Goal: Task Accomplishment & Management: Use online tool/utility

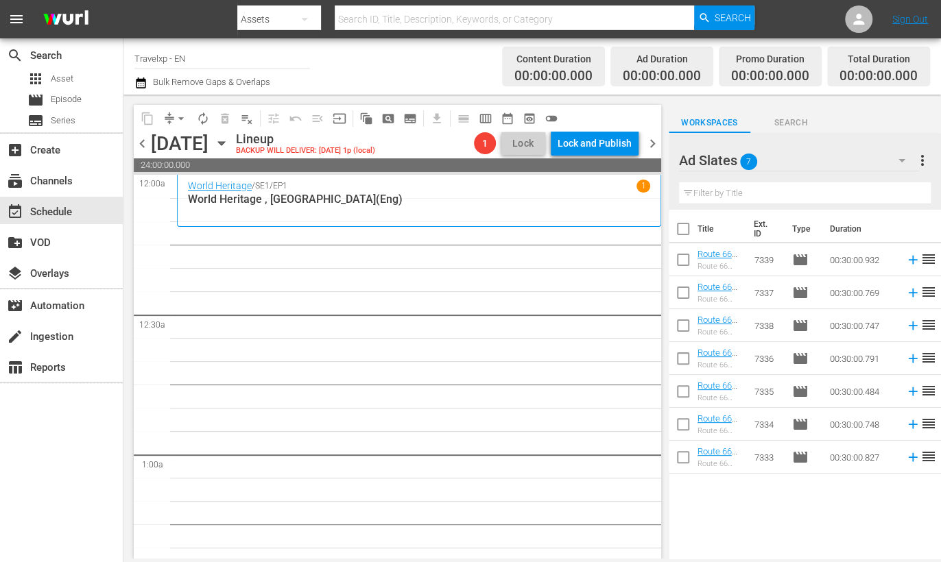
scroll to position [723, 0]
click at [680, 228] on input "checkbox" at bounding box center [683, 231] width 29 height 29
checkbox input "true"
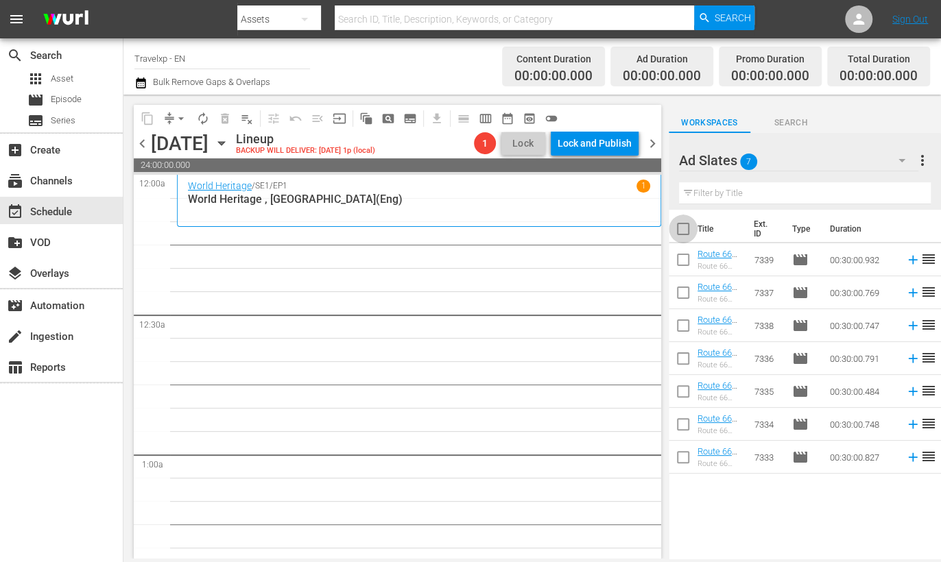
checkbox input "true"
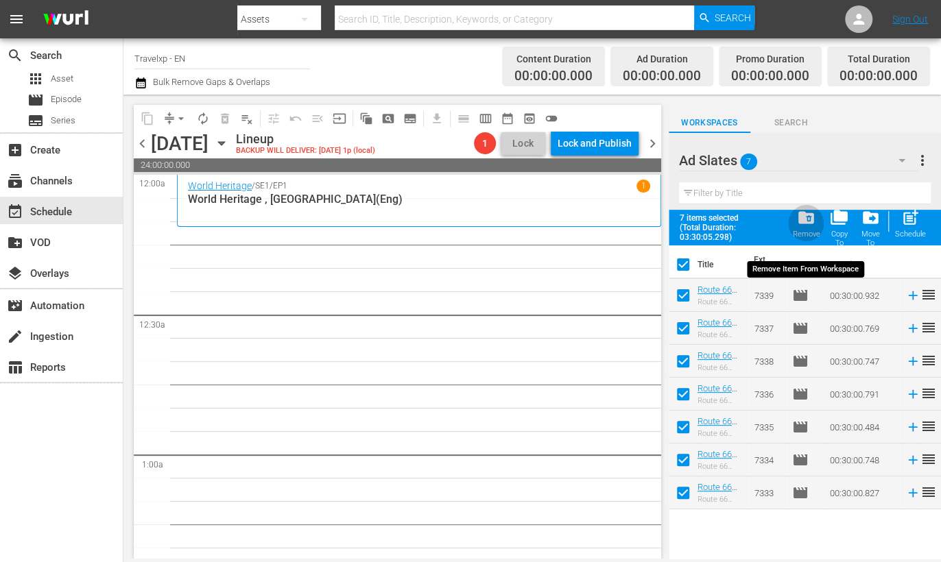
click at [804, 219] on span "folder_delete" at bounding box center [806, 217] width 19 height 19
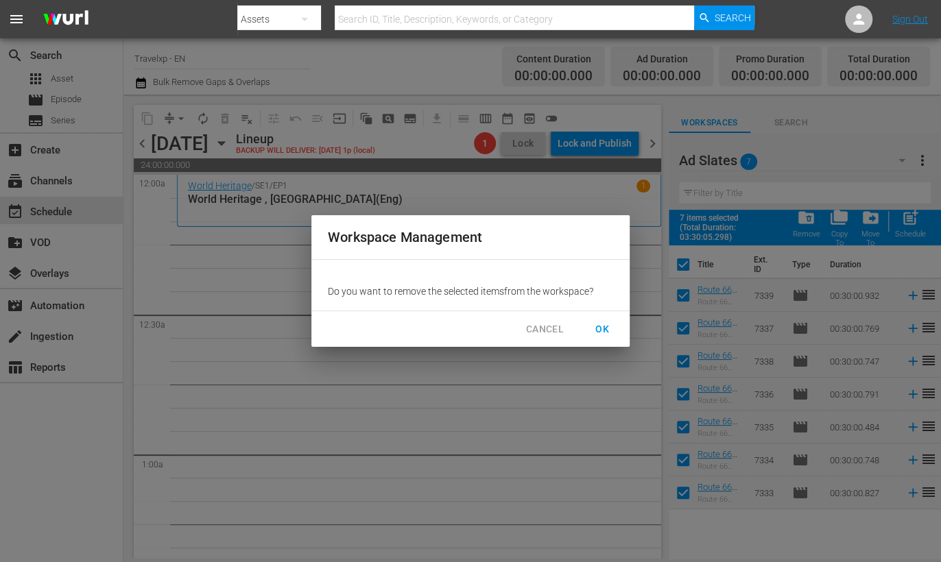
click at [602, 329] on span "OK" at bounding box center [602, 329] width 22 height 17
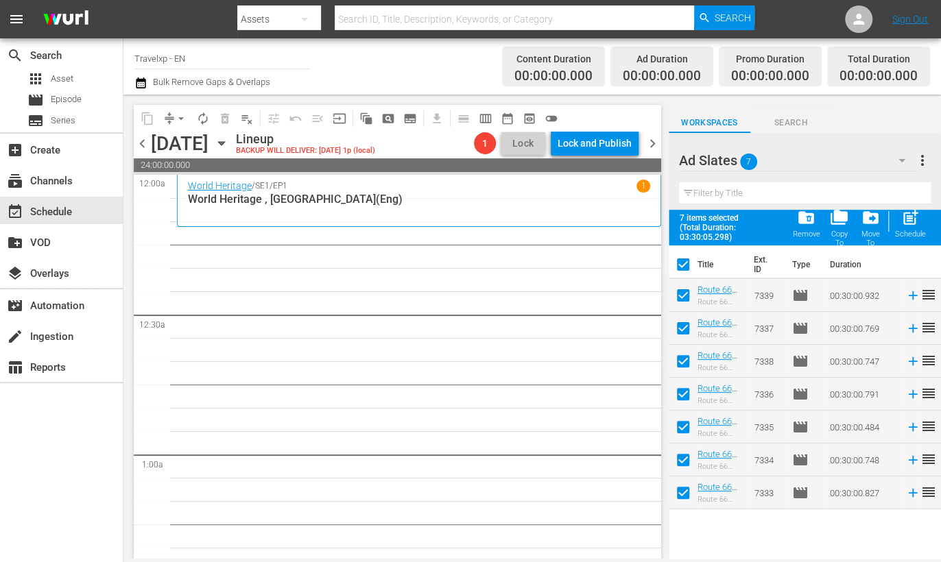
checkbox input "false"
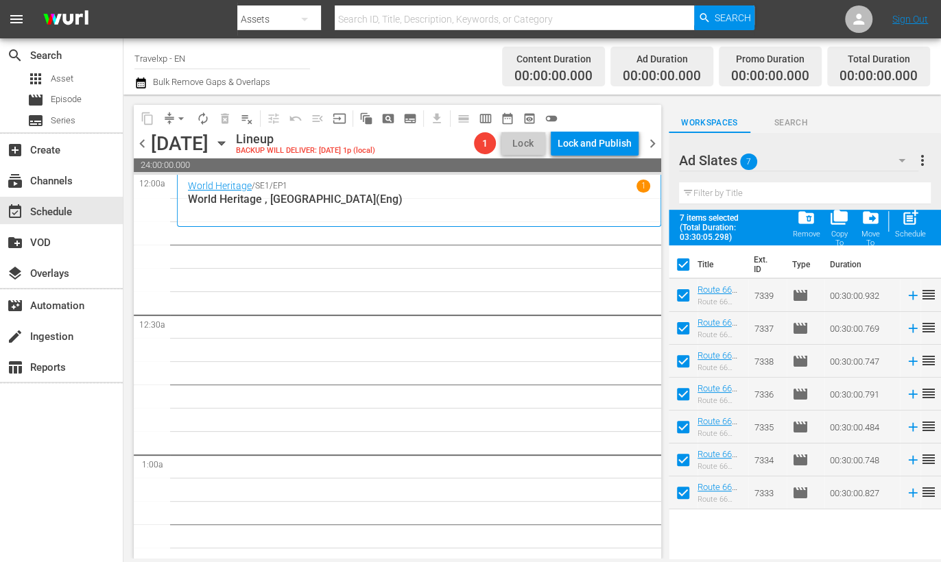
checkbox input "false"
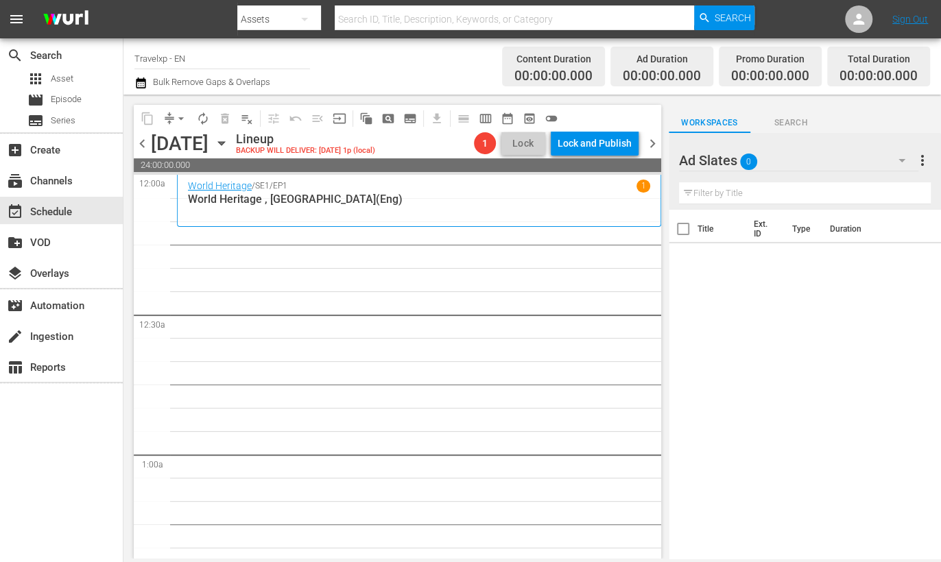
click at [902, 156] on icon "button" at bounding box center [901, 160] width 16 height 16
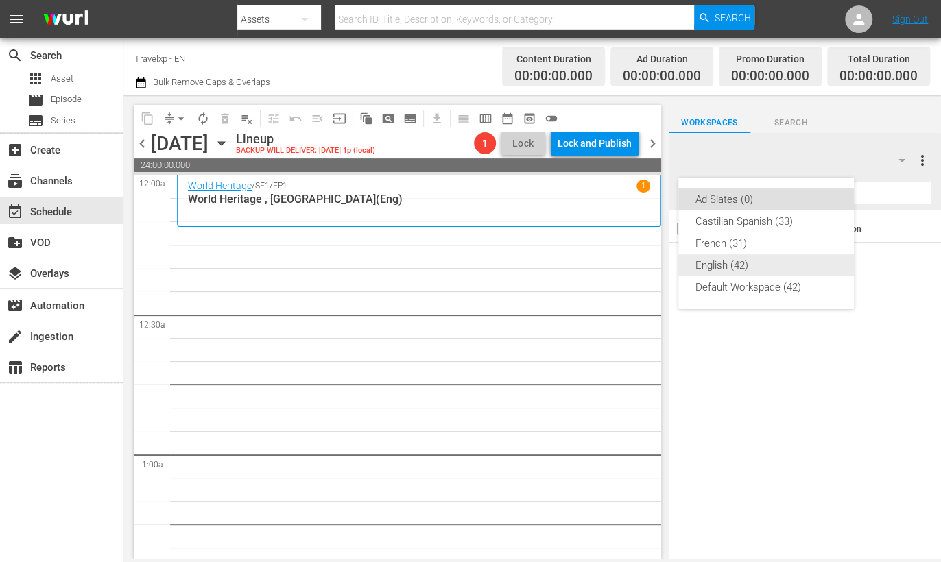
click at [734, 263] on div "English (42)" at bounding box center [766, 265] width 143 height 22
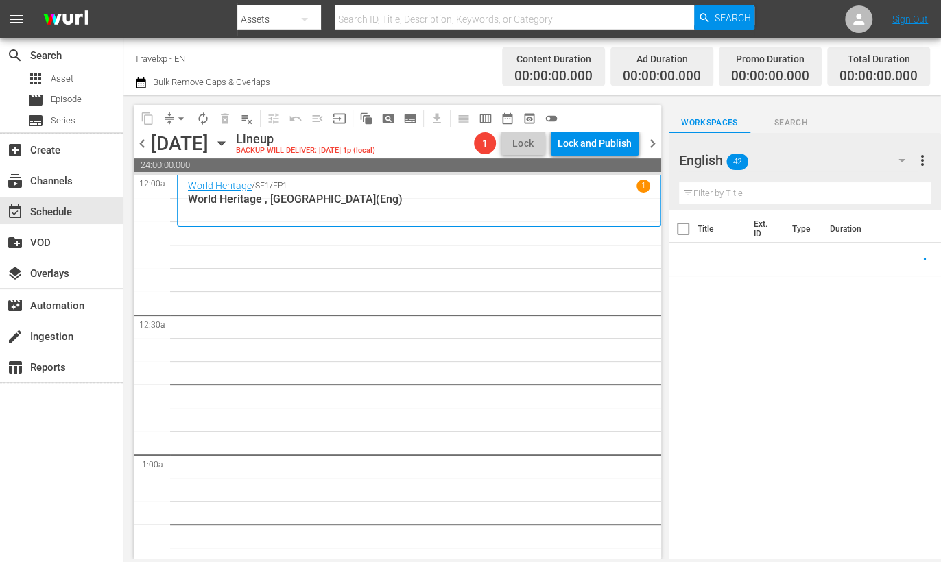
click at [727, 199] on input "text" at bounding box center [805, 193] width 252 height 22
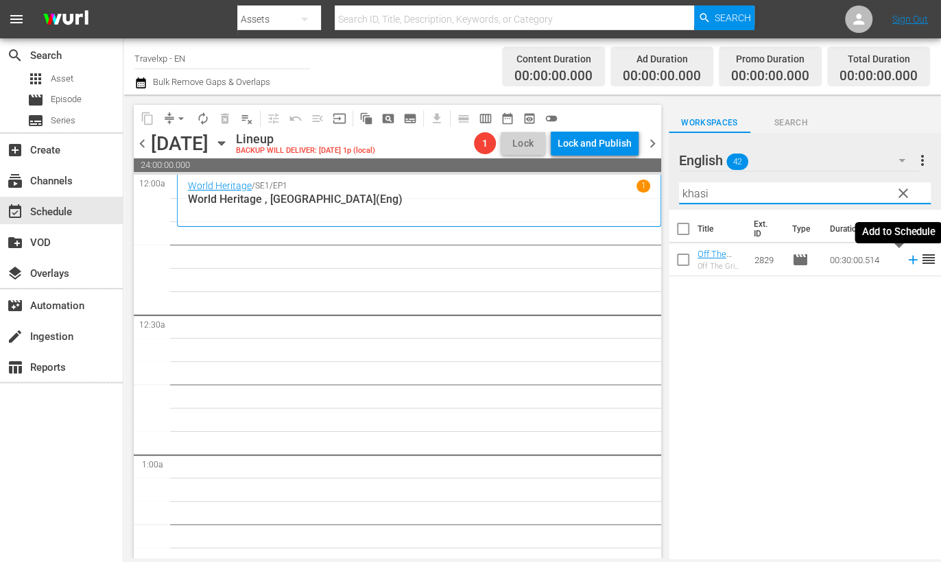
click at [908, 261] on icon at bounding box center [912, 260] width 9 height 9
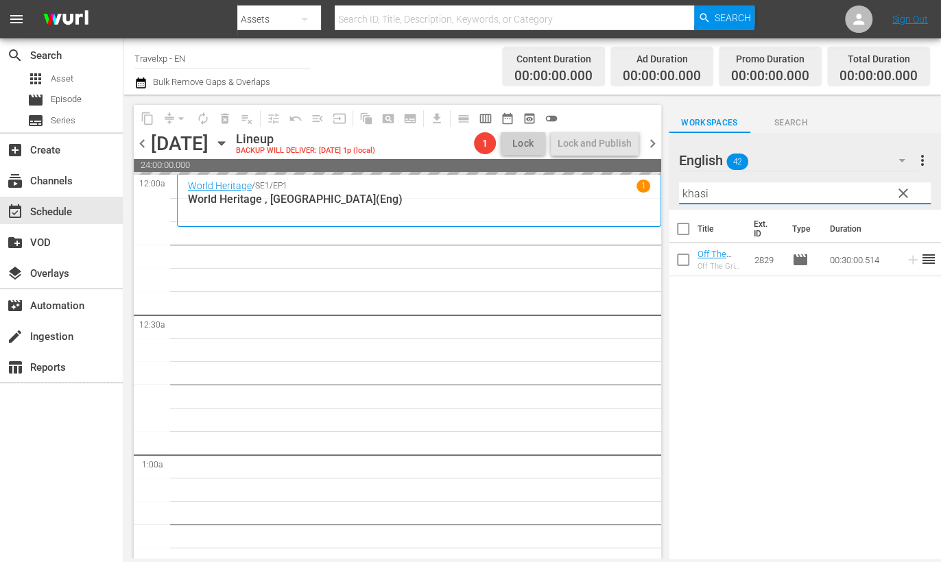
click at [699, 194] on input "khasi" at bounding box center [805, 193] width 252 height 22
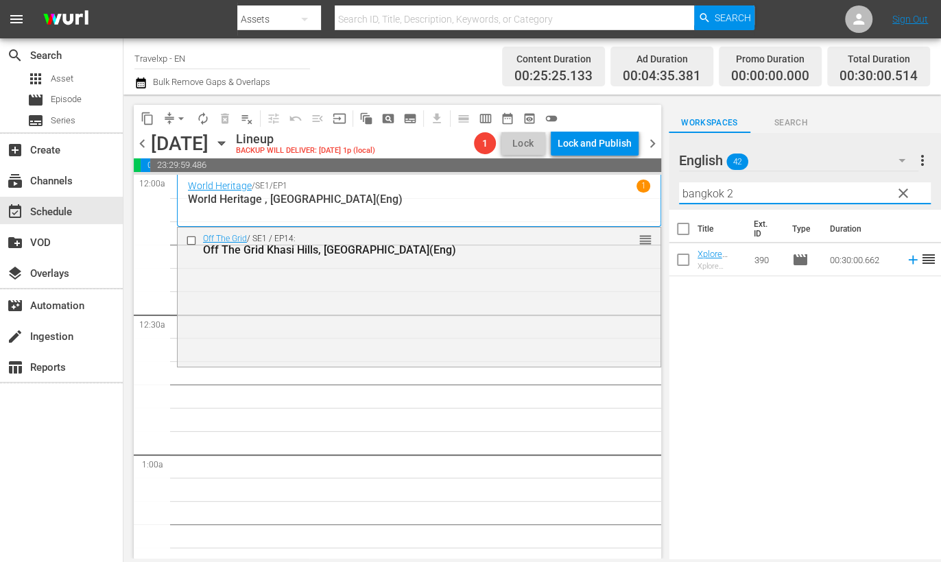
click at [908, 259] on icon at bounding box center [912, 260] width 9 height 9
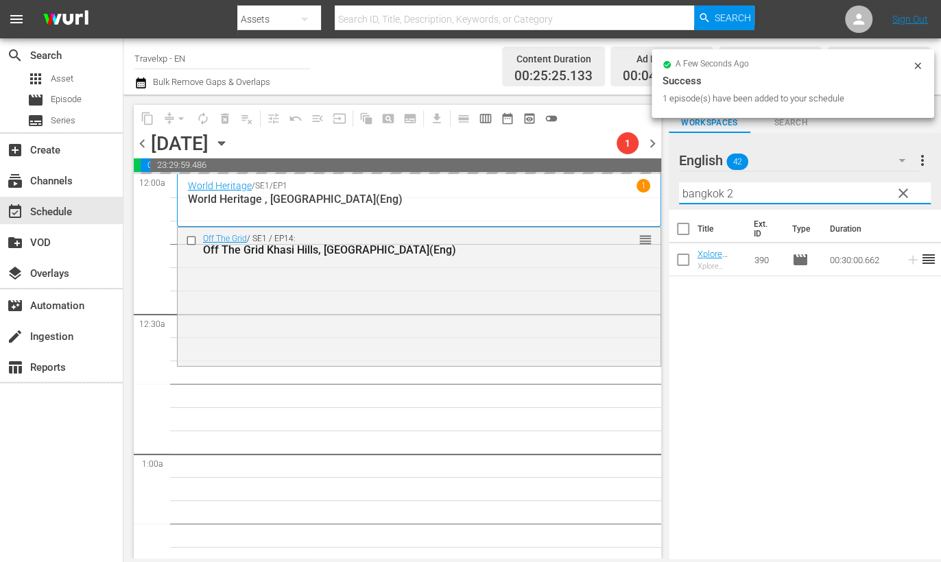
drag, startPoint x: 799, startPoint y: 196, endPoint x: 675, endPoint y: 187, distance: 123.7
click at [675, 187] on div "English 42 English more_vert clear Filter by Title bangkok 2" at bounding box center [805, 171] width 272 height 77
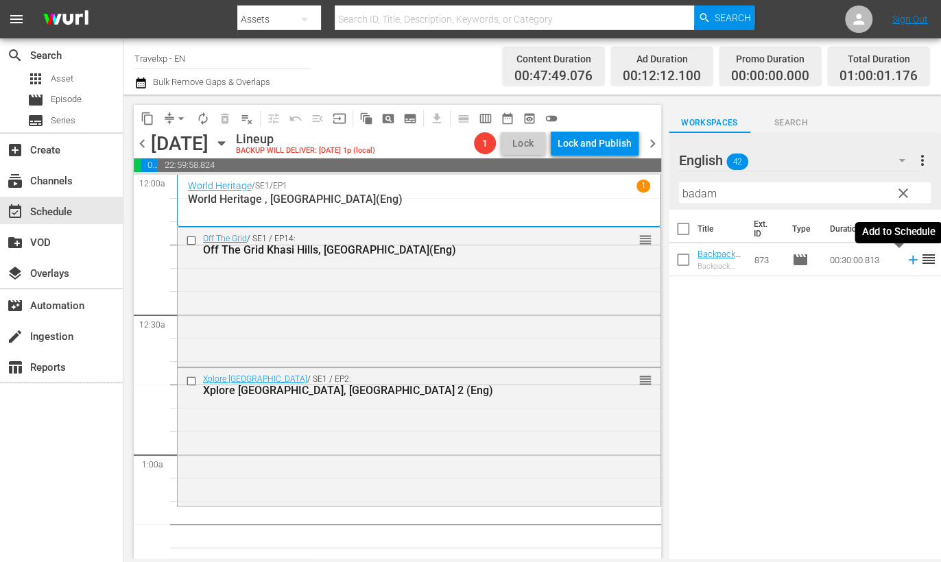
click at [908, 263] on icon at bounding box center [912, 260] width 9 height 9
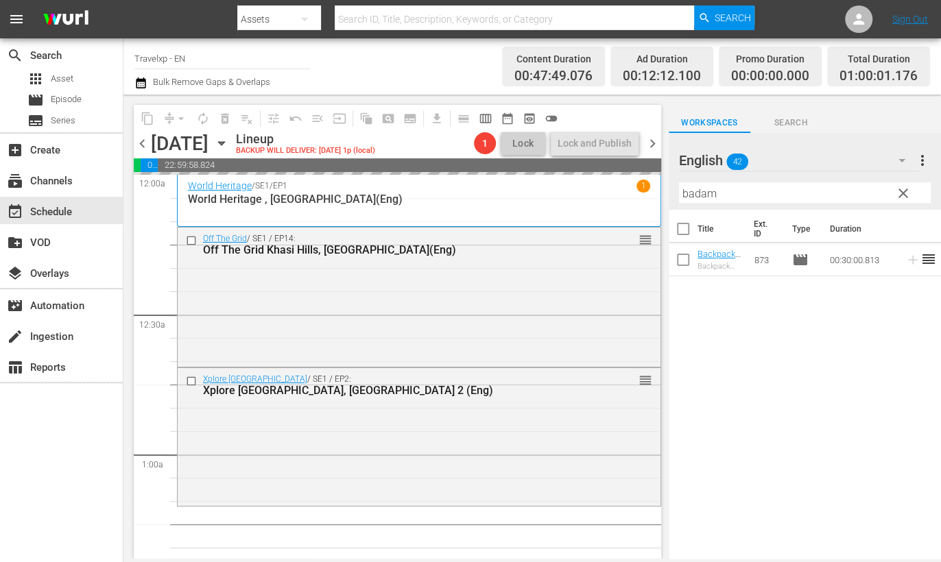
click at [693, 190] on input "badam" at bounding box center [805, 193] width 252 height 22
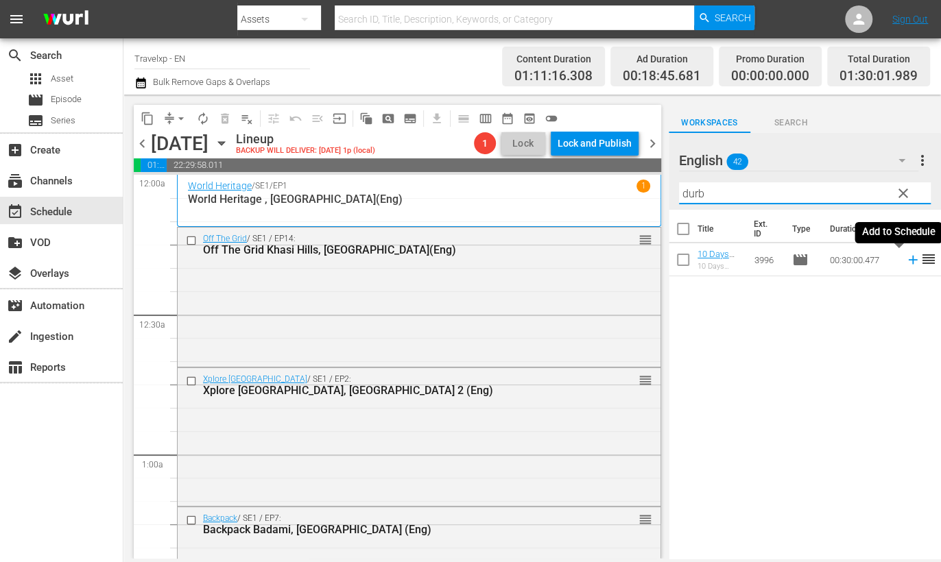
click at [905, 261] on icon at bounding box center [912, 259] width 15 height 15
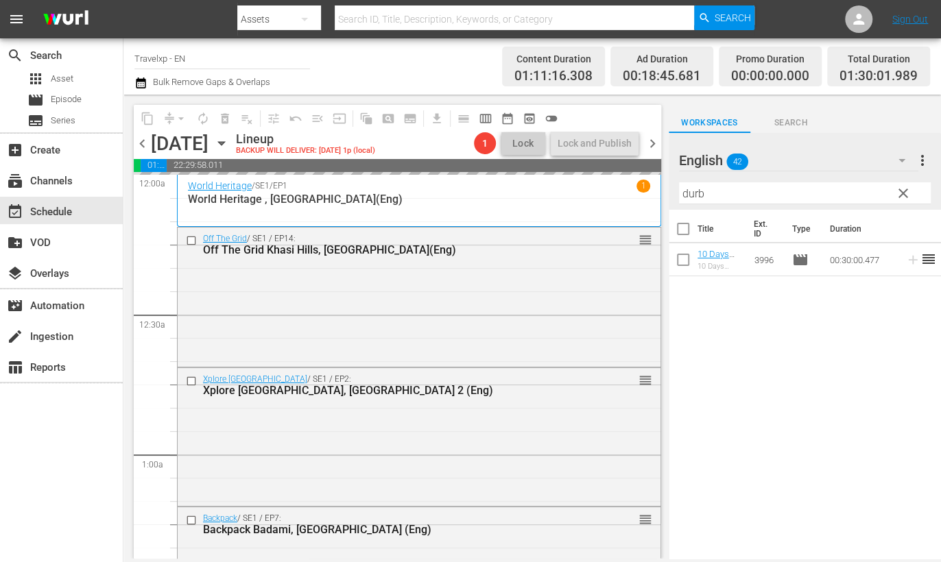
click at [684, 195] on input "durb" at bounding box center [805, 193] width 252 height 22
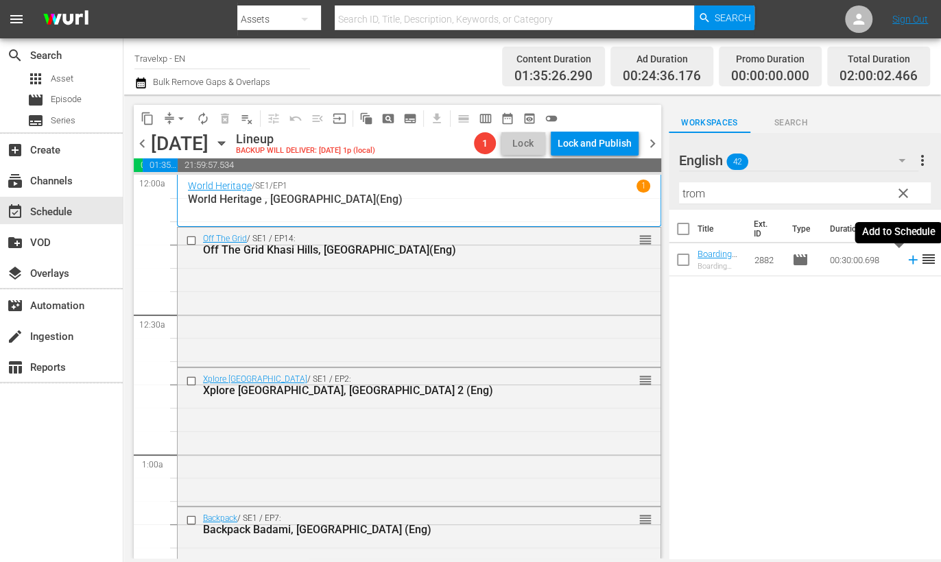
click at [908, 260] on icon at bounding box center [912, 260] width 9 height 9
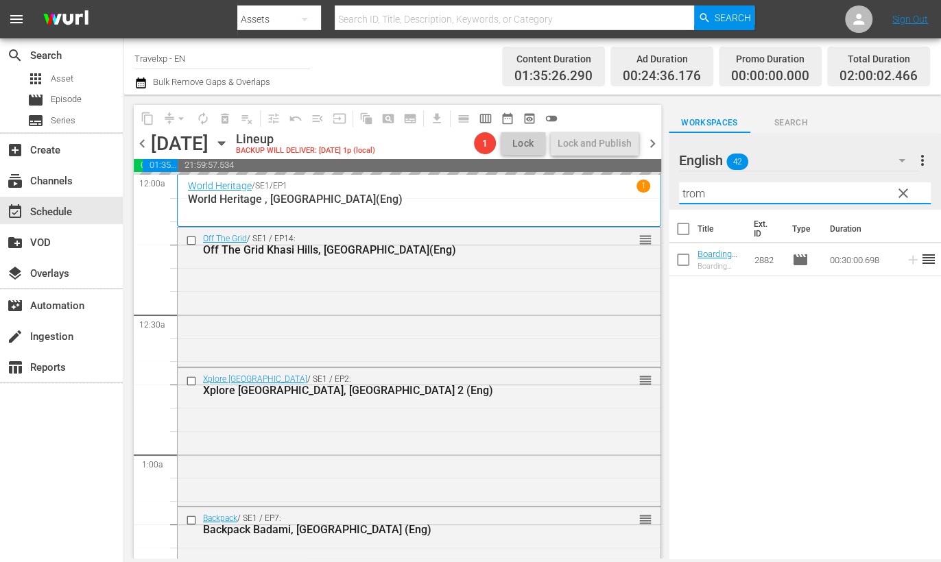
click at [690, 193] on input "trom" at bounding box center [805, 193] width 252 height 22
click at [908, 258] on icon at bounding box center [912, 260] width 9 height 9
click at [703, 198] on input "[PERSON_NAME]" at bounding box center [805, 193] width 252 height 22
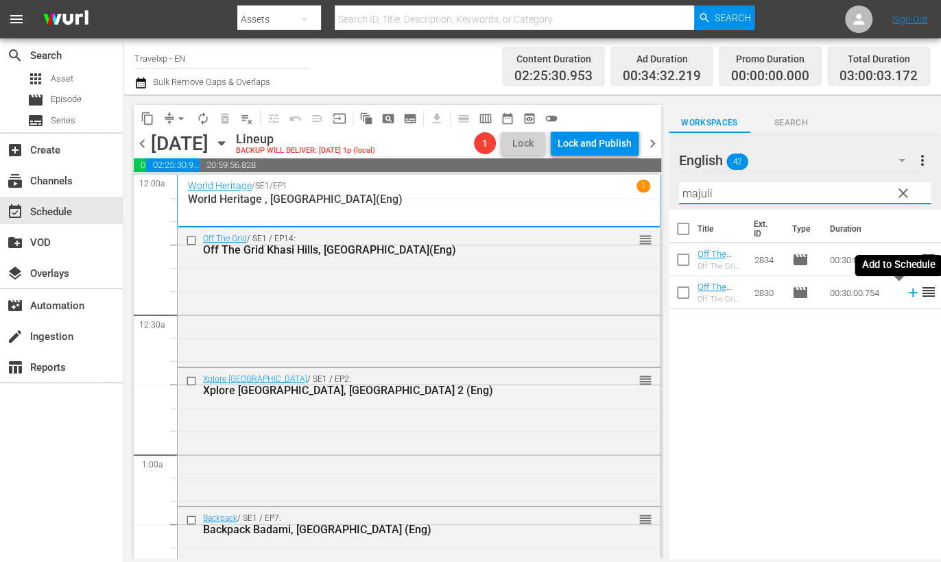
click at [905, 293] on icon at bounding box center [912, 292] width 15 height 15
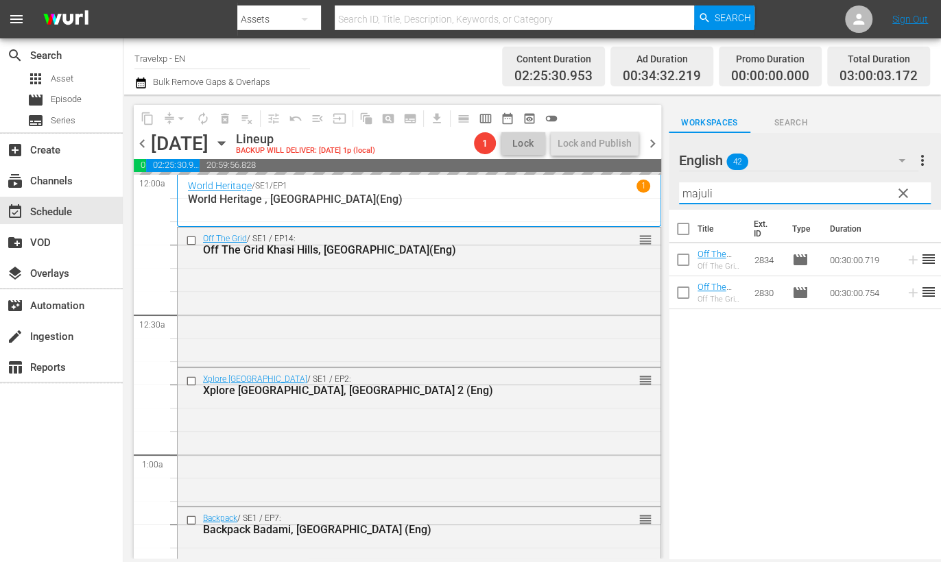
click at [699, 198] on input "majuli" at bounding box center [805, 193] width 252 height 22
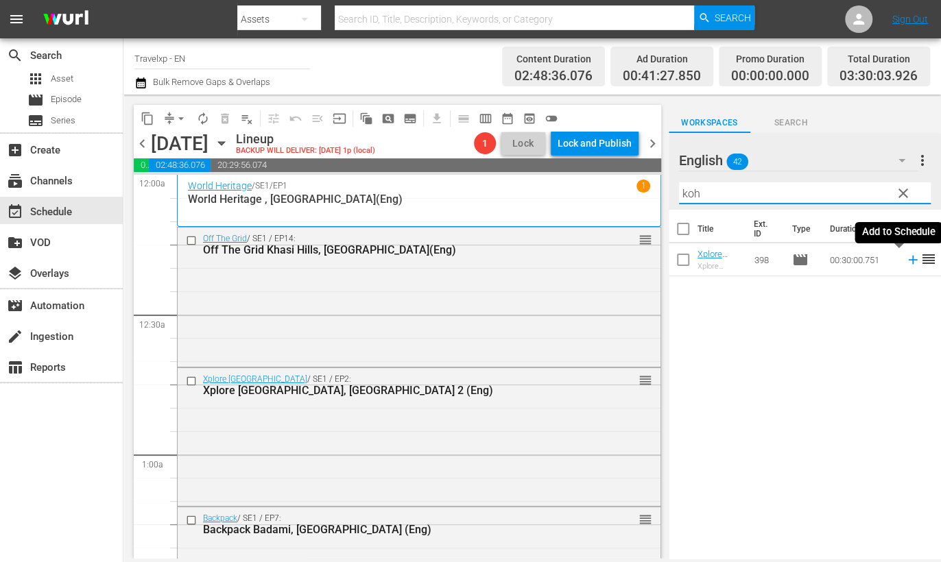
click at [905, 264] on icon at bounding box center [912, 259] width 15 height 15
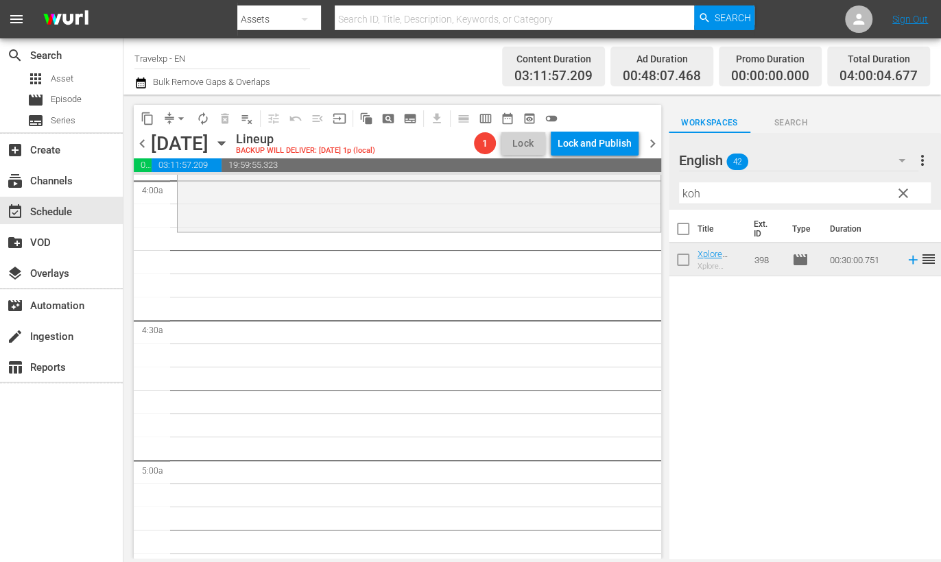
scroll to position [943, 0]
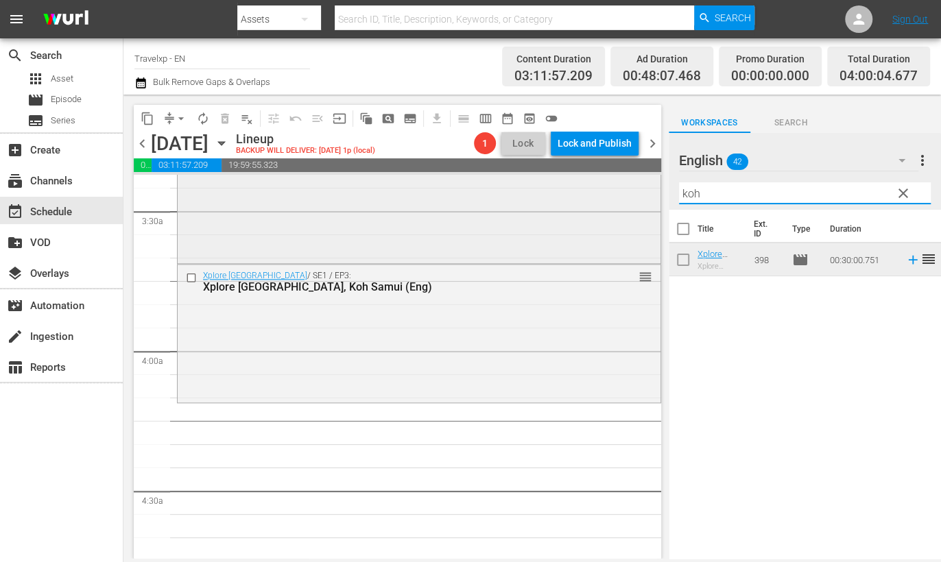
drag, startPoint x: 737, startPoint y: 187, endPoint x: 529, endPoint y: 187, distance: 208.4
click at [529, 187] on div "content_copy compress arrow_drop_down autorenew_outlined delete_forever_outline…" at bounding box center [531, 327] width 817 height 464
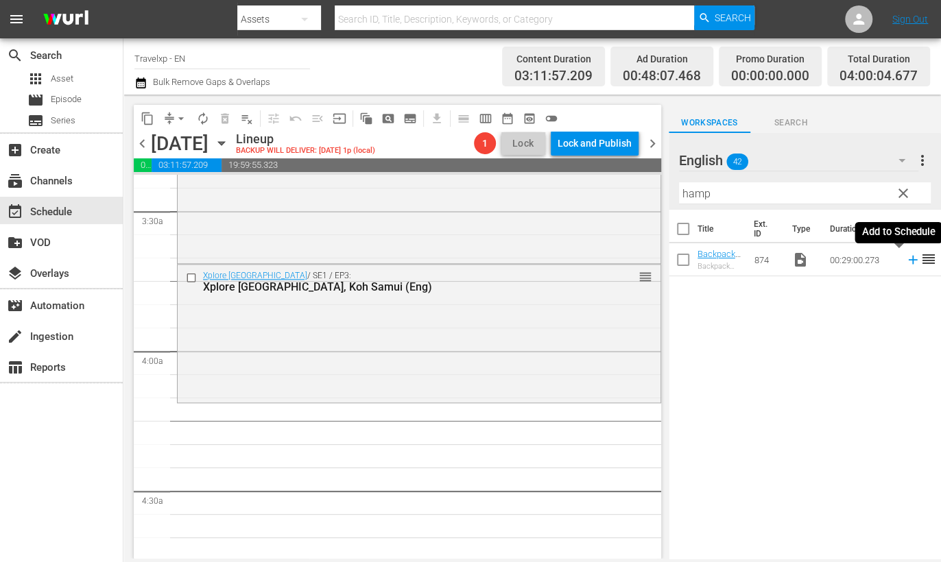
click at [908, 259] on icon at bounding box center [912, 260] width 9 height 9
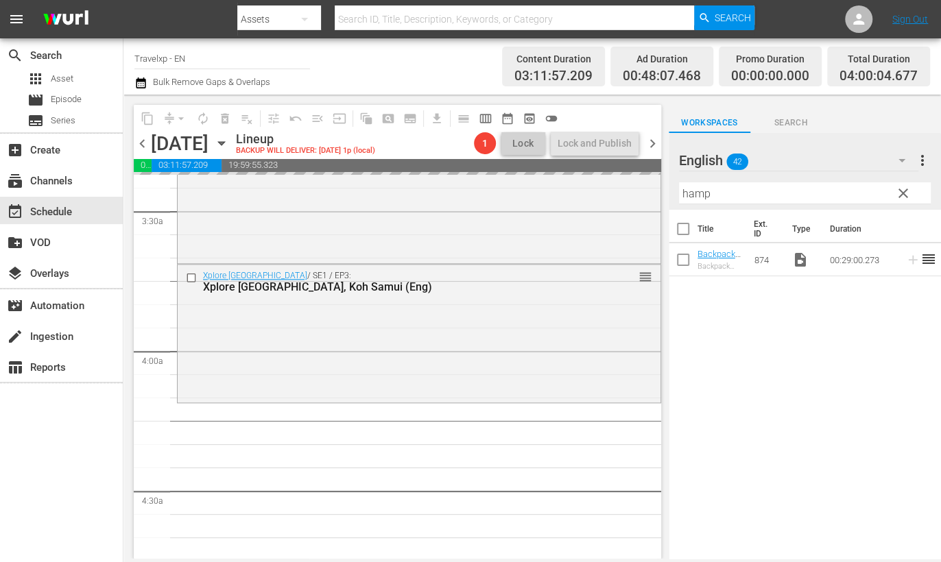
click at [697, 193] on input "hamp" at bounding box center [805, 193] width 252 height 22
type input "[PERSON_NAME]"
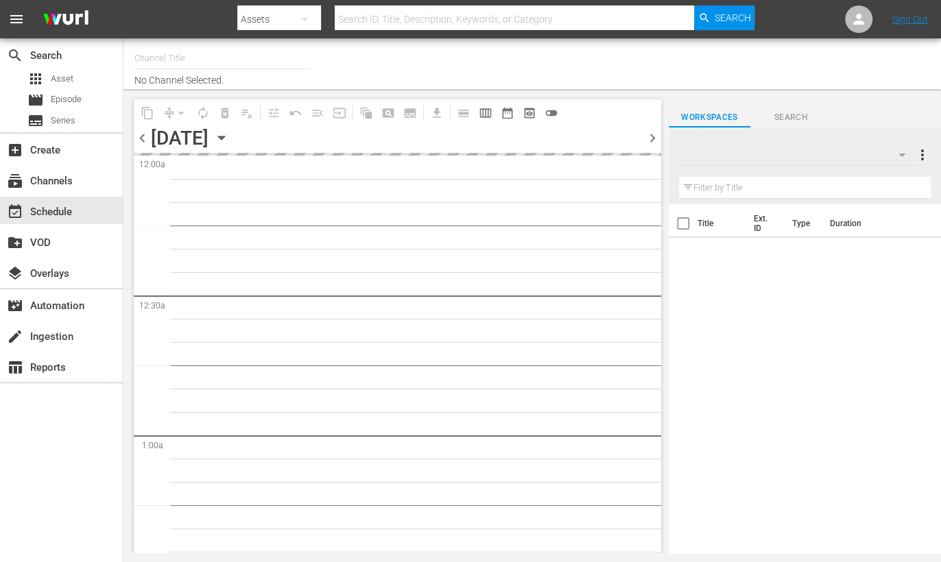
type input "Travelxp - EN (473)"
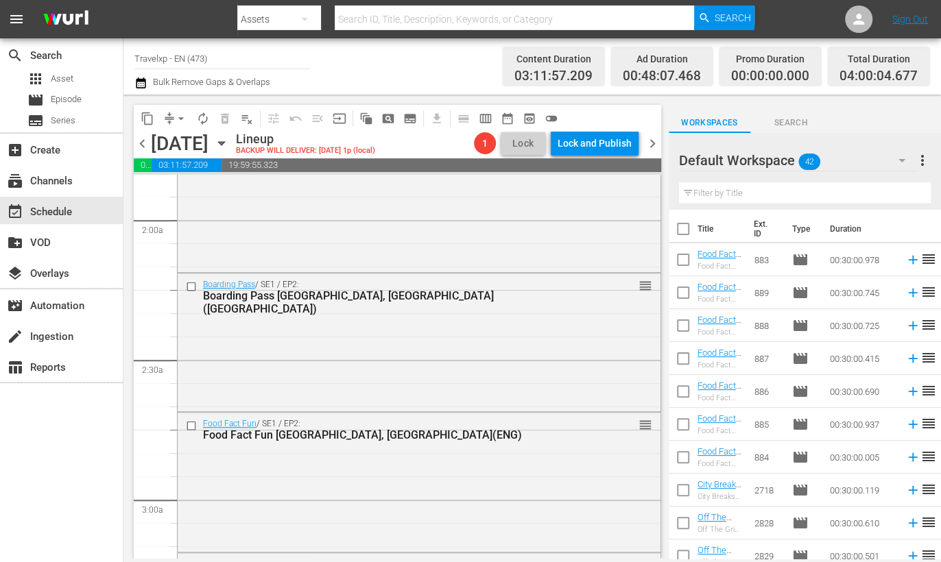
scroll to position [1029, 0]
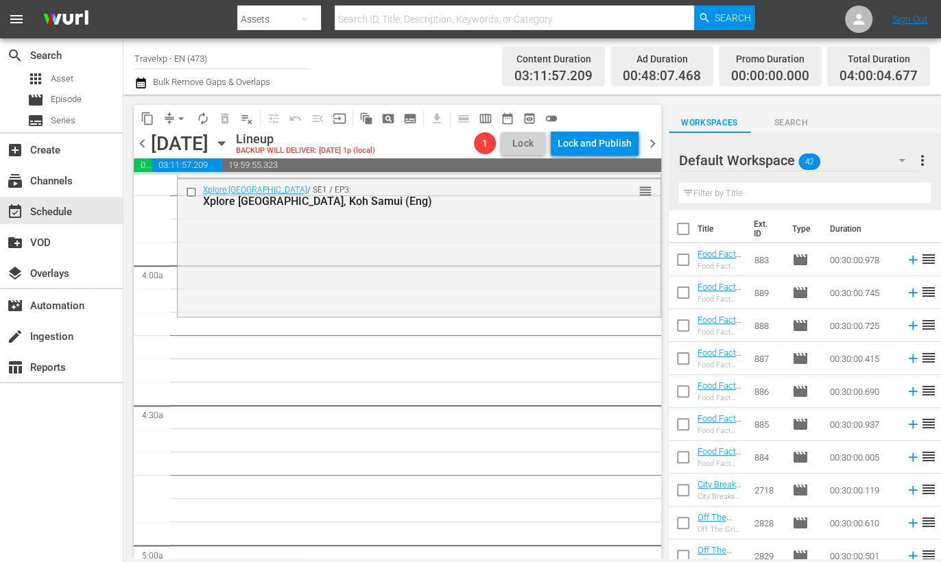
click at [905, 147] on button "button" at bounding box center [901, 160] width 33 height 33
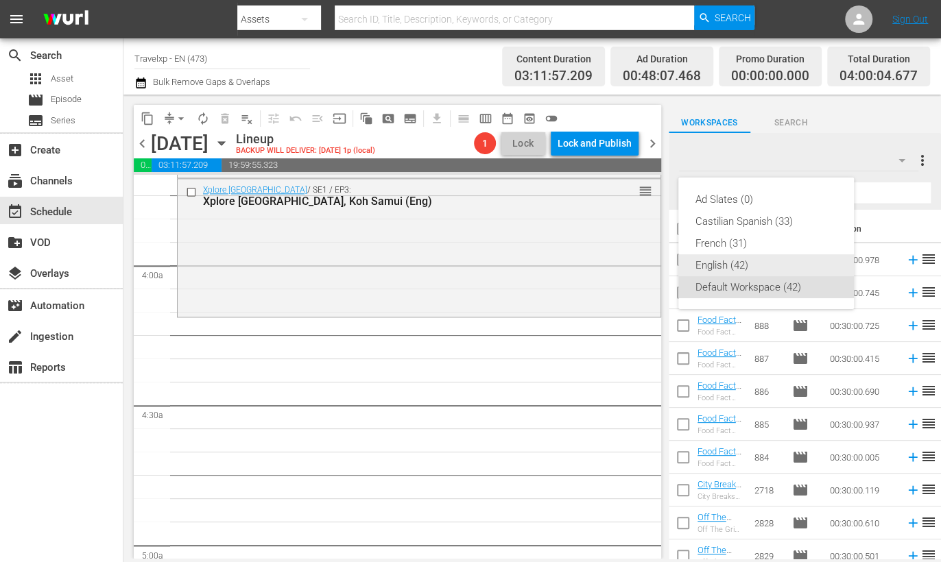
click at [715, 261] on div "English (42)" at bounding box center [766, 265] width 143 height 22
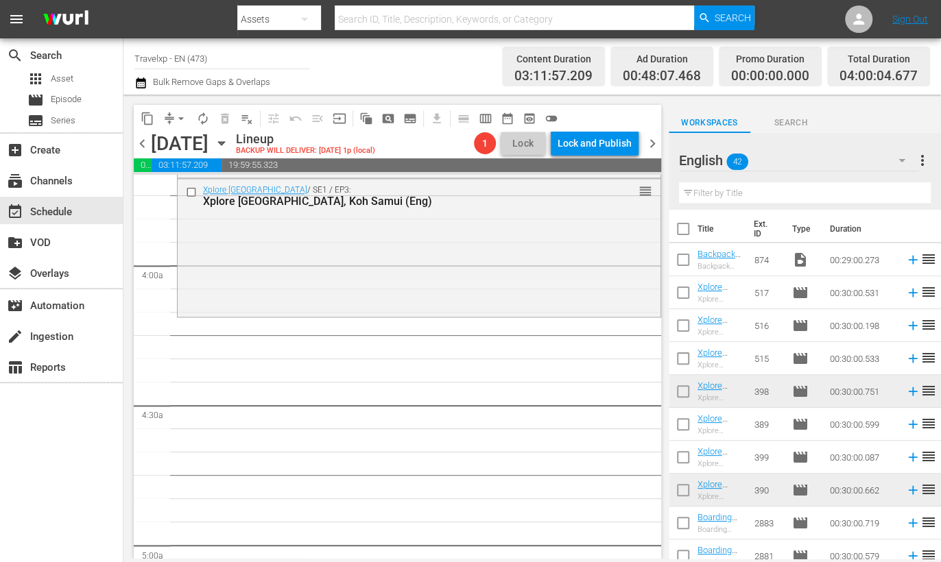
click at [755, 189] on input "text" at bounding box center [805, 193] width 252 height 22
type input "k"
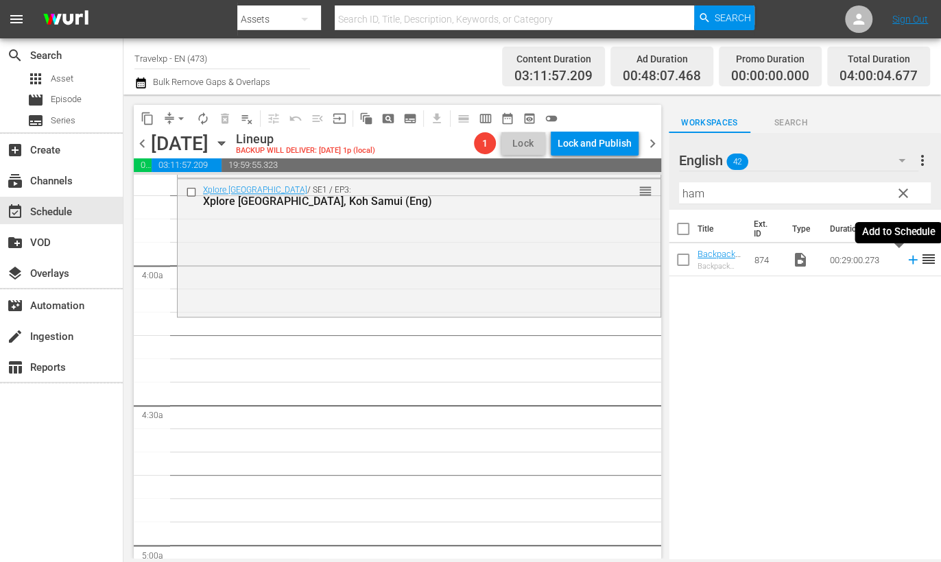
click at [908, 260] on icon at bounding box center [912, 260] width 9 height 9
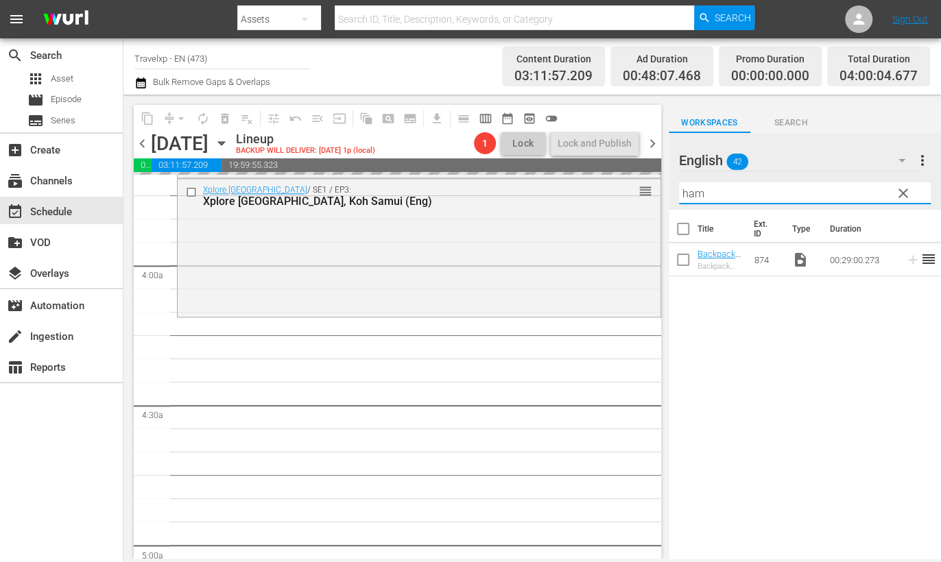
click at [695, 196] on input "ham" at bounding box center [805, 193] width 252 height 22
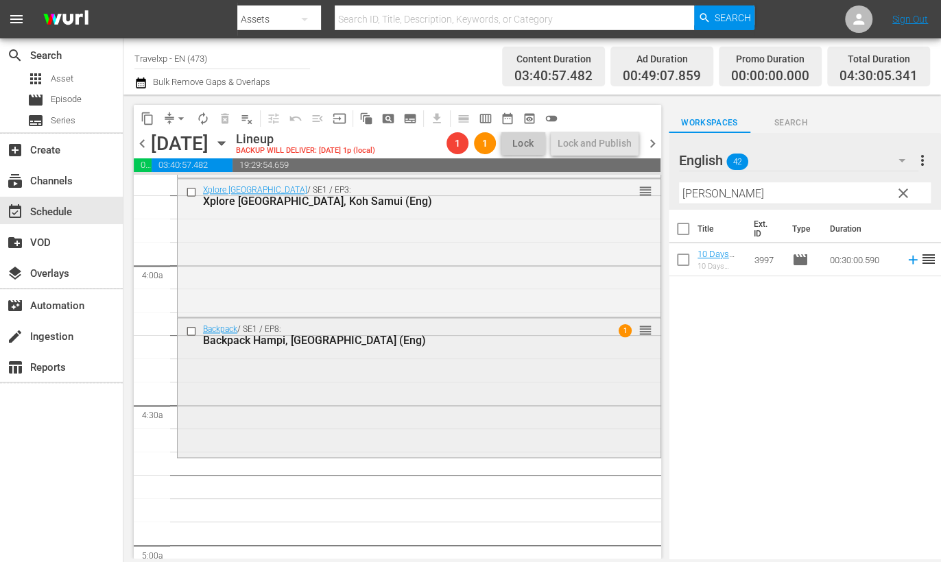
click at [618, 330] on span "1" at bounding box center [624, 330] width 13 height 13
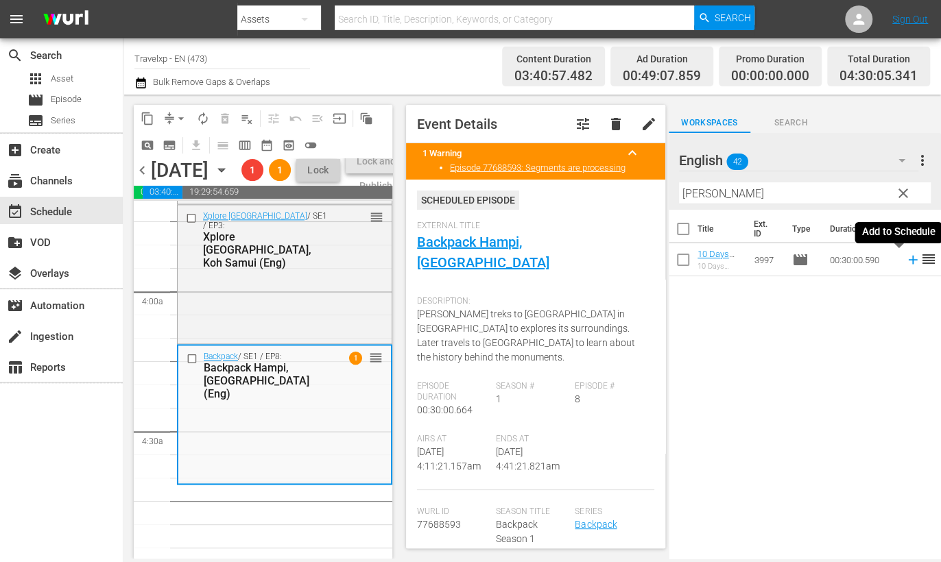
click at [908, 260] on icon at bounding box center [912, 260] width 9 height 9
click at [689, 197] on input "[PERSON_NAME]" at bounding box center [805, 193] width 252 height 22
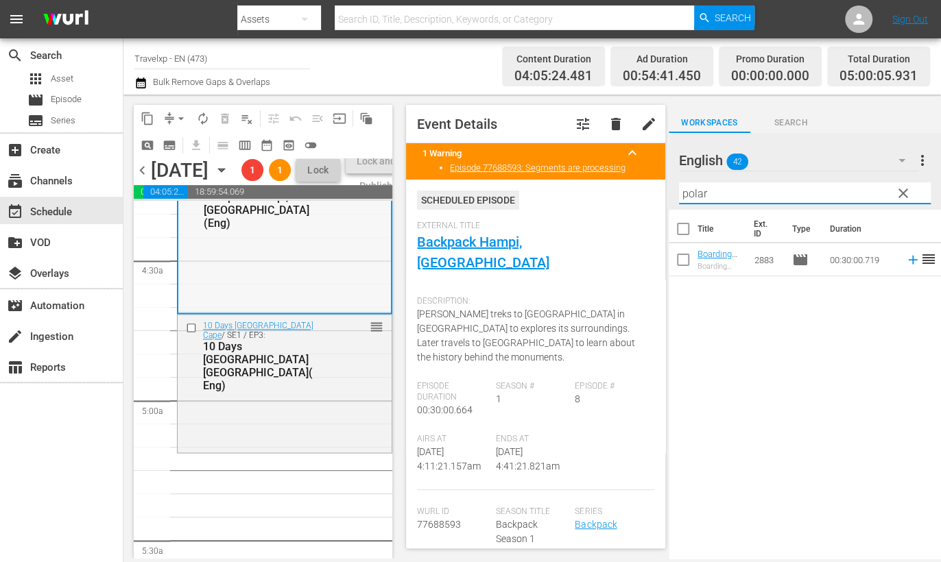
scroll to position [1285, 0]
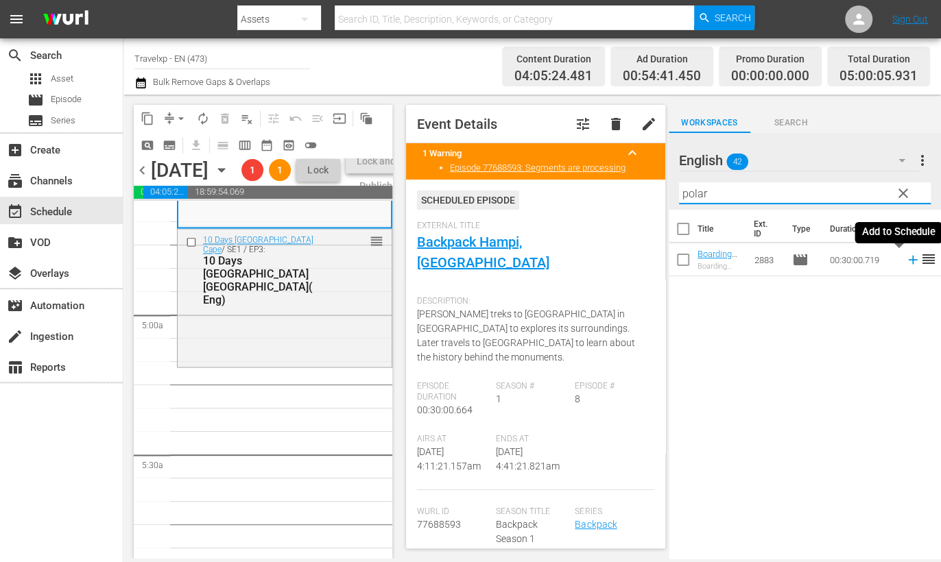
click at [908, 260] on icon at bounding box center [912, 260] width 9 height 9
click at [701, 190] on input "polar" at bounding box center [805, 193] width 252 height 22
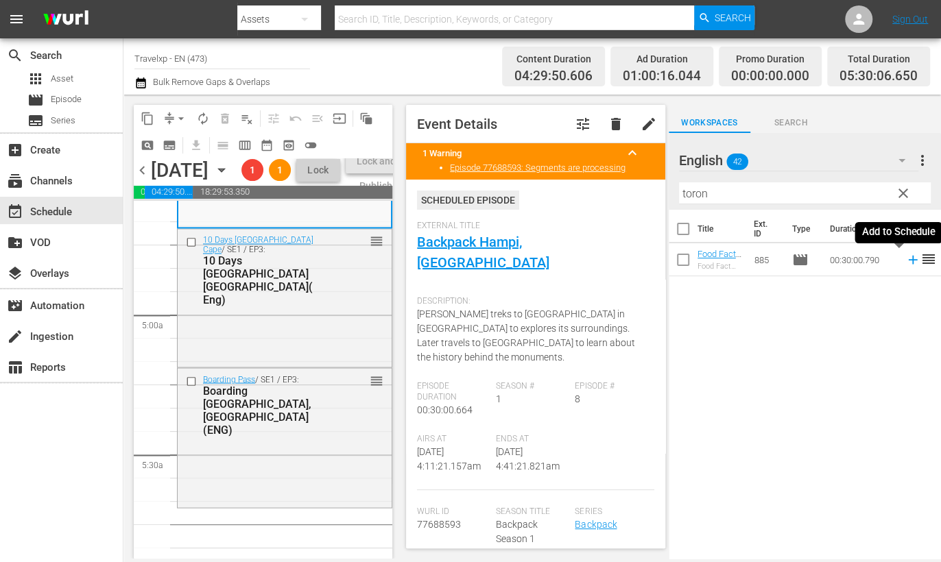
click at [905, 261] on icon at bounding box center [912, 259] width 15 height 15
click at [699, 192] on input "toron" at bounding box center [805, 193] width 252 height 22
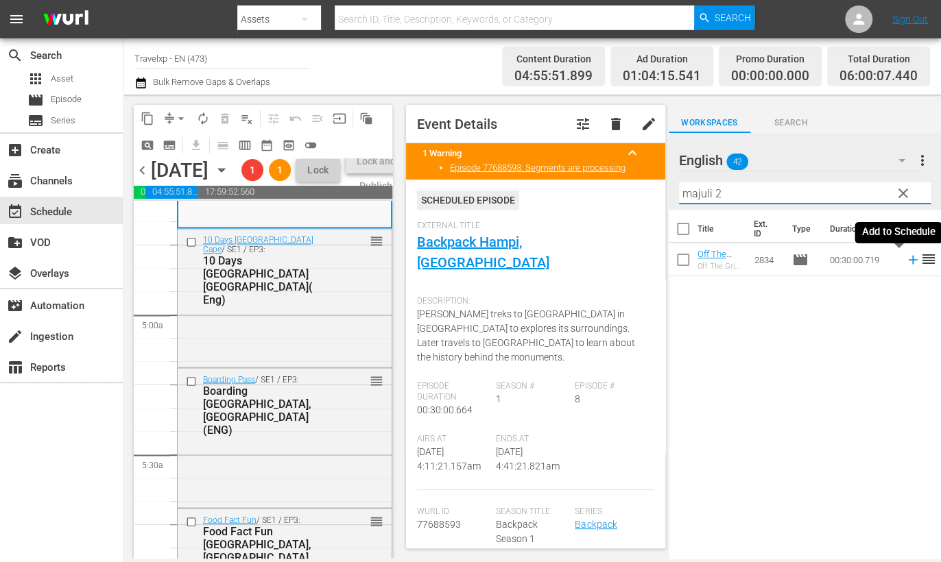
click at [908, 261] on icon at bounding box center [912, 260] width 9 height 9
drag, startPoint x: 734, startPoint y: 193, endPoint x: 646, endPoint y: 190, distance: 88.5
click at [646, 190] on div "content_copy compress arrow_drop_down autorenew_outlined delete_forever_outline…" at bounding box center [531, 327] width 817 height 464
click at [905, 259] on icon at bounding box center [912, 259] width 15 height 15
click at [686, 190] on input "phuk" at bounding box center [805, 193] width 252 height 22
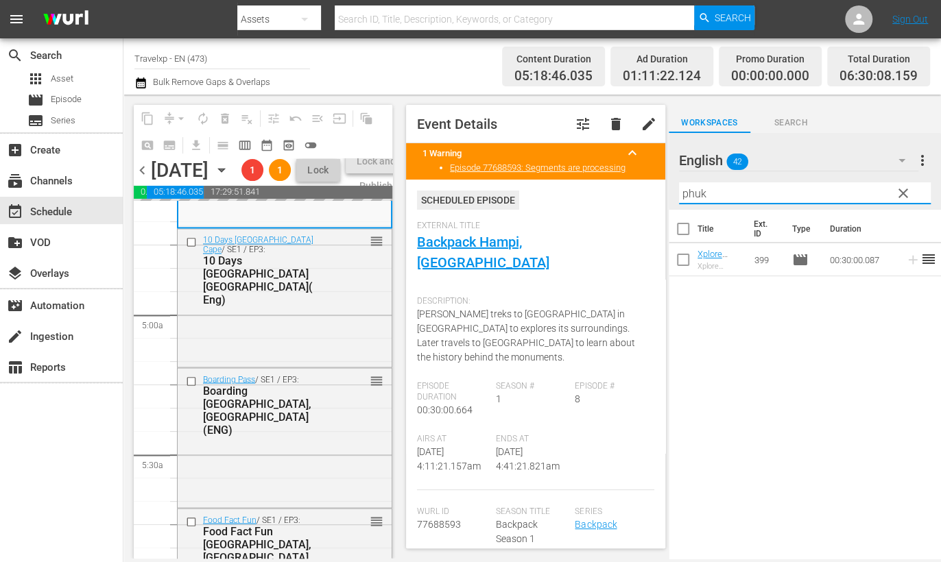
click at [686, 190] on input "phuk" at bounding box center [805, 193] width 252 height 22
click at [905, 261] on icon at bounding box center [912, 259] width 15 height 15
click at [697, 190] on input "kabin" at bounding box center [805, 193] width 252 height 22
click at [908, 260] on icon at bounding box center [912, 260] width 9 height 9
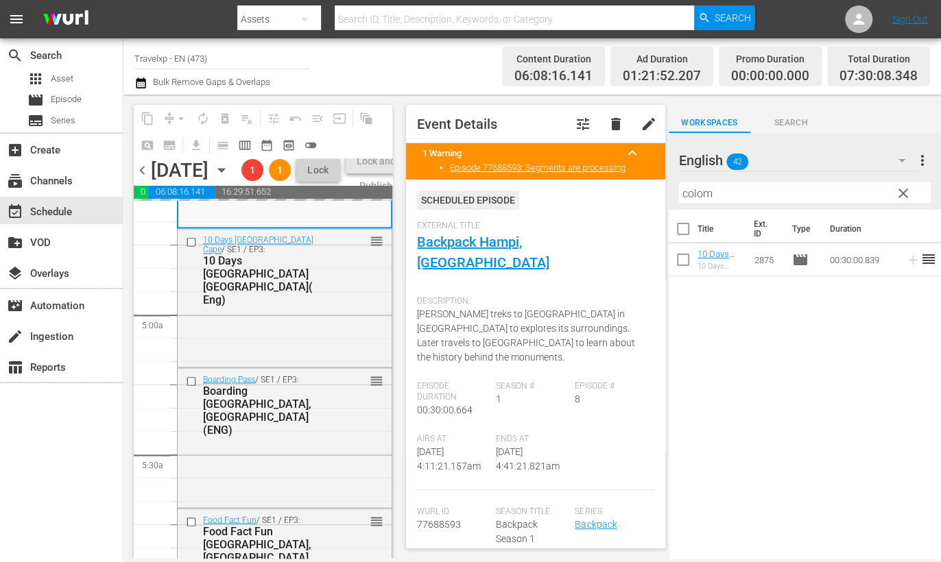
click at [705, 193] on input "colom" at bounding box center [805, 193] width 252 height 22
click at [905, 261] on icon at bounding box center [912, 259] width 15 height 15
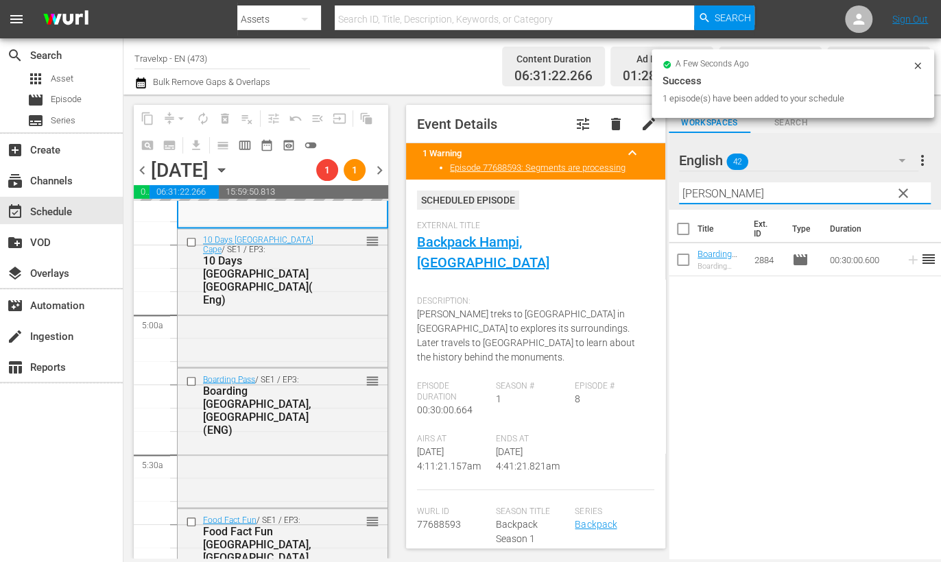
click at [703, 197] on input "[PERSON_NAME]" at bounding box center [805, 193] width 252 height 22
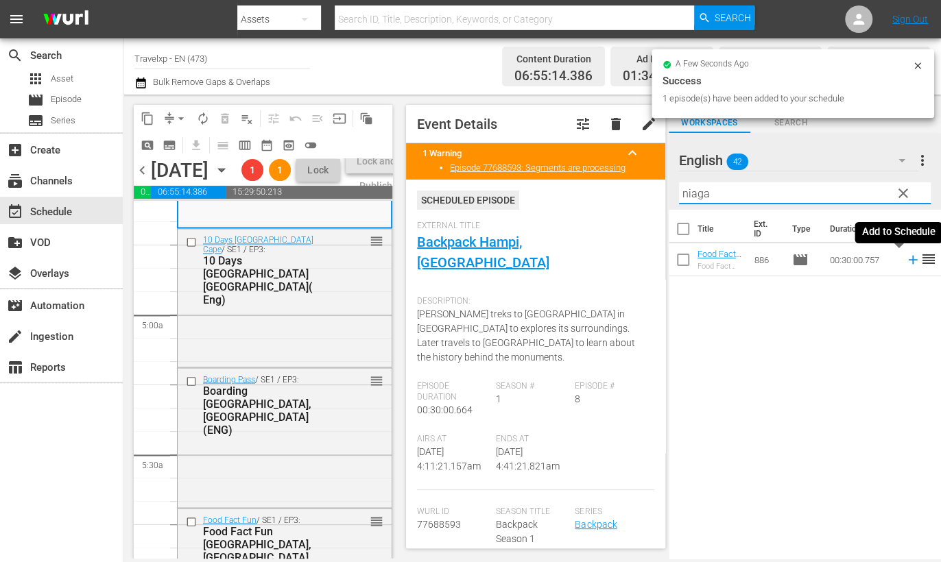
click at [905, 261] on icon at bounding box center [912, 259] width 15 height 15
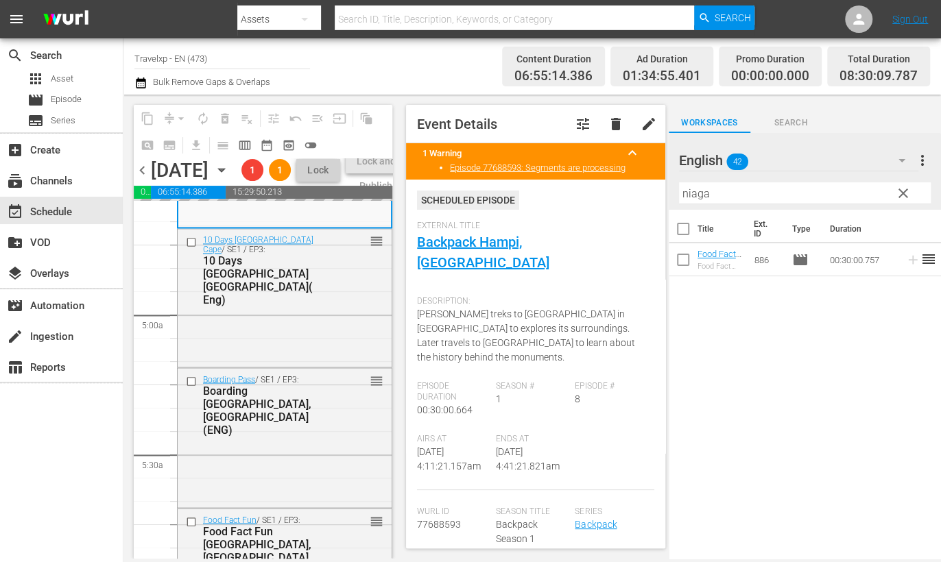
click at [693, 189] on input "niaga" at bounding box center [805, 193] width 252 height 22
click at [908, 259] on icon at bounding box center [912, 260] width 9 height 9
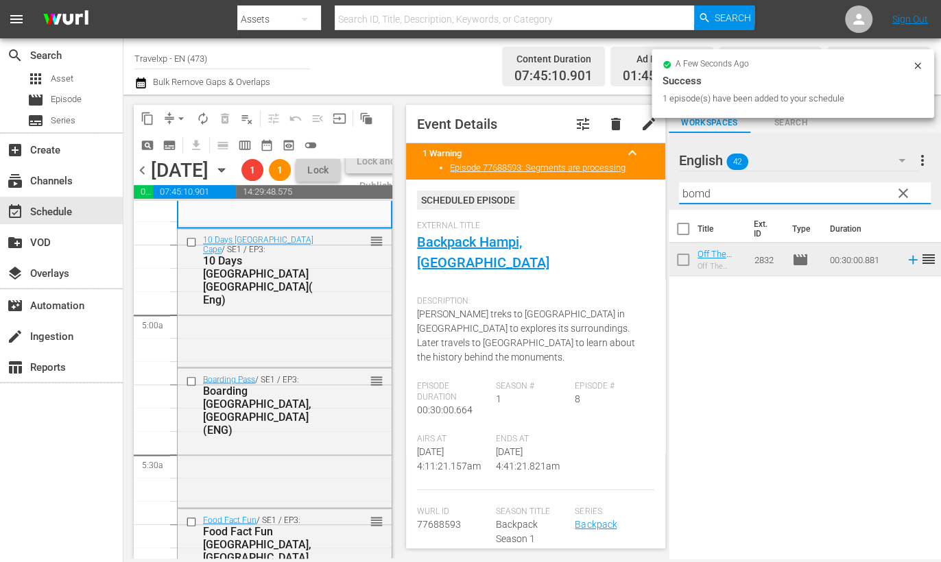
click at [700, 190] on input "bomd" at bounding box center [805, 193] width 252 height 22
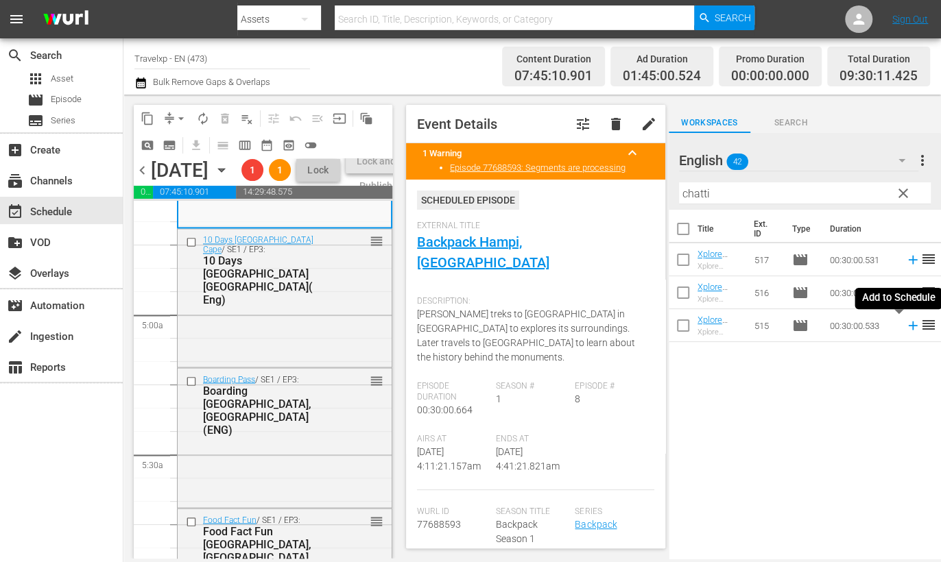
click at [908, 326] on icon at bounding box center [912, 326] width 9 height 9
click at [693, 198] on input "chatti" at bounding box center [805, 193] width 252 height 22
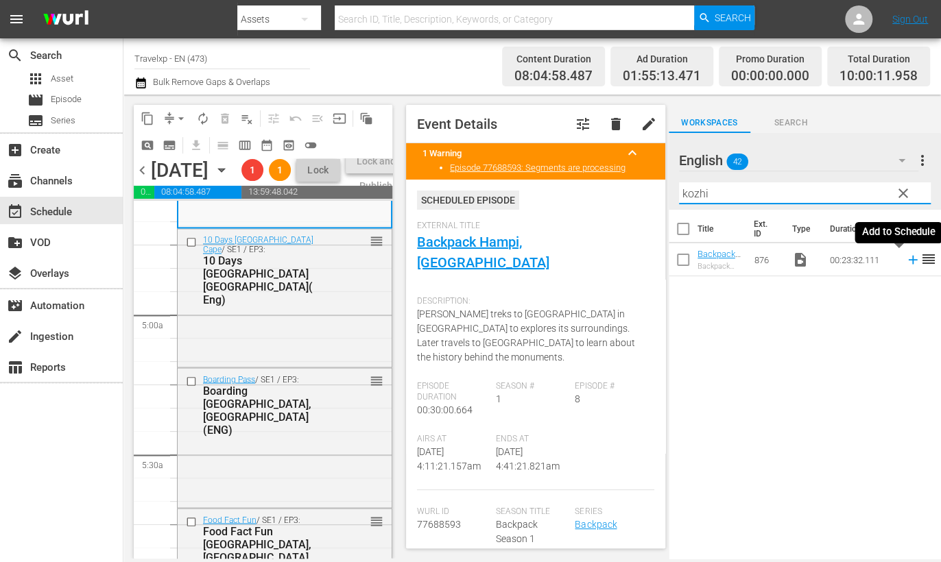
click at [908, 259] on icon at bounding box center [912, 260] width 9 height 9
click at [697, 189] on input "kozhi" at bounding box center [805, 193] width 252 height 22
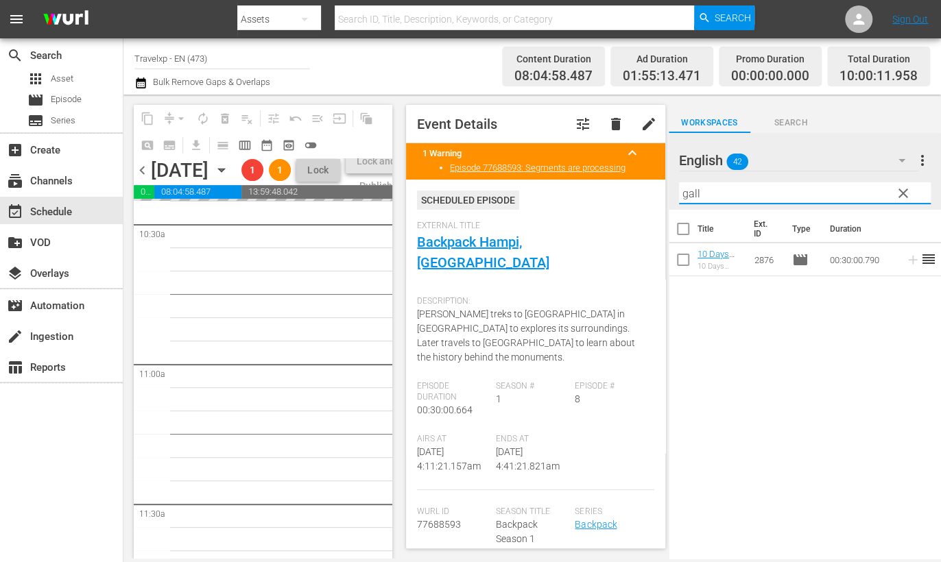
scroll to position [2828, 0]
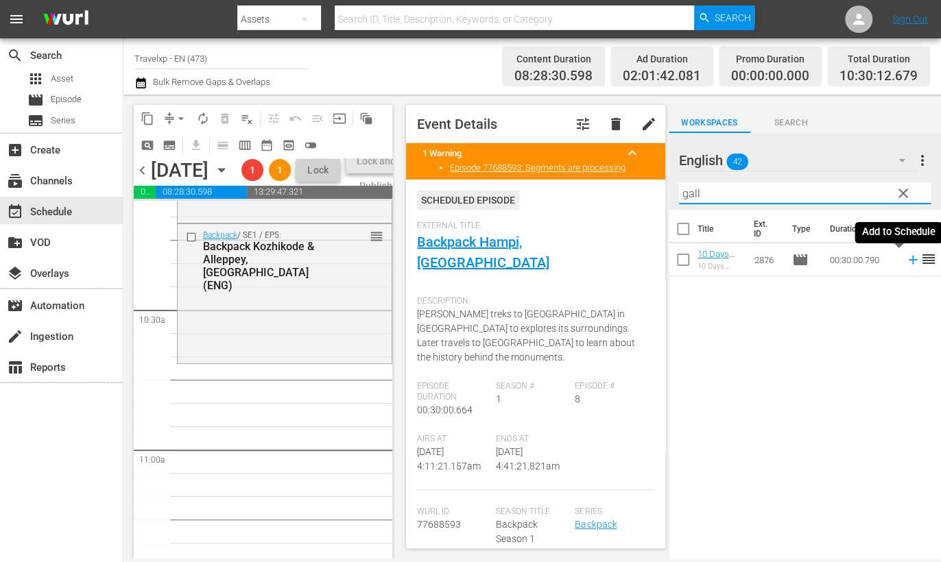
drag, startPoint x: 899, startPoint y: 262, endPoint x: 743, endPoint y: 208, distance: 164.6
click at [908, 262] on icon at bounding box center [912, 260] width 9 height 9
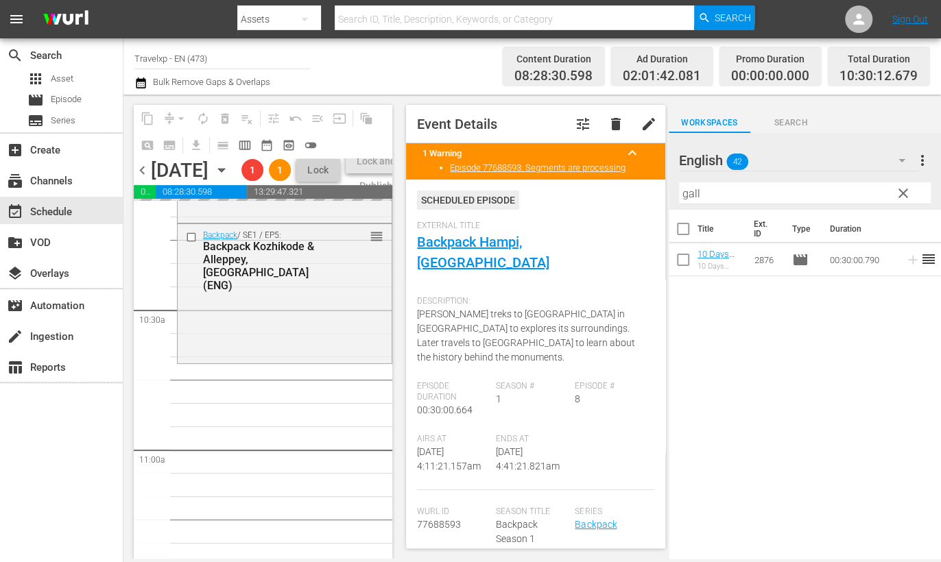
click at [695, 193] on input "gall" at bounding box center [805, 193] width 252 height 22
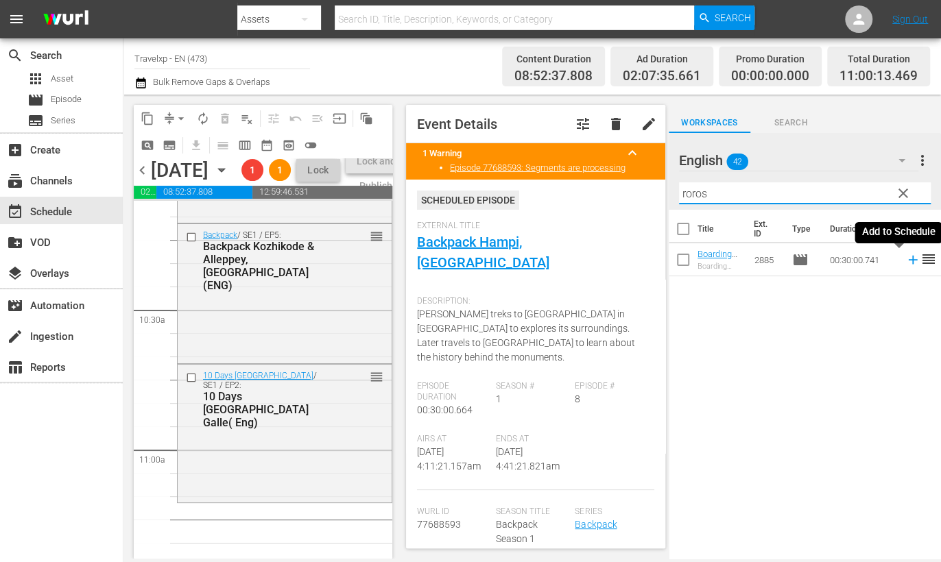
click at [908, 259] on icon at bounding box center [912, 260] width 9 height 9
click at [686, 195] on input "roros" at bounding box center [805, 193] width 252 height 22
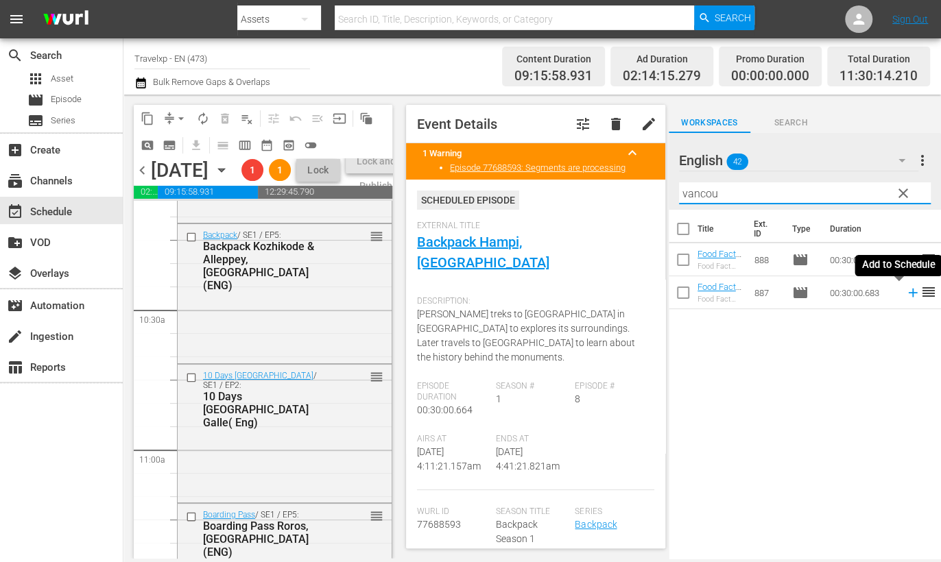
click at [908, 293] on icon at bounding box center [912, 293] width 9 height 9
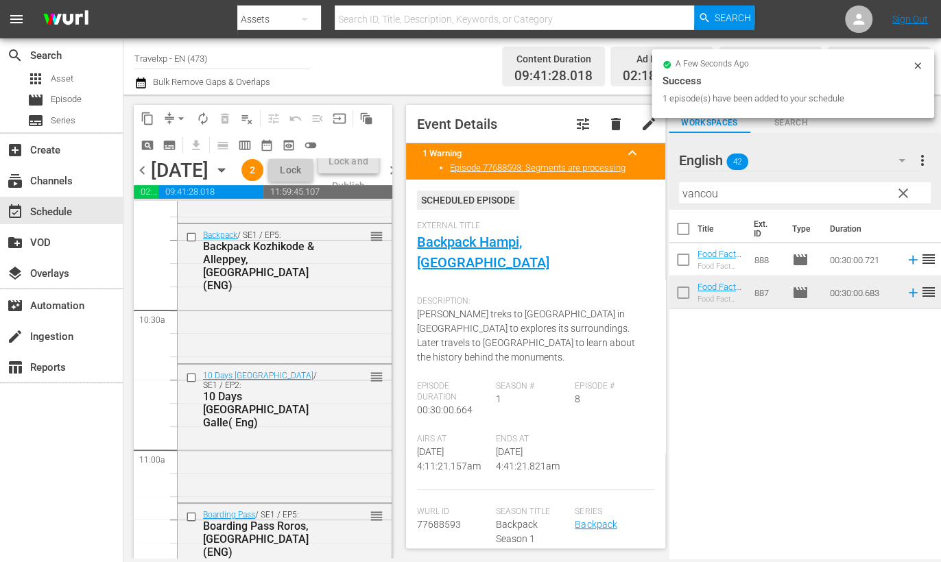
click at [696, 193] on input "vancou" at bounding box center [805, 193] width 252 height 22
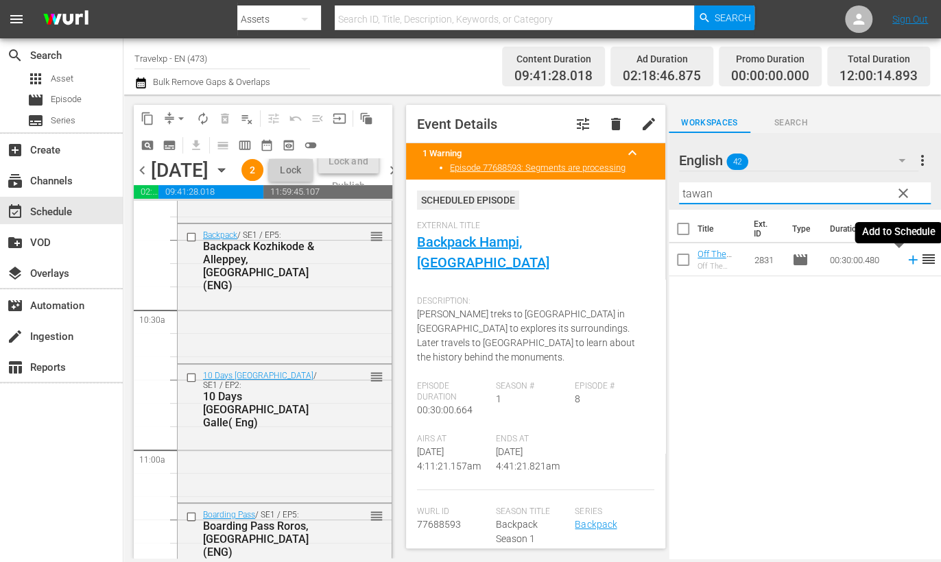
click at [905, 261] on icon at bounding box center [912, 259] width 15 height 15
click at [690, 193] on input "tawan" at bounding box center [805, 193] width 252 height 22
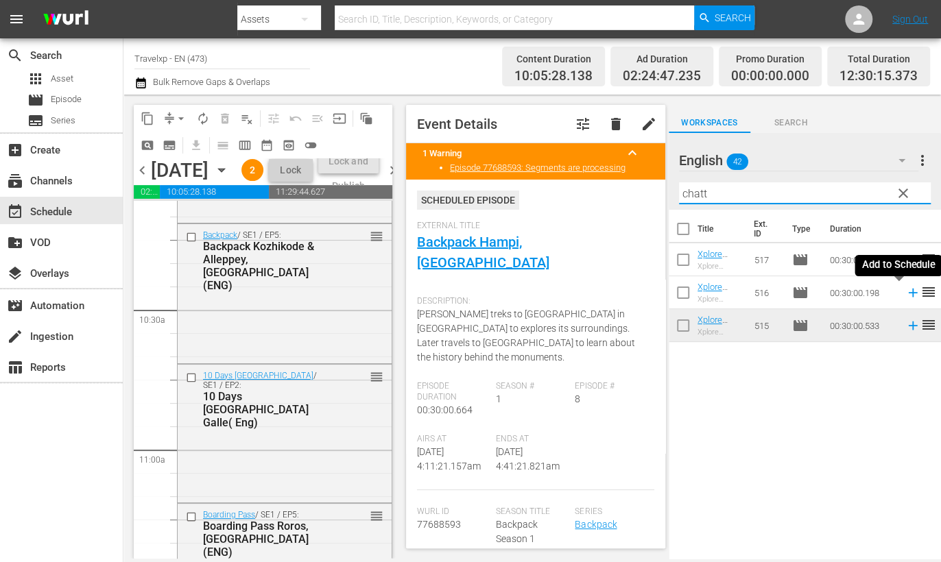
drag, startPoint x: 897, startPoint y: 293, endPoint x: 760, endPoint y: 203, distance: 164.3
click at [905, 293] on icon at bounding box center [912, 292] width 15 height 15
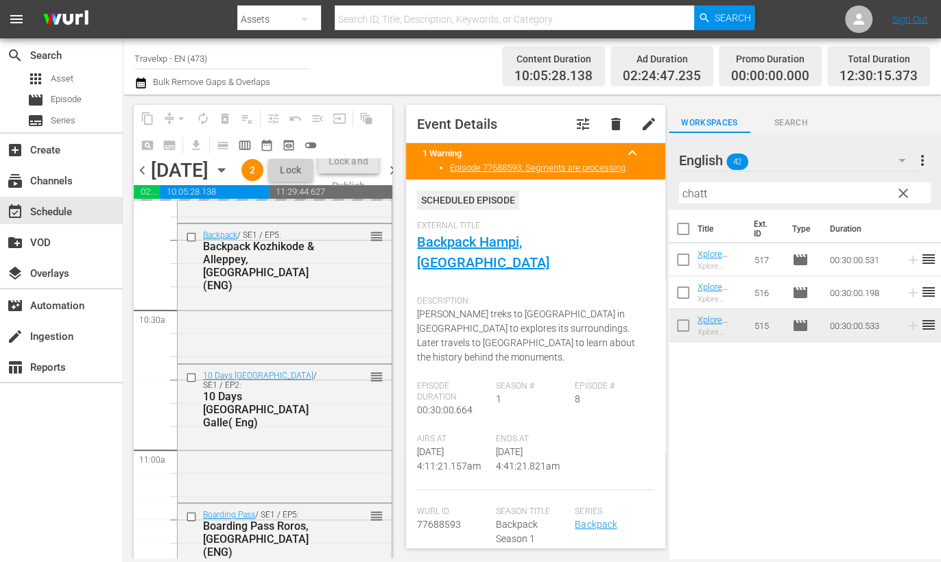
click at [691, 191] on input "chatt" at bounding box center [805, 193] width 252 height 22
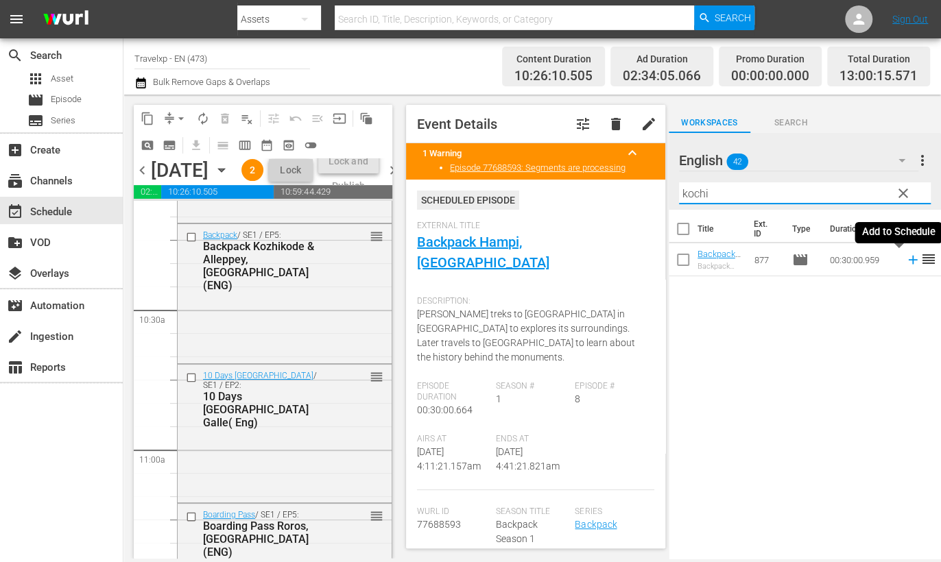
click at [905, 261] on icon at bounding box center [912, 259] width 15 height 15
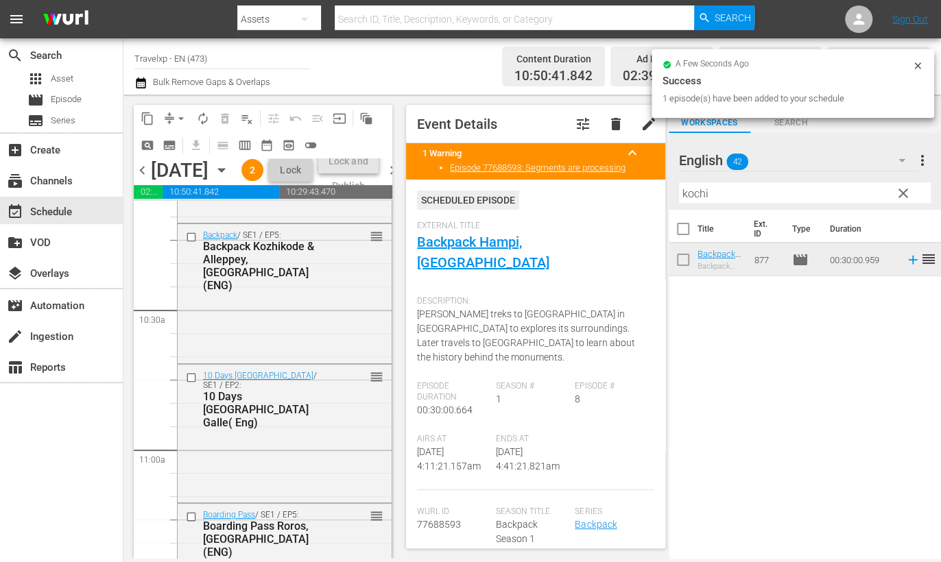
click at [693, 186] on input "kochi" at bounding box center [805, 193] width 252 height 22
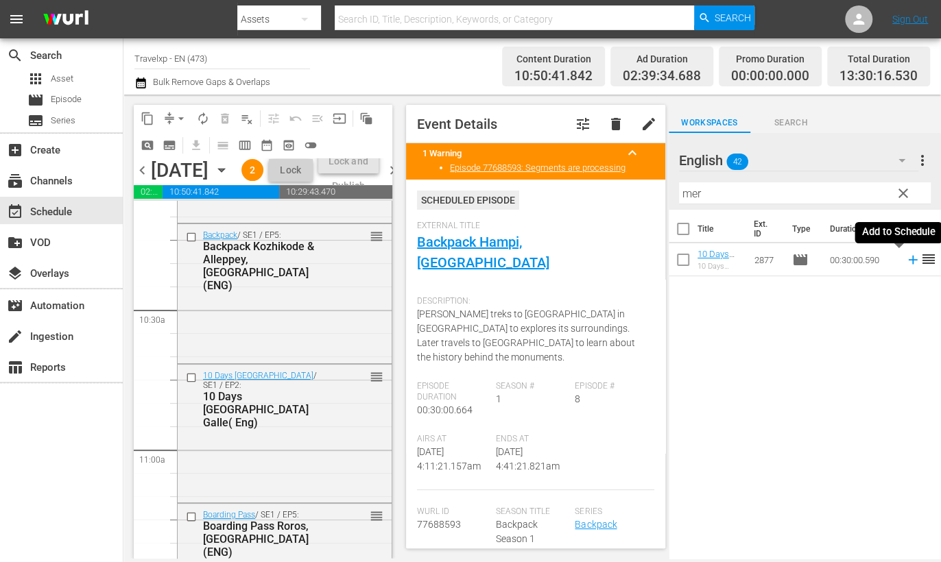
click at [905, 262] on icon at bounding box center [912, 259] width 15 height 15
click at [690, 190] on input "mer" at bounding box center [805, 193] width 252 height 22
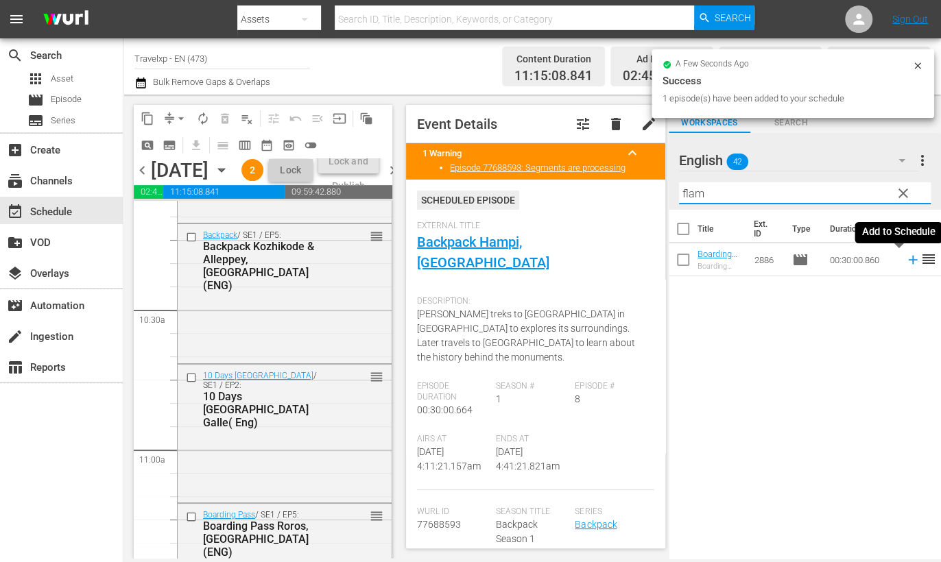
click at [908, 259] on icon at bounding box center [912, 260] width 9 height 9
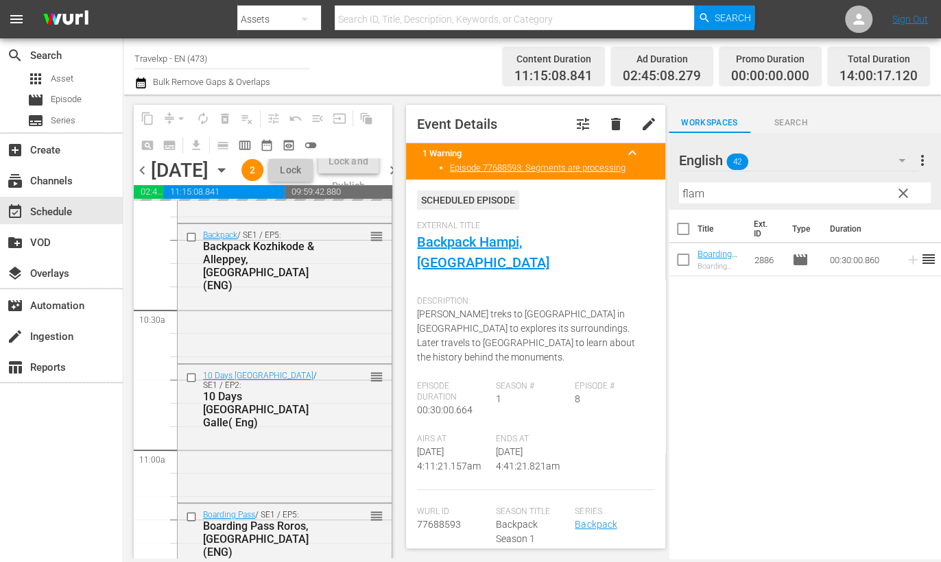
click at [688, 195] on input "flam" at bounding box center [805, 193] width 252 height 22
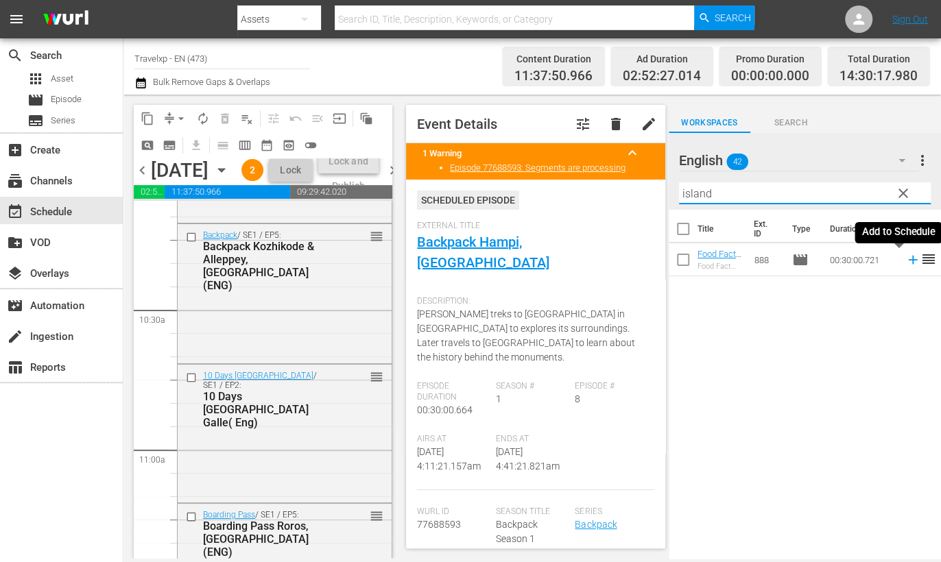
click at [908, 258] on icon at bounding box center [912, 260] width 9 height 9
click at [695, 193] on input "island" at bounding box center [805, 193] width 252 height 22
click at [908, 260] on icon at bounding box center [912, 260] width 9 height 9
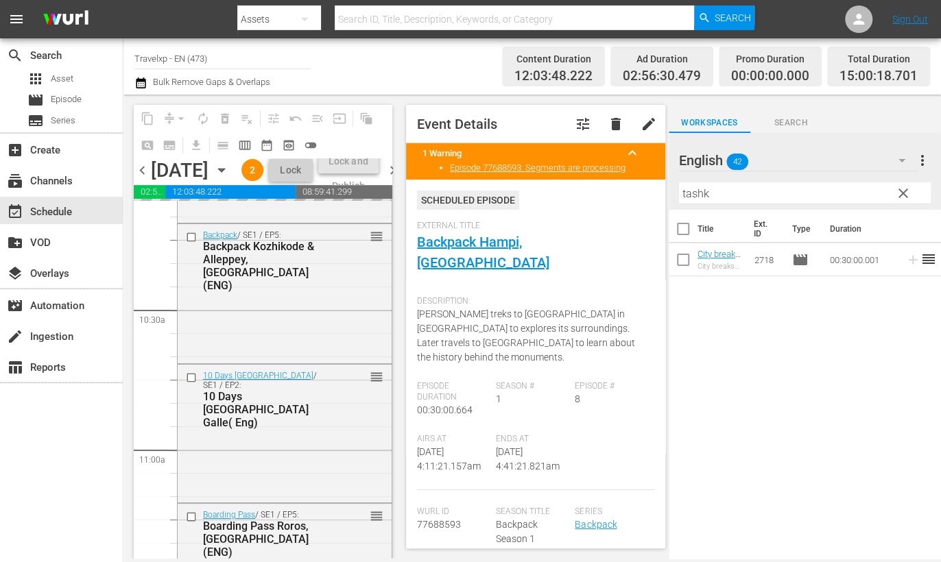
click at [693, 192] on input "tashk" at bounding box center [805, 193] width 252 height 22
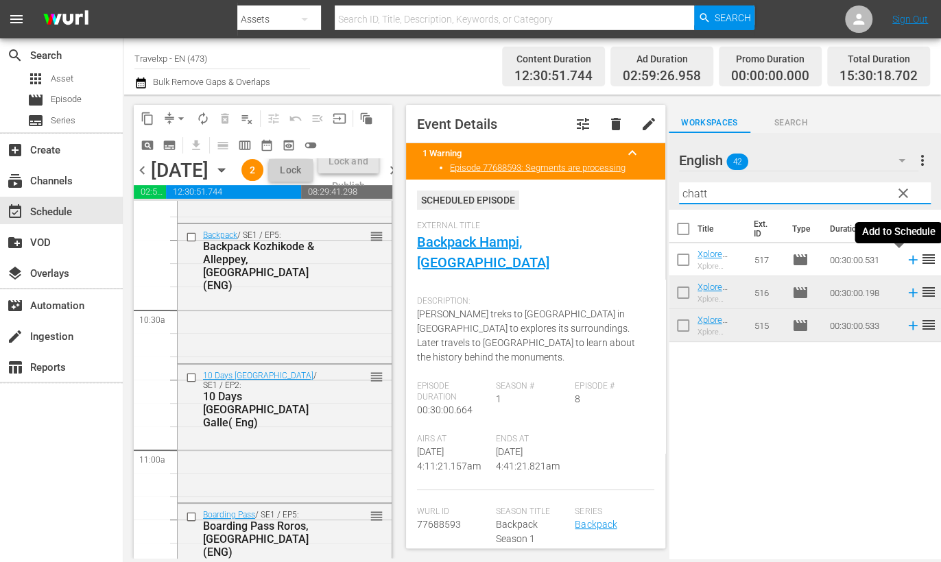
click at [905, 261] on icon at bounding box center [912, 259] width 15 height 15
click at [695, 193] on input "chatt" at bounding box center [805, 193] width 252 height 22
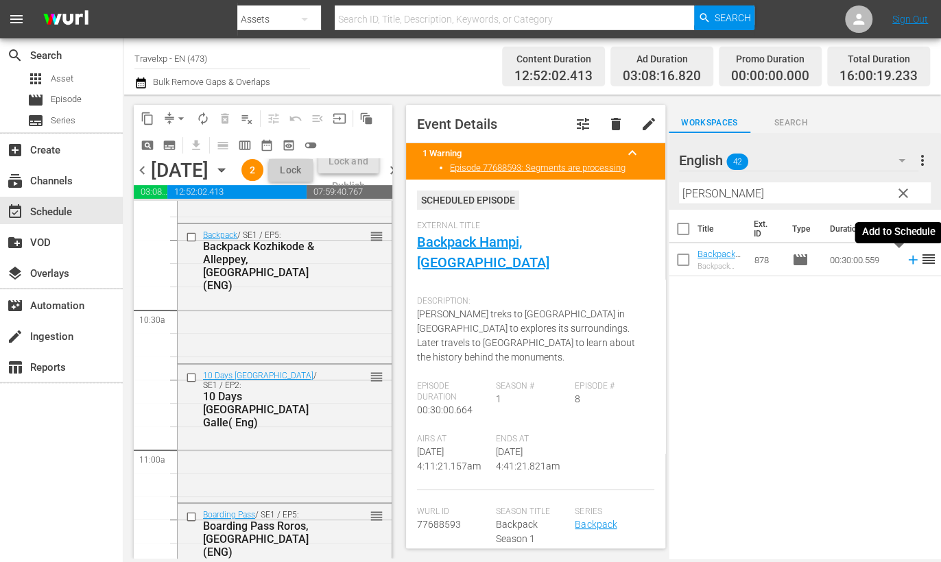
click at [905, 259] on icon at bounding box center [912, 259] width 15 height 15
click at [698, 193] on input "[PERSON_NAME]" at bounding box center [805, 193] width 252 height 22
drag, startPoint x: 900, startPoint y: 259, endPoint x: 708, endPoint y: 194, distance: 201.9
click at [905, 259] on icon at bounding box center [912, 259] width 15 height 15
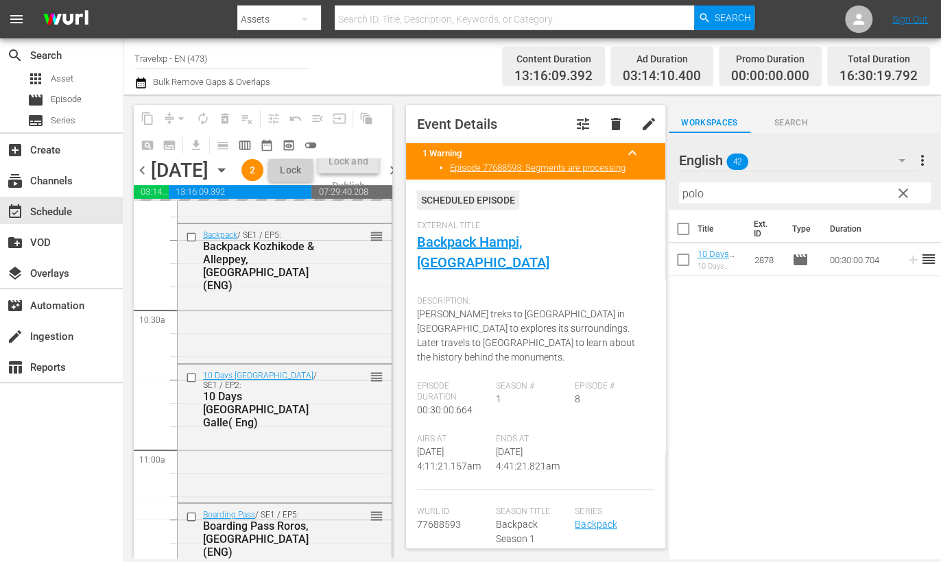
click at [693, 191] on input "polo" at bounding box center [805, 193] width 252 height 22
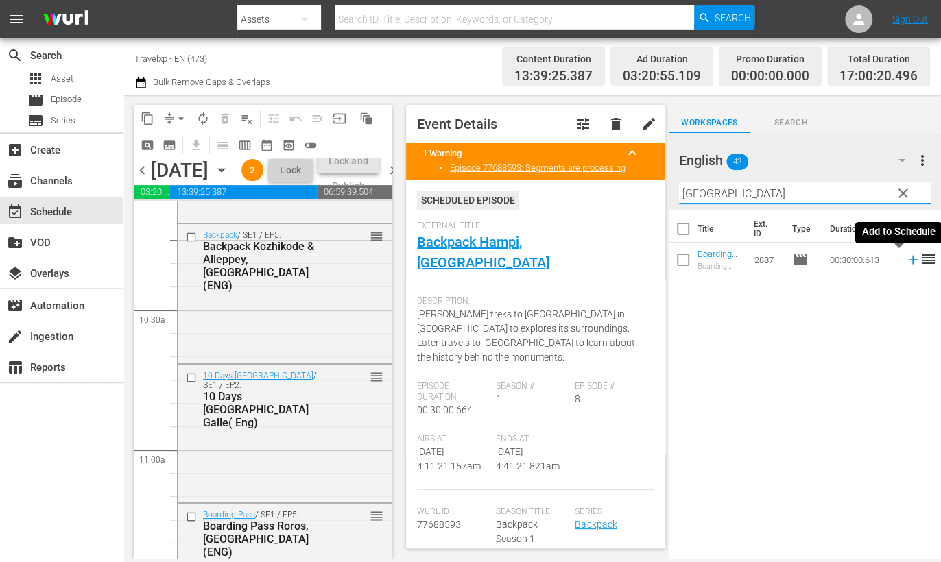
click at [908, 259] on icon at bounding box center [912, 260] width 9 height 9
click at [689, 193] on input "[GEOGRAPHIC_DATA]" at bounding box center [805, 193] width 252 height 22
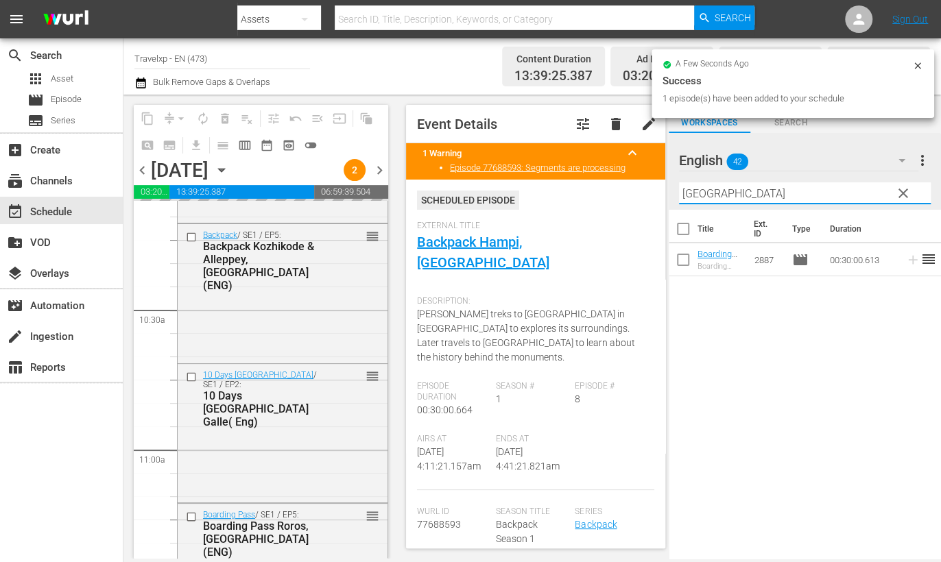
click at [689, 193] on input "[GEOGRAPHIC_DATA]" at bounding box center [805, 193] width 252 height 22
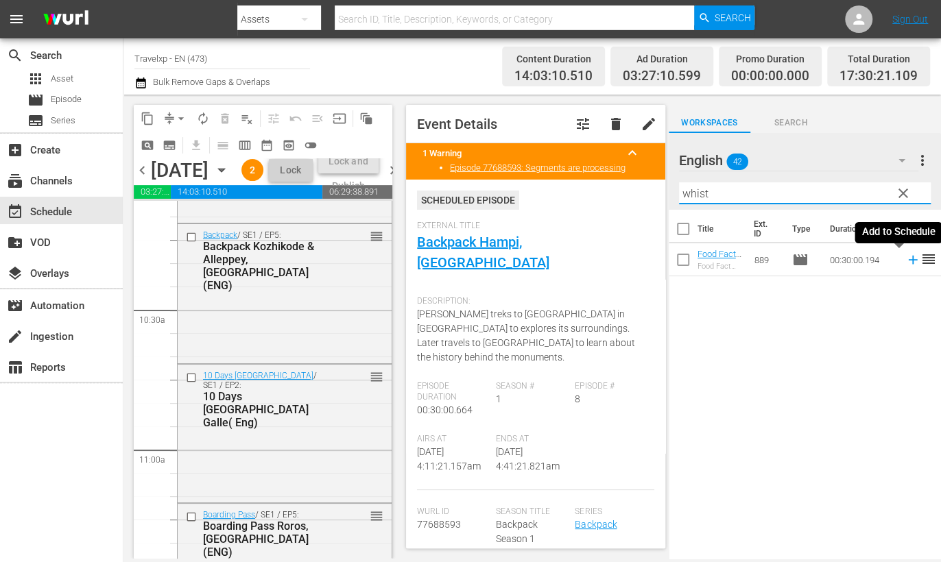
click at [908, 259] on icon at bounding box center [912, 260] width 9 height 9
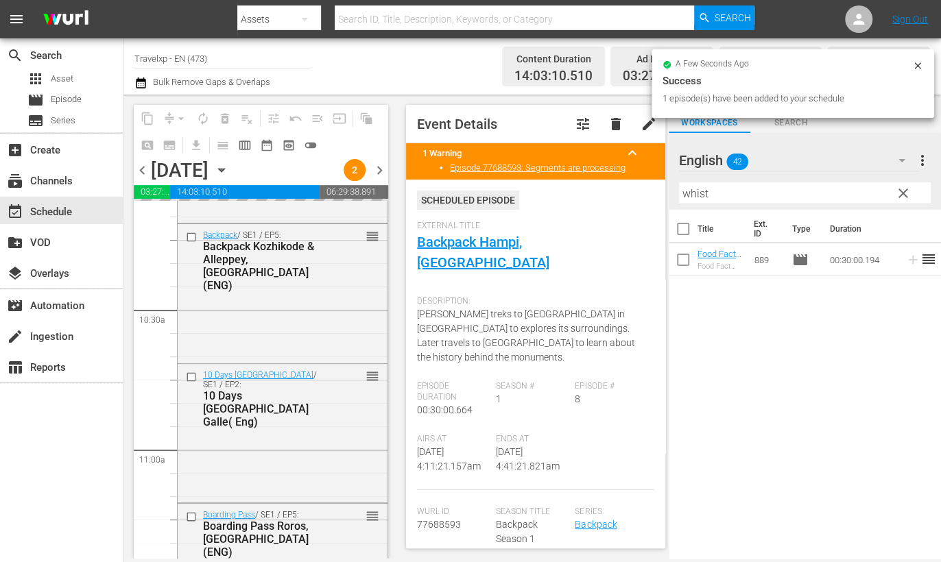
click at [687, 190] on input "whist" at bounding box center [805, 193] width 252 height 22
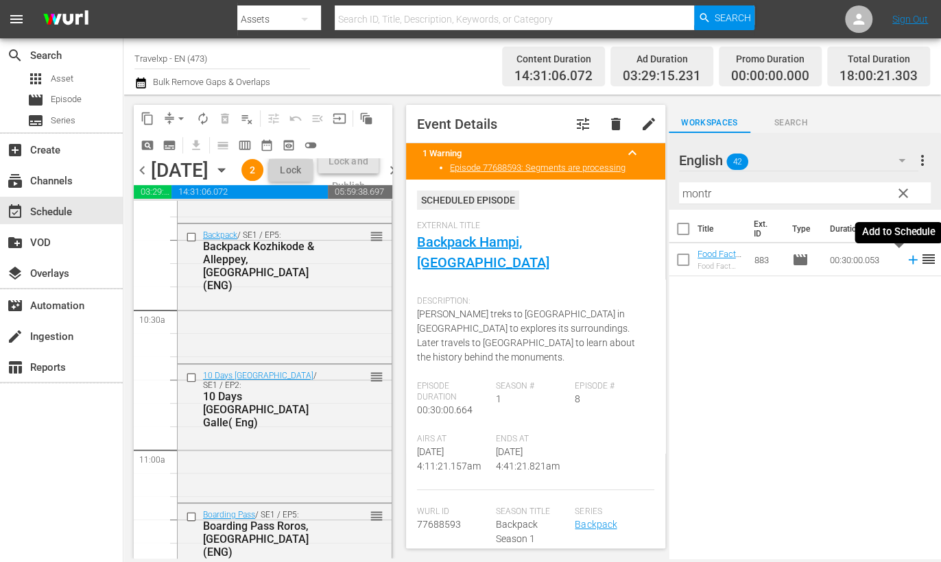
click at [908, 260] on icon at bounding box center [912, 260] width 9 height 9
click at [704, 193] on input "montr" at bounding box center [805, 193] width 252 height 22
click at [908, 259] on icon at bounding box center [912, 260] width 9 height 9
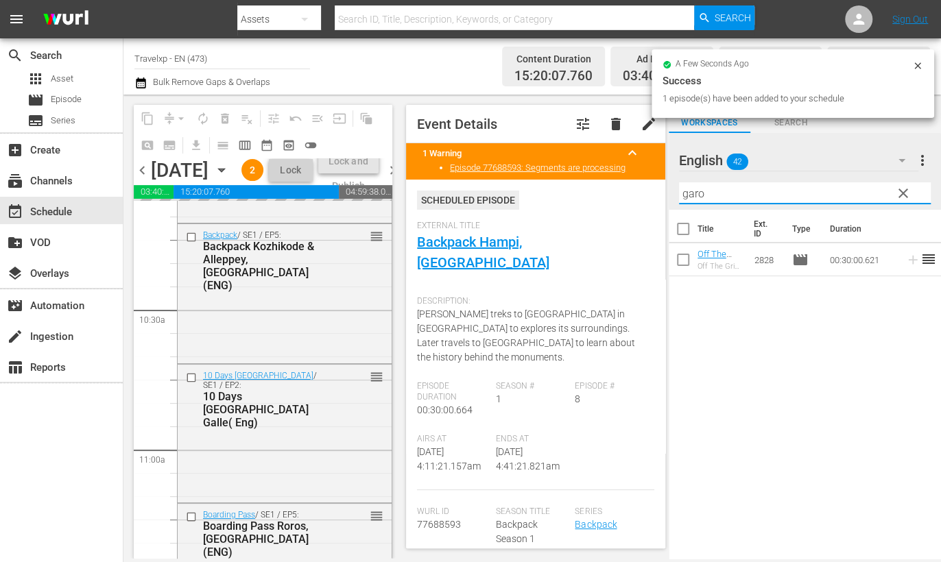
click at [691, 195] on input "garo" at bounding box center [805, 193] width 252 height 22
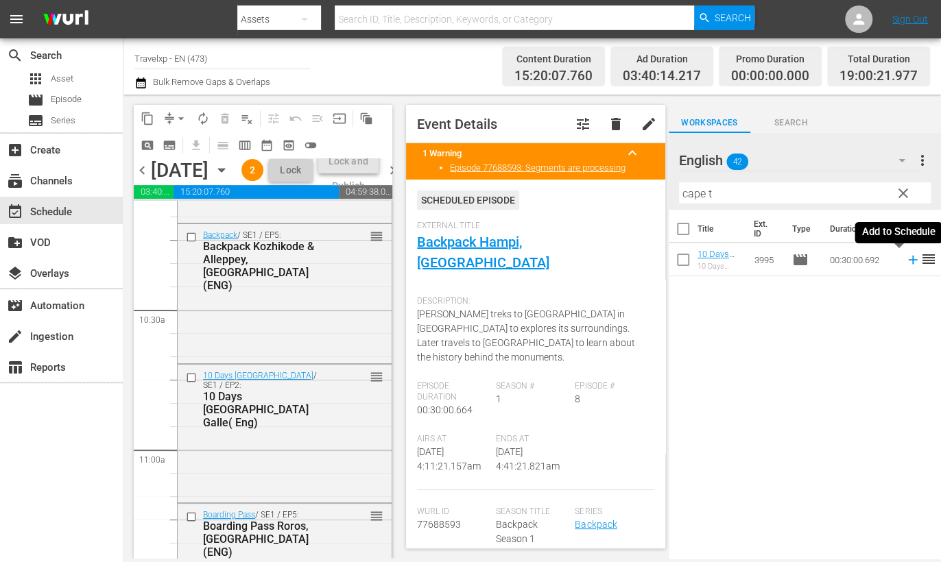
click at [905, 262] on icon at bounding box center [912, 259] width 15 height 15
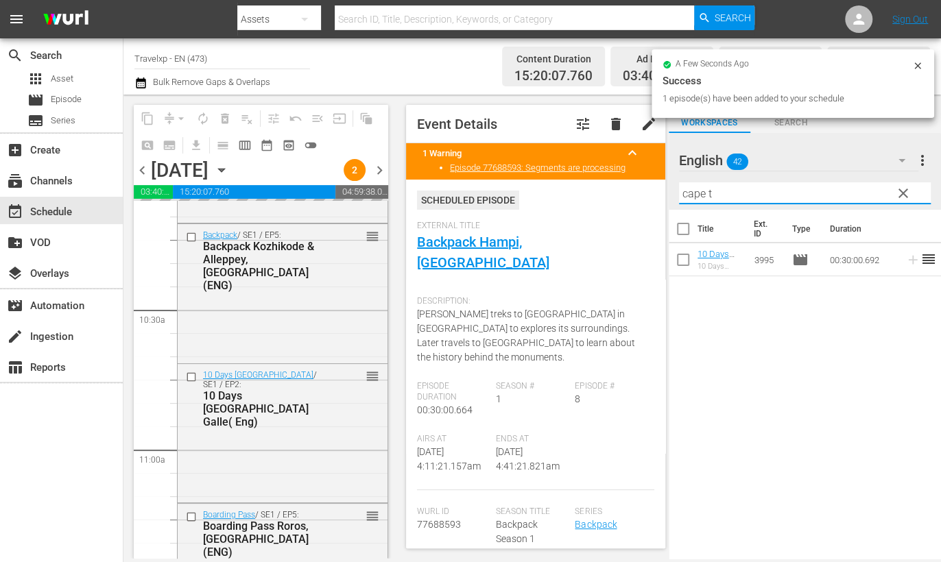
drag, startPoint x: 736, startPoint y: 194, endPoint x: 650, endPoint y: 186, distance: 86.8
click at [650, 186] on div "content_copy compress arrow_drop_down autorenew_outlined delete_forever_outline…" at bounding box center [531, 327] width 817 height 464
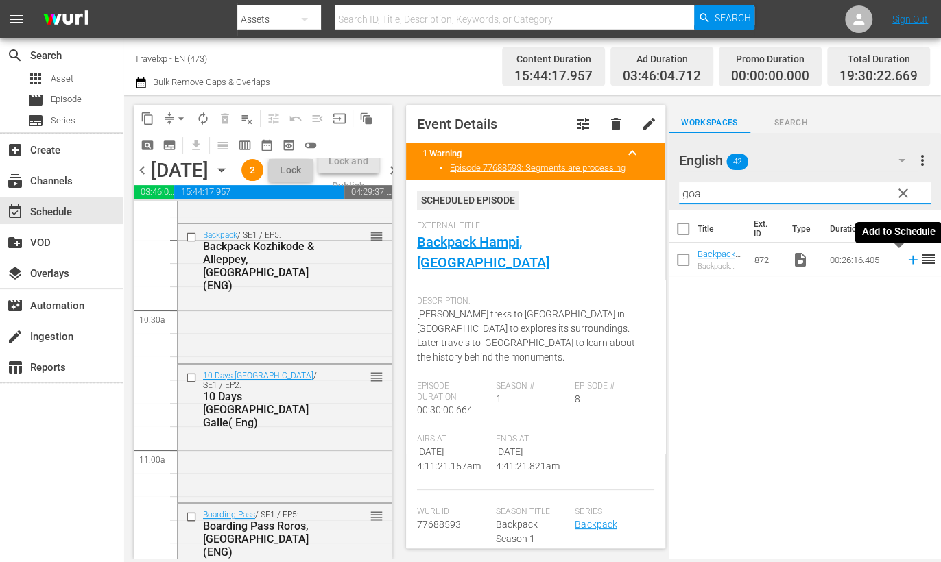
click at [908, 262] on icon at bounding box center [912, 260] width 9 height 9
click at [693, 193] on input "goa" at bounding box center [805, 193] width 252 height 22
click at [905, 261] on icon at bounding box center [912, 259] width 15 height 15
click at [689, 193] on input "north" at bounding box center [805, 193] width 252 height 22
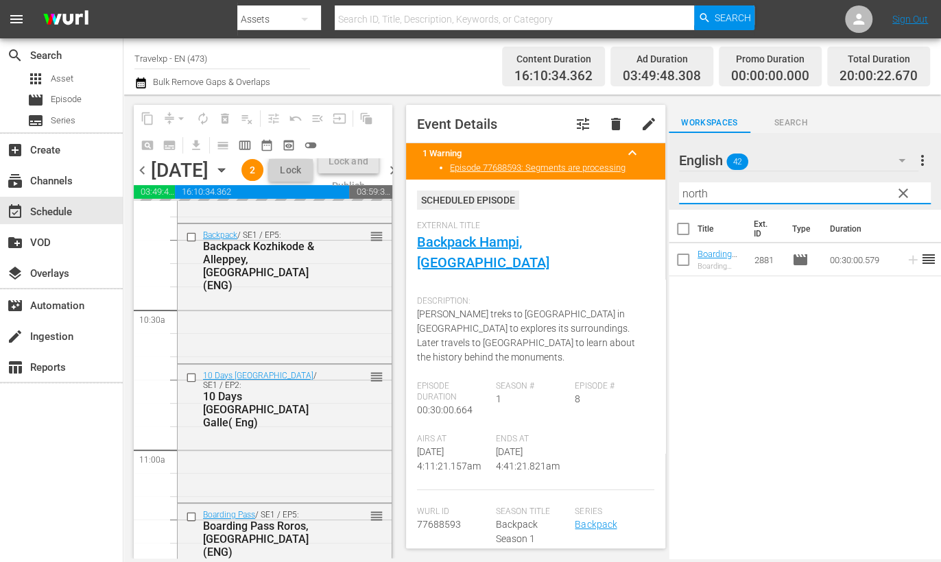
click at [689, 193] on input "north" at bounding box center [805, 193] width 252 height 22
drag, startPoint x: 760, startPoint y: 191, endPoint x: 638, endPoint y: 181, distance: 122.5
click at [638, 181] on div "content_copy compress arrow_drop_down autorenew_outlined delete_forever_outline…" at bounding box center [531, 327] width 817 height 464
click at [908, 259] on icon at bounding box center [912, 260] width 9 height 9
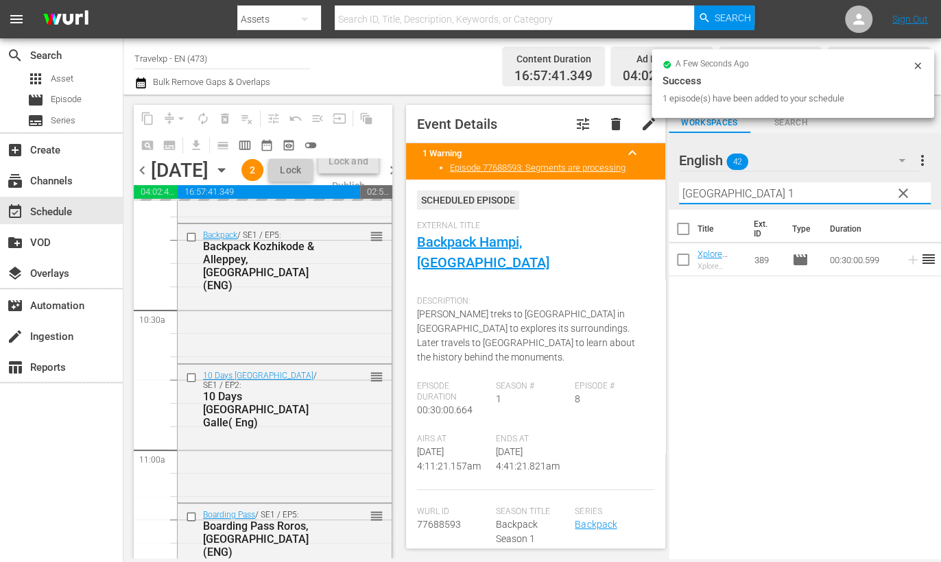
drag, startPoint x: 745, startPoint y: 188, endPoint x: 566, endPoint y: 192, distance: 178.3
click at [566, 192] on div "content_copy compress arrow_drop_down autorenew_outlined delete_forever_outline…" at bounding box center [531, 327] width 817 height 464
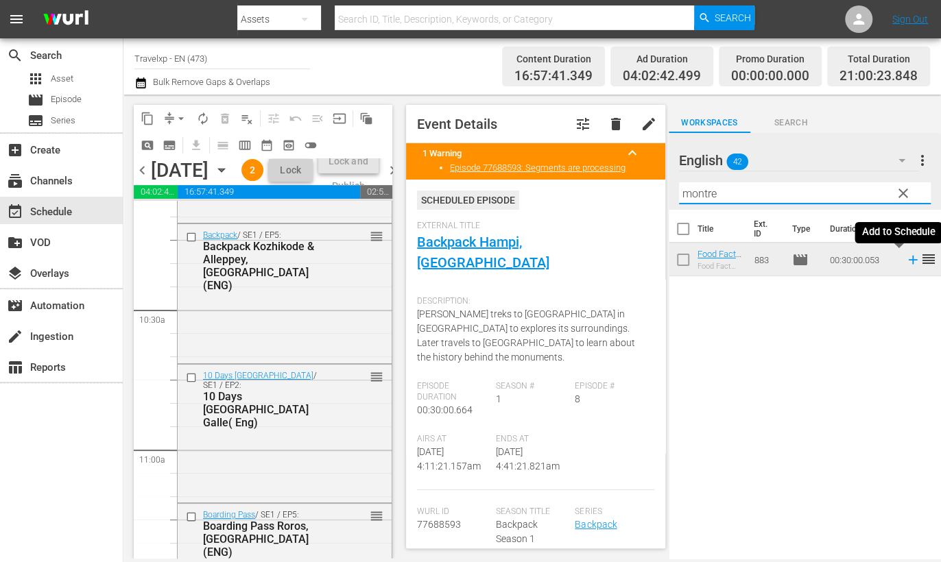
click at [908, 261] on icon at bounding box center [912, 260] width 9 height 9
click at [695, 198] on input "montre" at bounding box center [805, 193] width 252 height 22
click at [905, 261] on icon at bounding box center [912, 259] width 15 height 15
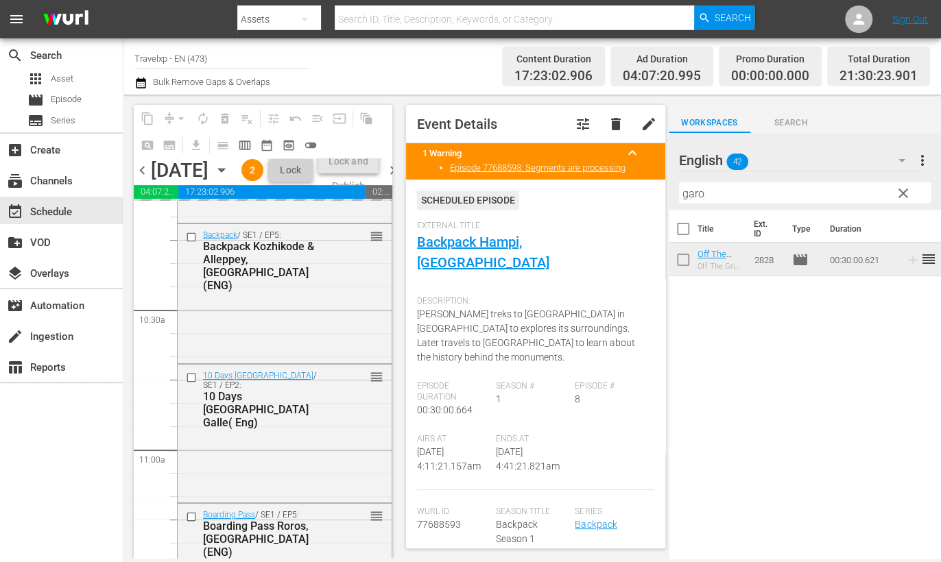
click at [688, 193] on input "garo" at bounding box center [805, 193] width 252 height 22
click at [908, 260] on icon at bounding box center [912, 260] width 9 height 9
click at [690, 189] on input "cape" at bounding box center [805, 193] width 252 height 22
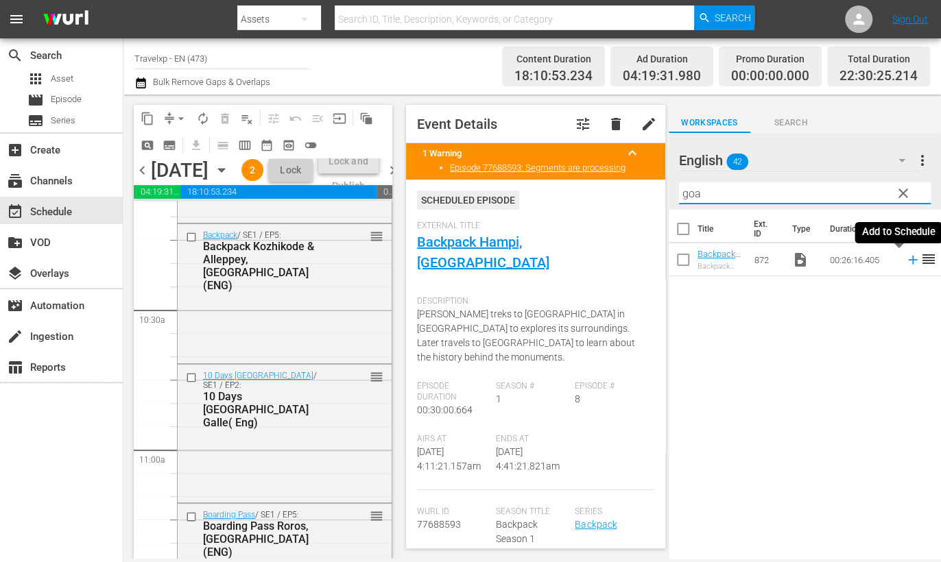
click at [908, 257] on icon at bounding box center [912, 260] width 9 height 9
click at [694, 196] on input "goa" at bounding box center [805, 193] width 252 height 22
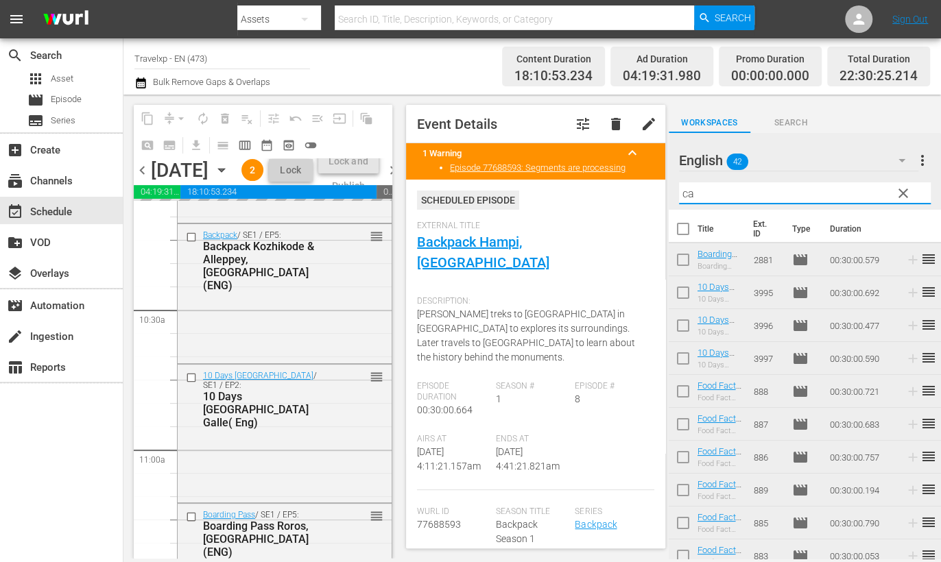
type input "c"
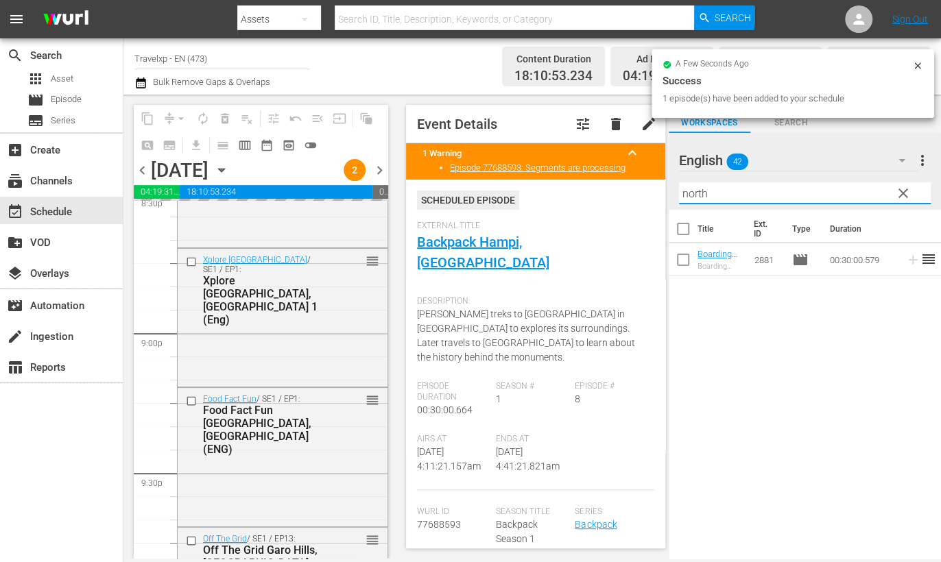
scroll to position [6171, 0]
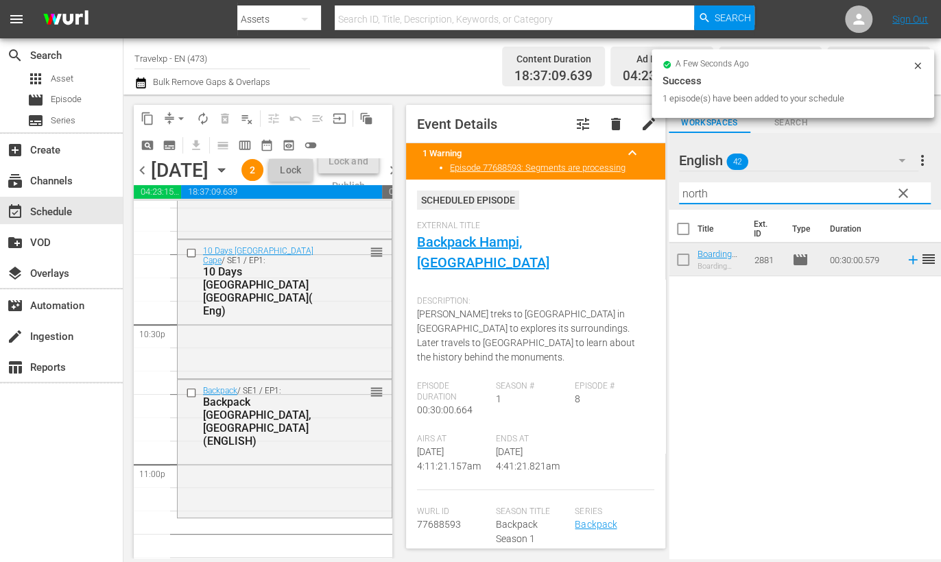
click at [905, 263] on icon at bounding box center [912, 259] width 15 height 15
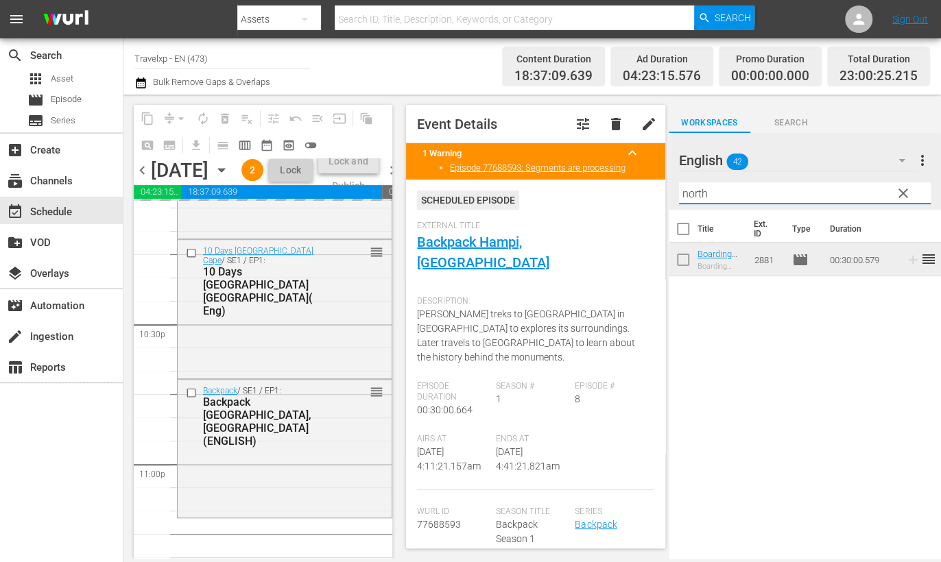
click at [694, 193] on input "north" at bounding box center [805, 193] width 252 height 22
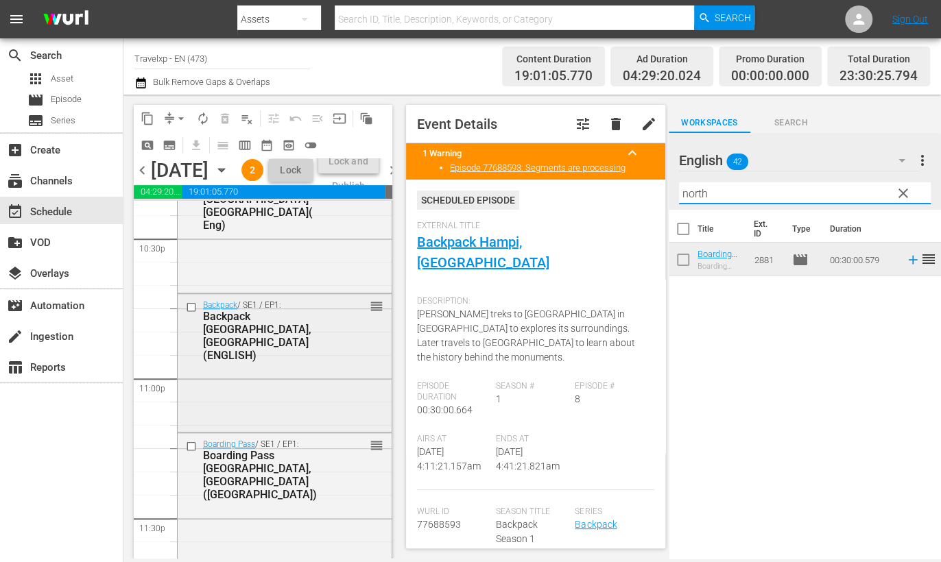
scroll to position [6378, 0]
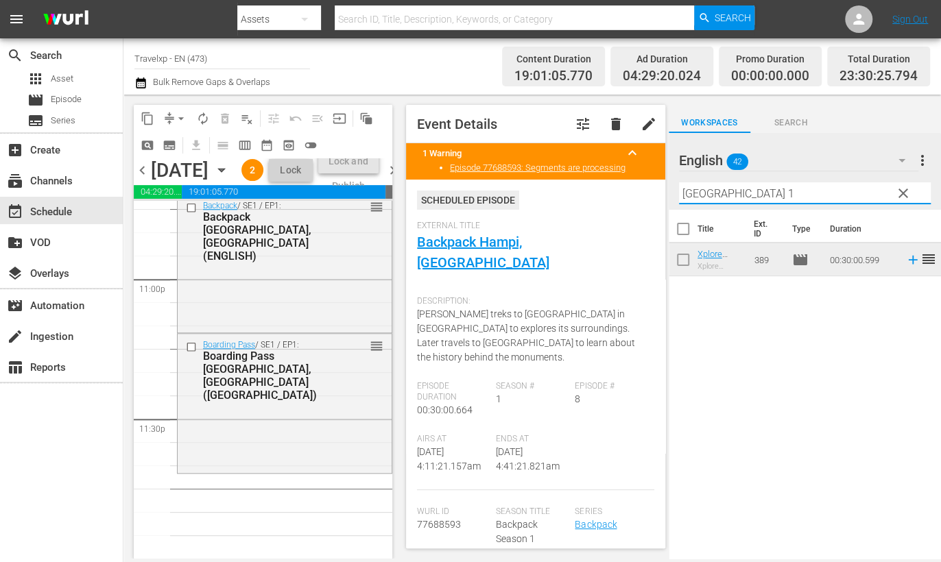
type input "[GEOGRAPHIC_DATA] 1"
click at [905, 265] on icon at bounding box center [912, 259] width 15 height 15
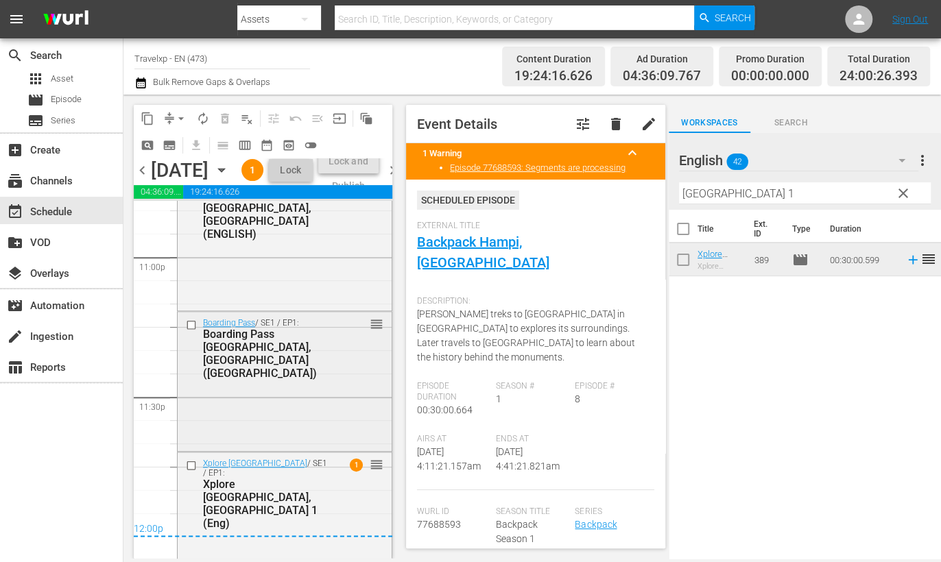
scroll to position [6432, 0]
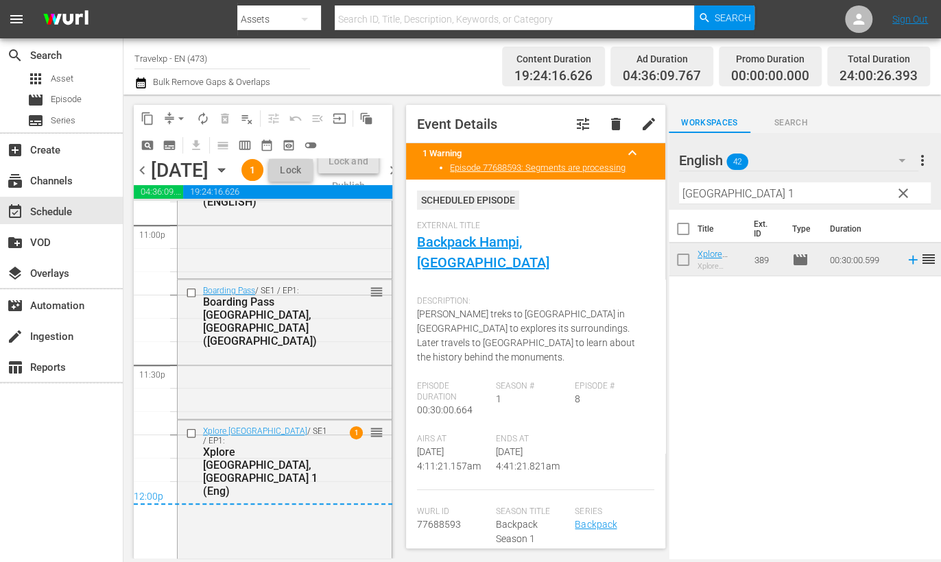
click at [229, 178] on icon "button" at bounding box center [221, 170] width 15 height 15
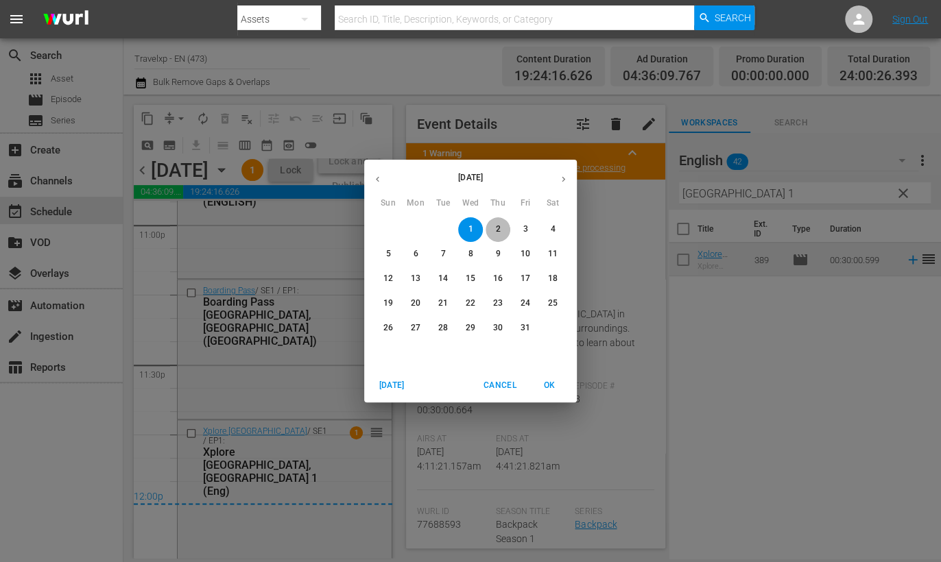
click at [495, 228] on p "2" at bounding box center [497, 230] width 5 height 12
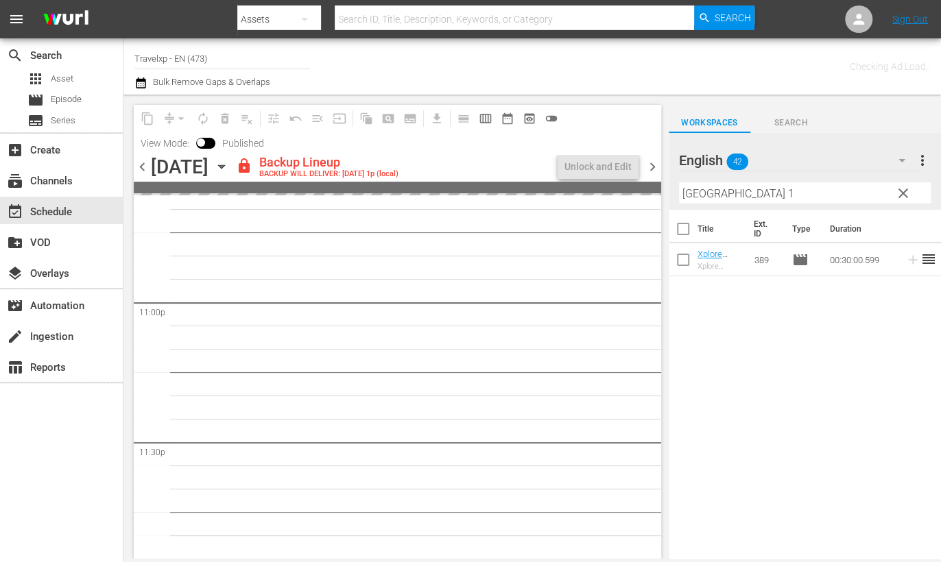
scroll to position [6350, 0]
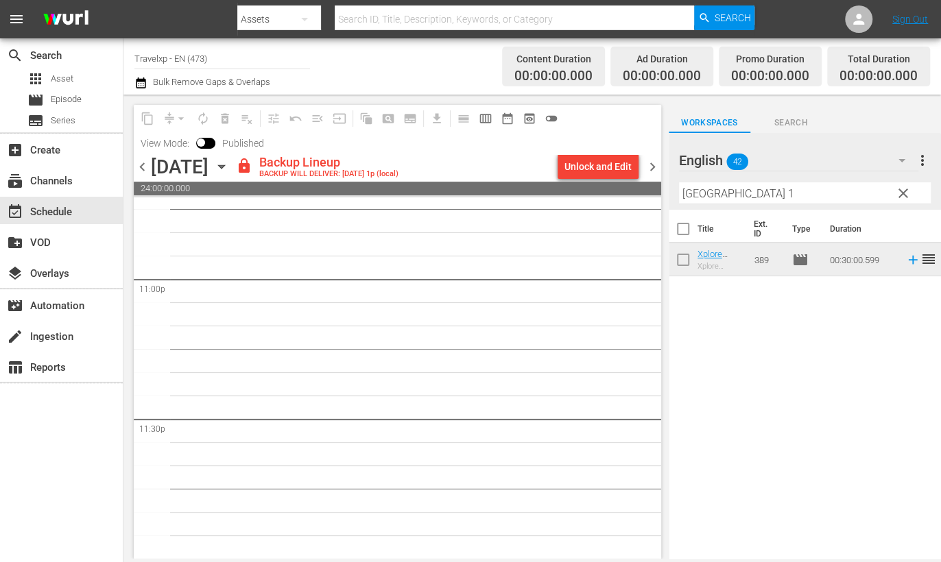
click at [145, 172] on span "chevron_left" at bounding box center [142, 166] width 17 height 17
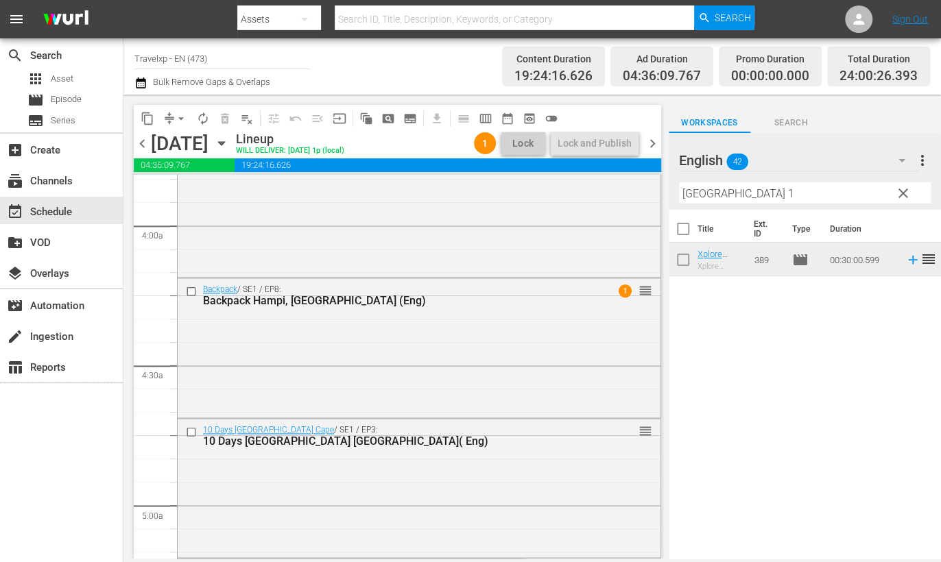
scroll to position [1029, 0]
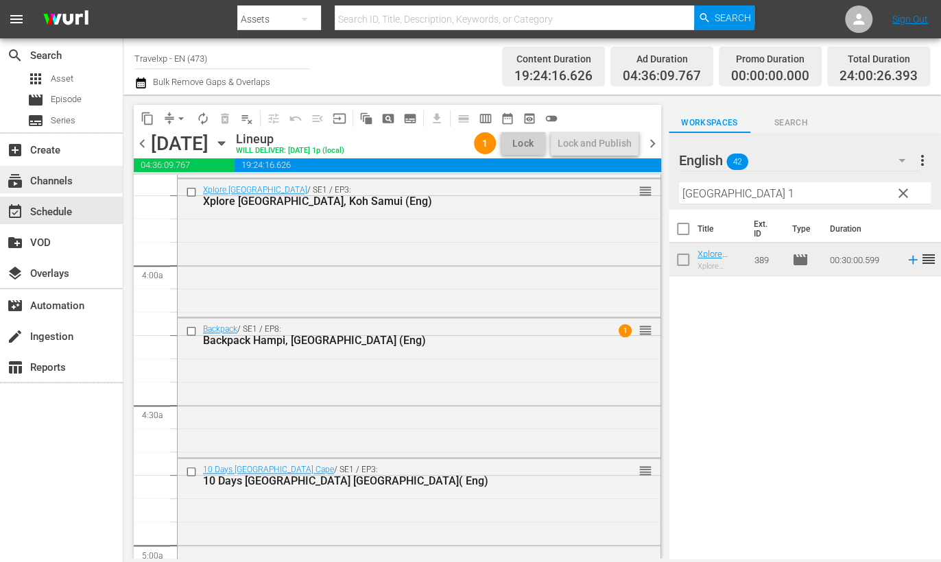
click at [68, 191] on div "subscriptions Channels" at bounding box center [61, 179] width 123 height 27
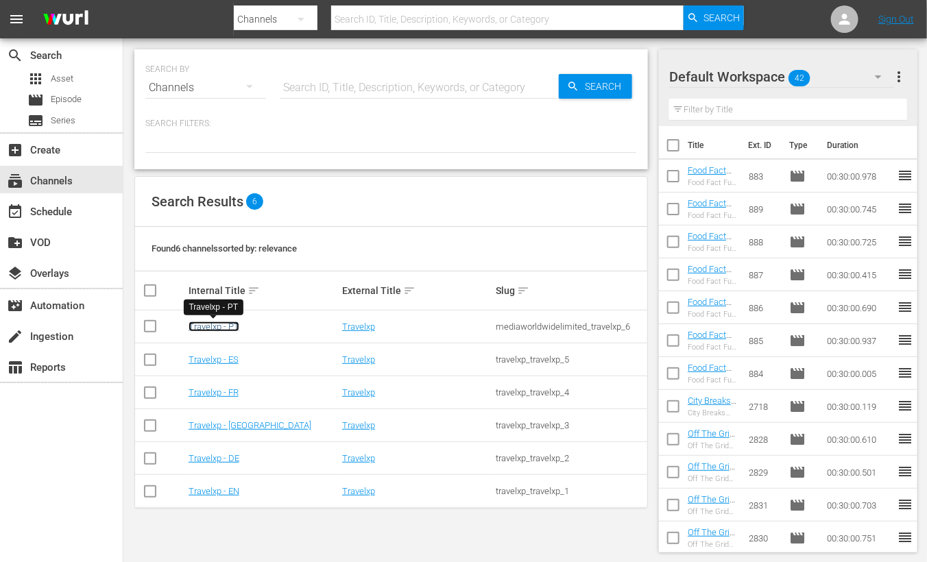
click at [230, 324] on link "Travelxp - PT" at bounding box center [214, 327] width 51 height 10
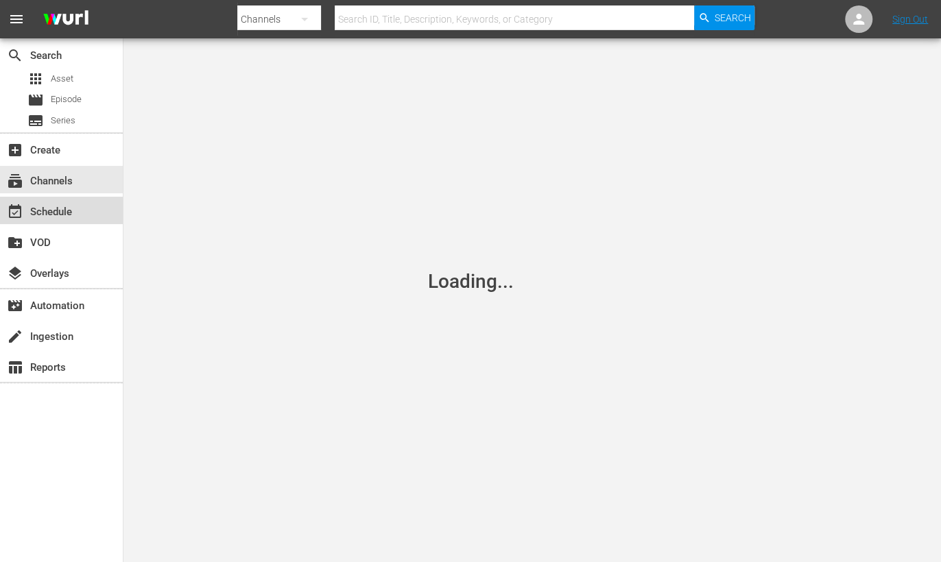
click at [61, 206] on div "event_available Schedule" at bounding box center [38, 210] width 77 height 12
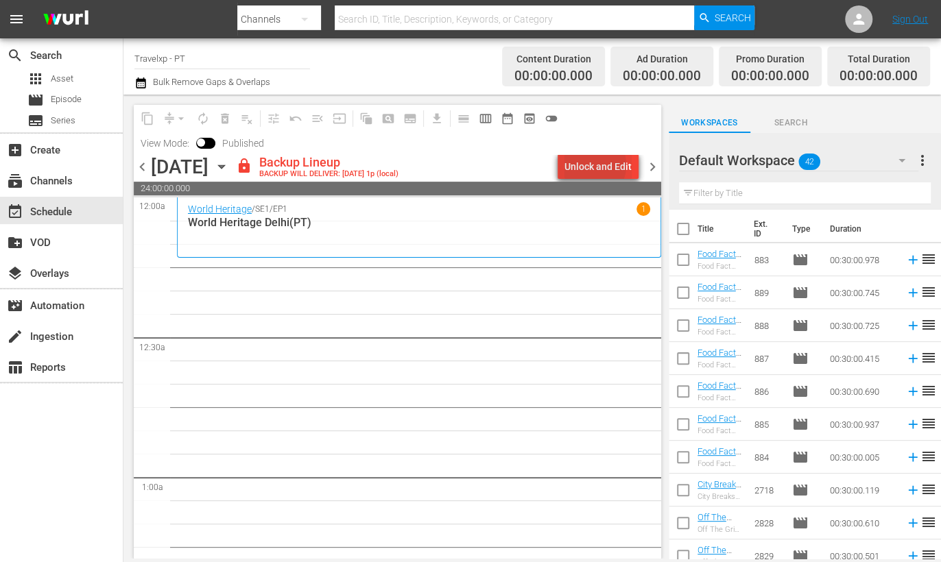
click at [593, 165] on div "Unlock and Edit" at bounding box center [597, 166] width 67 height 25
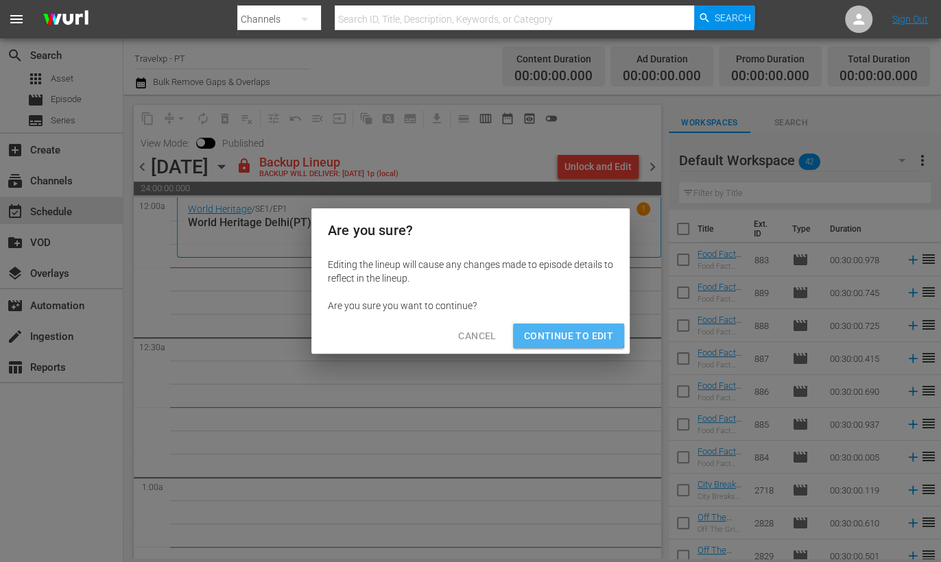
click at [557, 334] on span "Continue to Edit" at bounding box center [568, 336] width 89 height 17
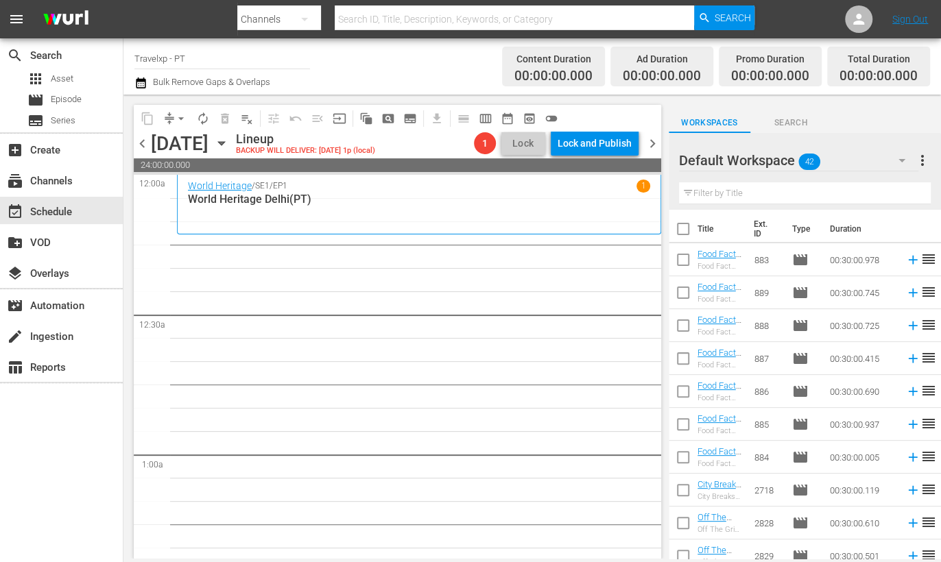
click at [799, 199] on input "text" at bounding box center [805, 193] width 252 height 22
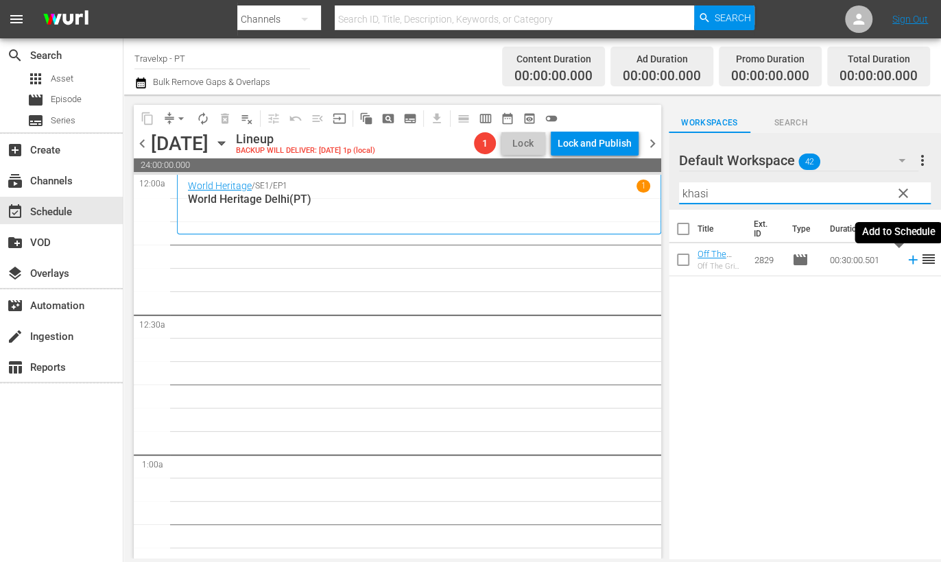
click at [908, 261] on icon at bounding box center [912, 260] width 9 height 9
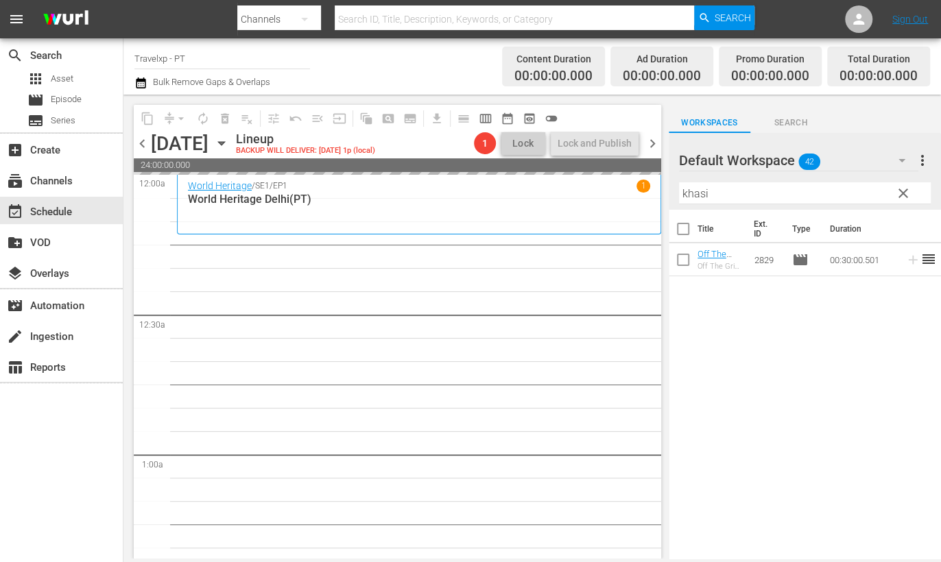
click at [695, 198] on input "khasi" at bounding box center [805, 193] width 252 height 22
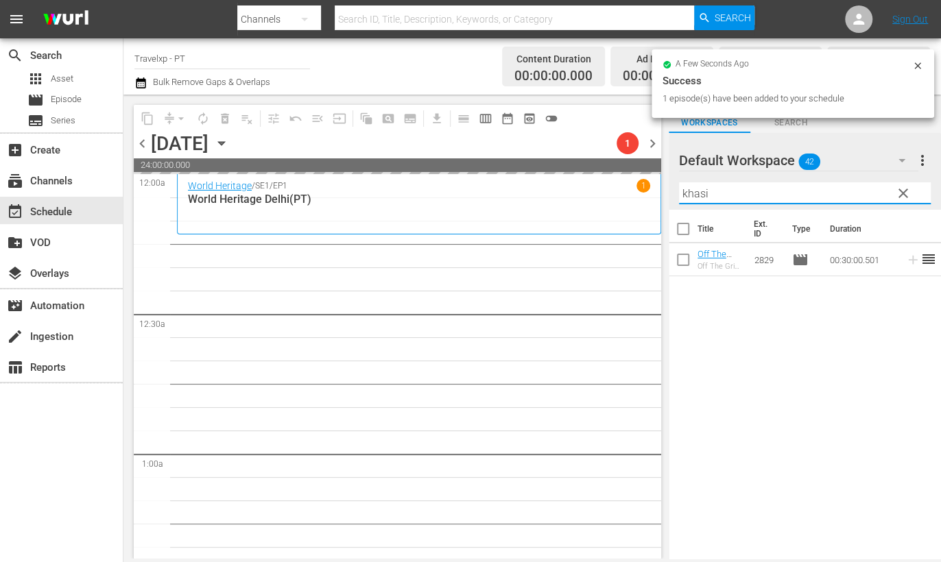
click at [695, 198] on input "khasi" at bounding box center [805, 193] width 252 height 22
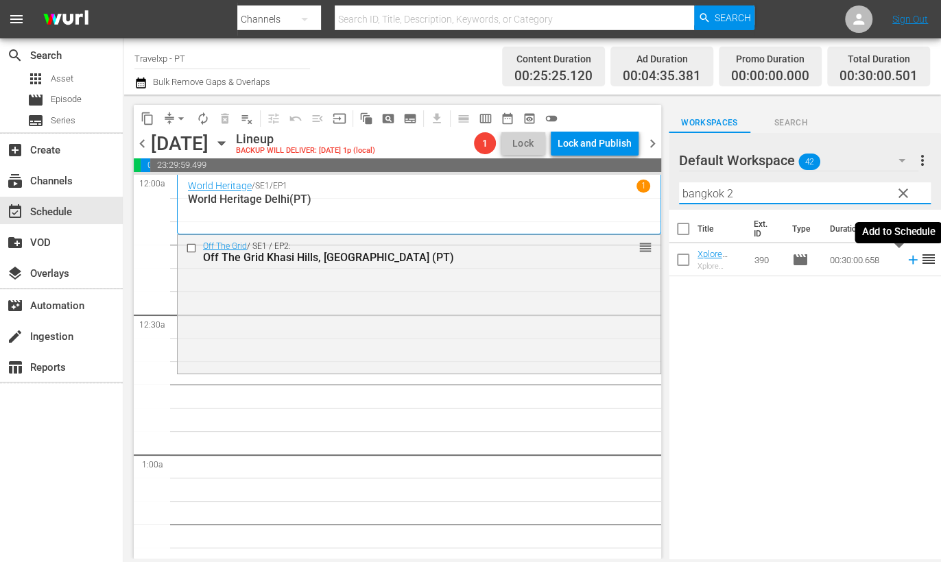
click at [905, 265] on icon at bounding box center [912, 259] width 15 height 15
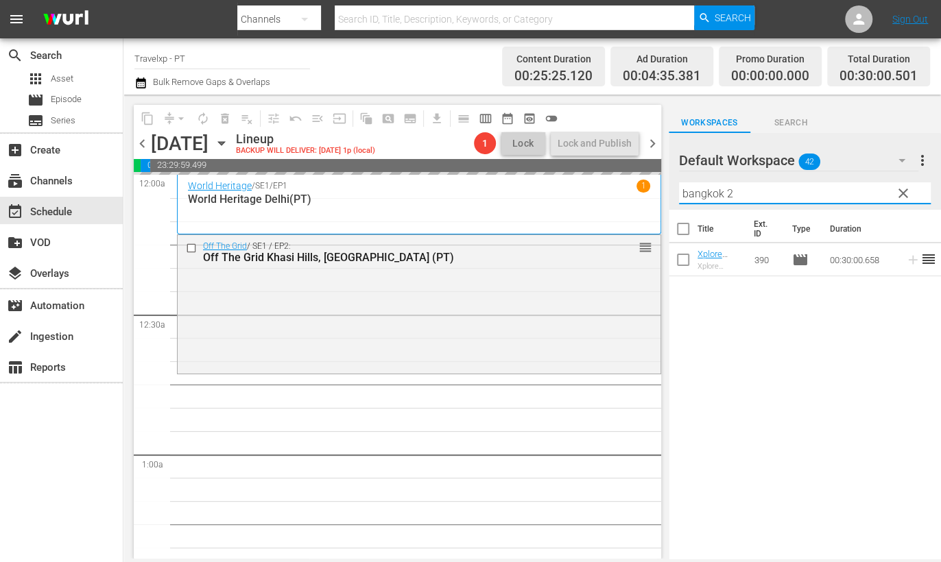
drag, startPoint x: 739, startPoint y: 195, endPoint x: 658, endPoint y: 180, distance: 82.3
click at [658, 180] on div "content_copy compress arrow_drop_down autorenew_outlined delete_forever_outline…" at bounding box center [531, 327] width 817 height 464
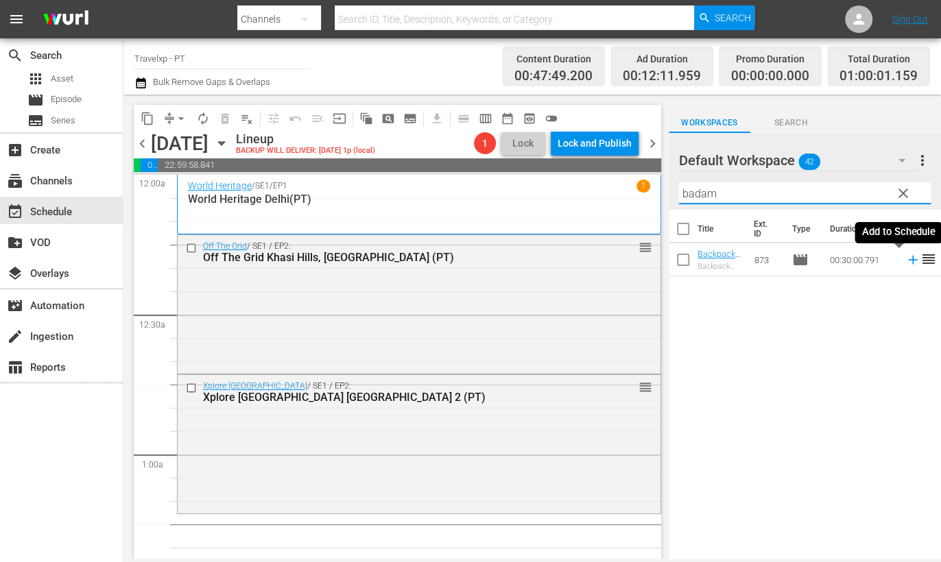
click at [905, 261] on icon at bounding box center [912, 259] width 15 height 15
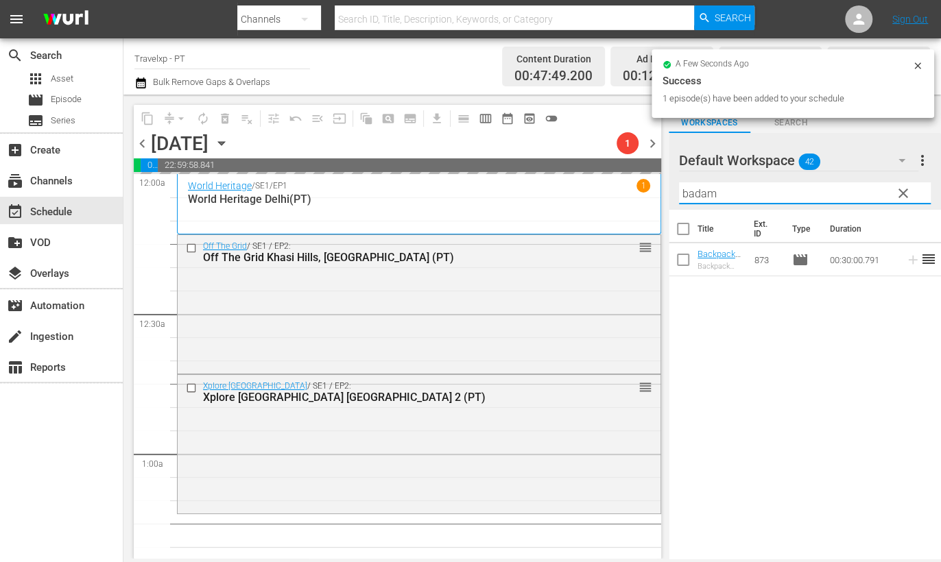
click at [702, 195] on input "badam" at bounding box center [805, 193] width 252 height 22
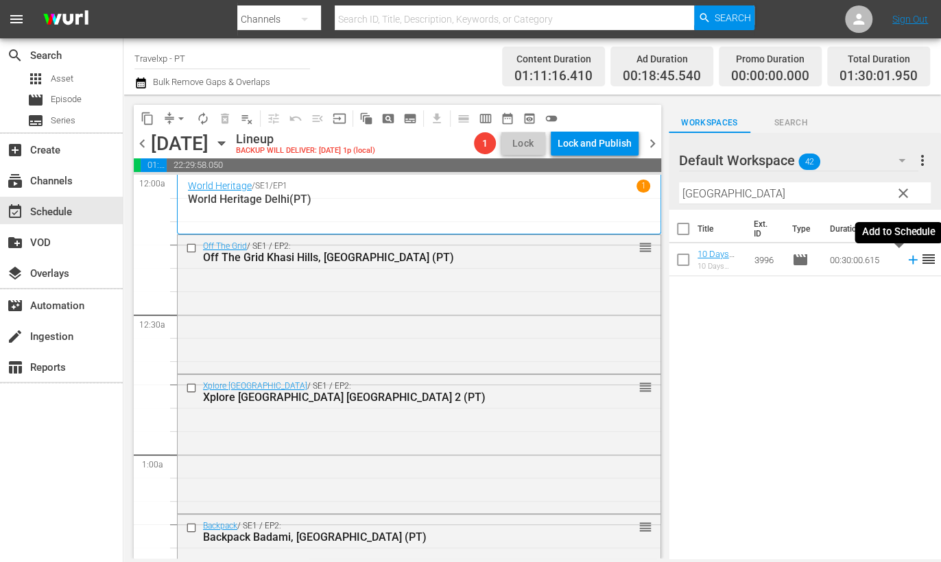
click at [905, 259] on icon at bounding box center [912, 259] width 15 height 15
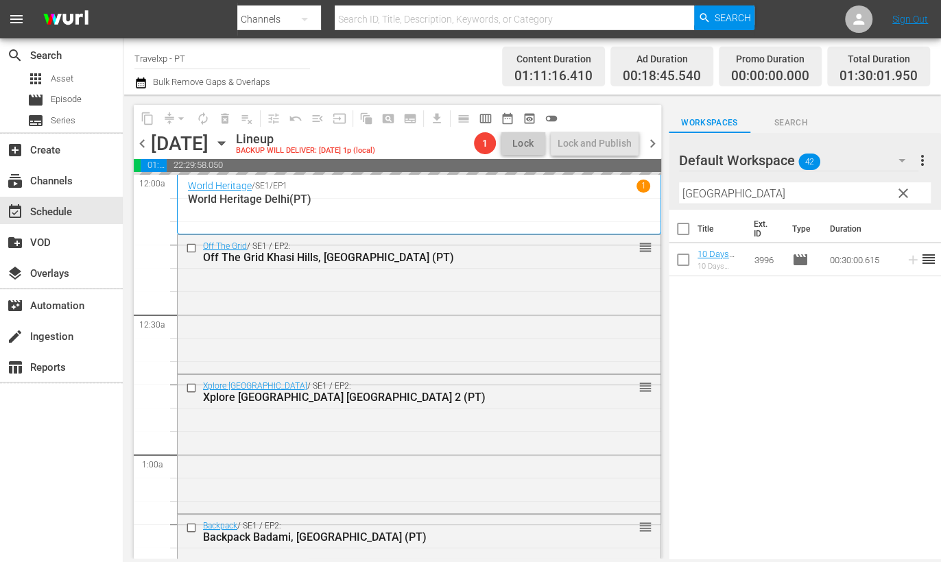
click at [701, 193] on input "[GEOGRAPHIC_DATA]" at bounding box center [805, 193] width 252 height 22
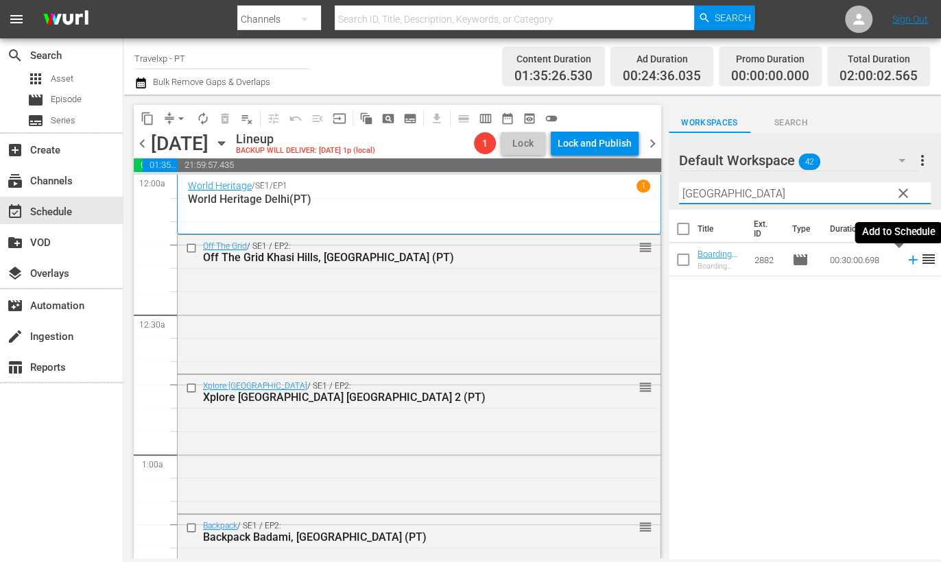
click at [908, 260] on icon at bounding box center [912, 260] width 9 height 9
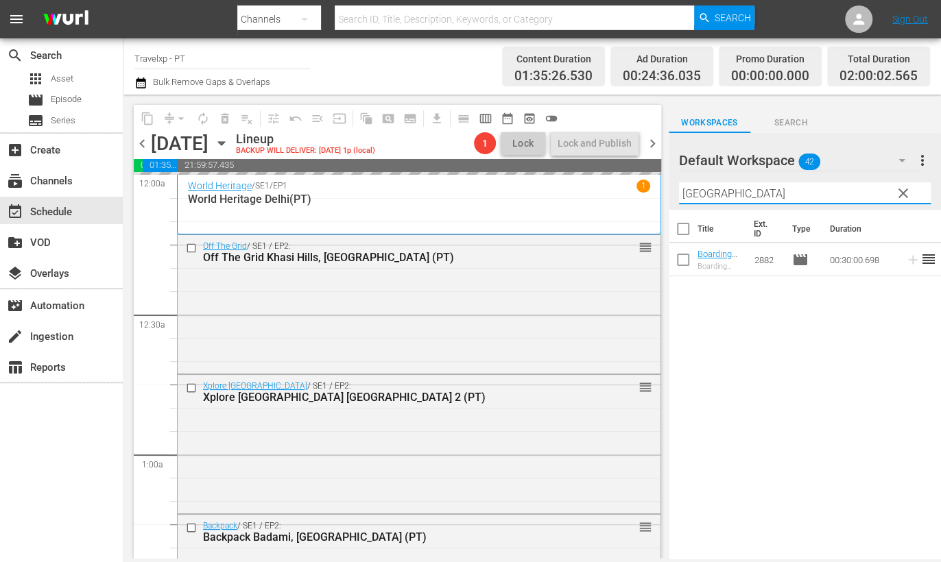
click at [704, 192] on input "[GEOGRAPHIC_DATA]" at bounding box center [805, 193] width 252 height 22
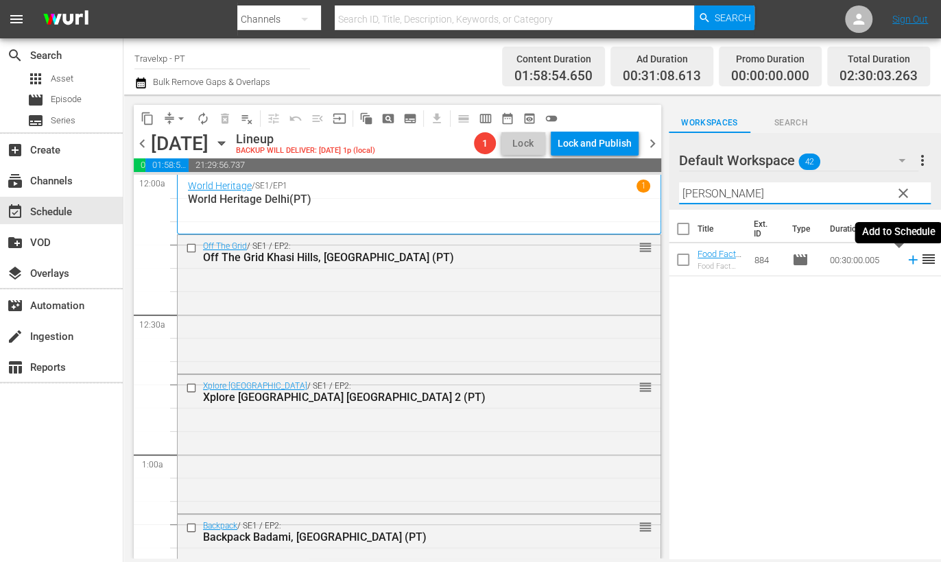
click at [905, 259] on icon at bounding box center [912, 259] width 15 height 15
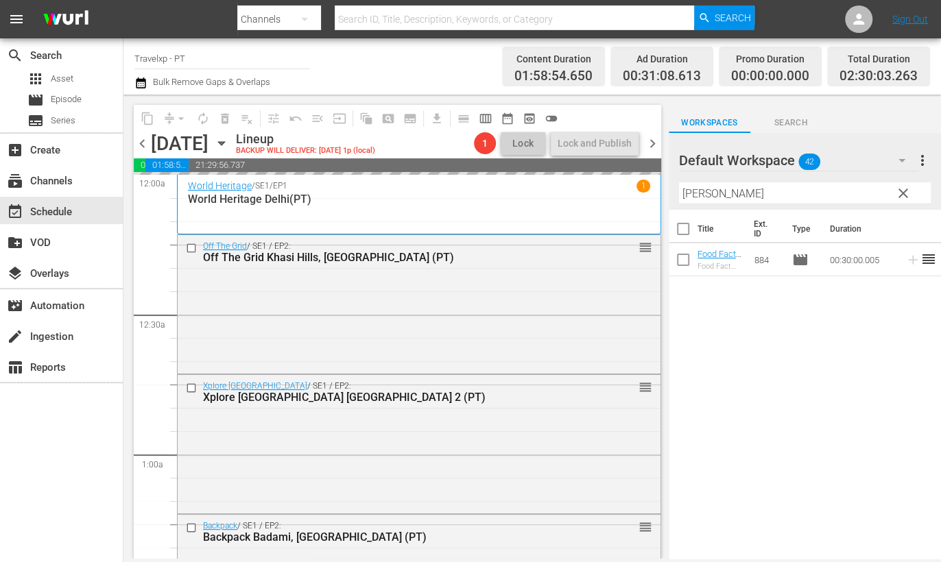
click at [696, 190] on input "[PERSON_NAME]" at bounding box center [805, 193] width 252 height 22
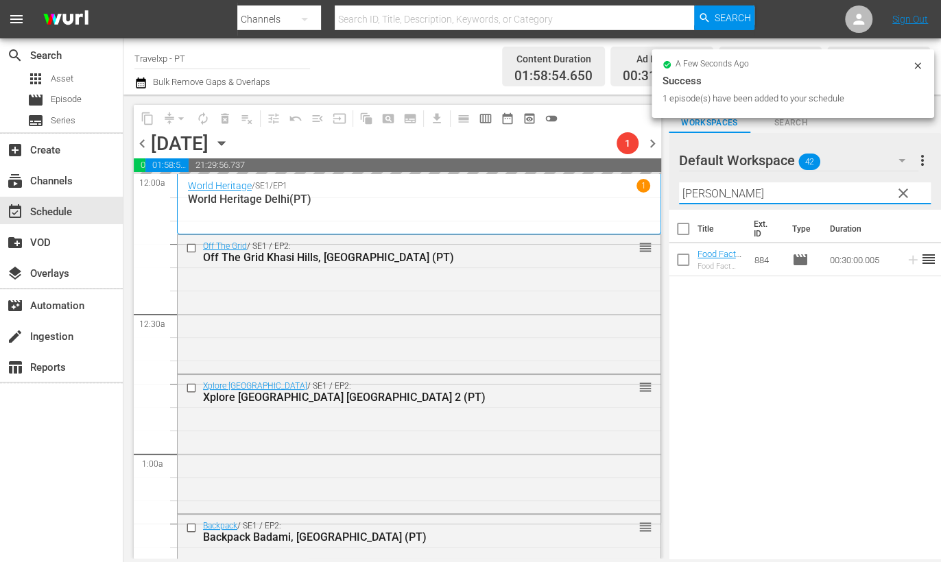
click at [696, 190] on input "[PERSON_NAME]" at bounding box center [805, 193] width 252 height 22
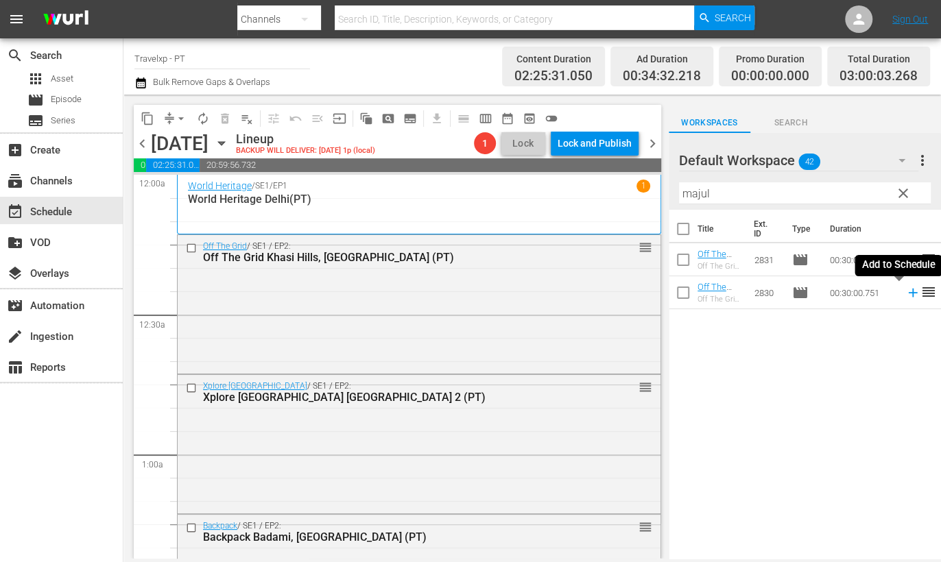
click at [905, 294] on icon at bounding box center [912, 292] width 15 height 15
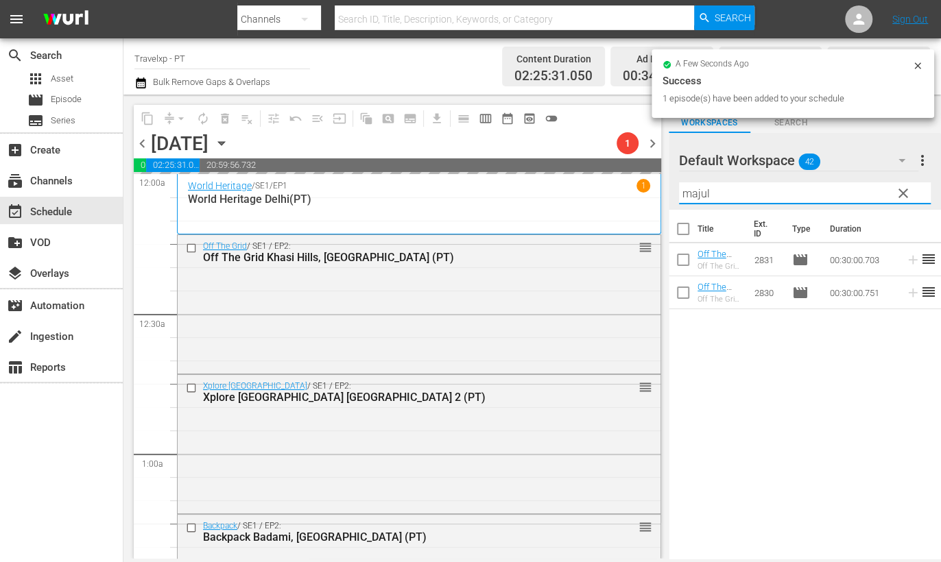
click at [696, 191] on input "majul" at bounding box center [805, 193] width 252 height 22
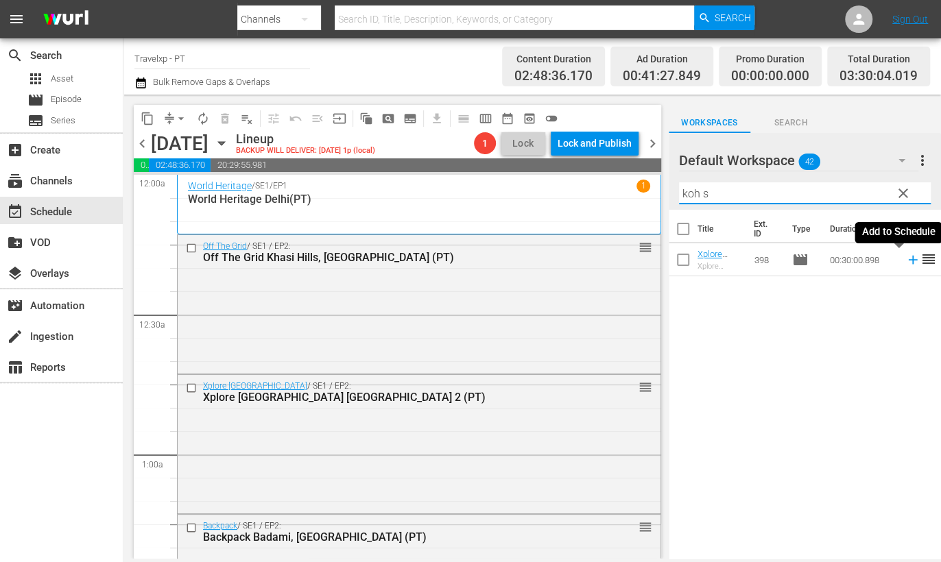
click at [908, 260] on icon at bounding box center [912, 260] width 9 height 9
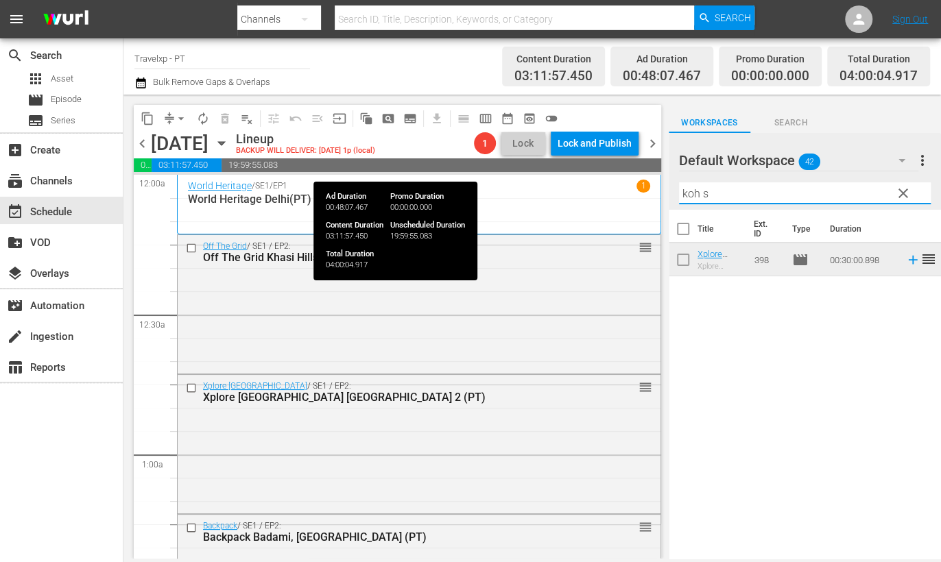
drag, startPoint x: 722, startPoint y: 190, endPoint x: 586, endPoint y: 170, distance: 137.2
click at [586, 170] on div "content_copy compress arrow_drop_down autorenew_outlined delete_forever_outline…" at bounding box center [531, 327] width 817 height 464
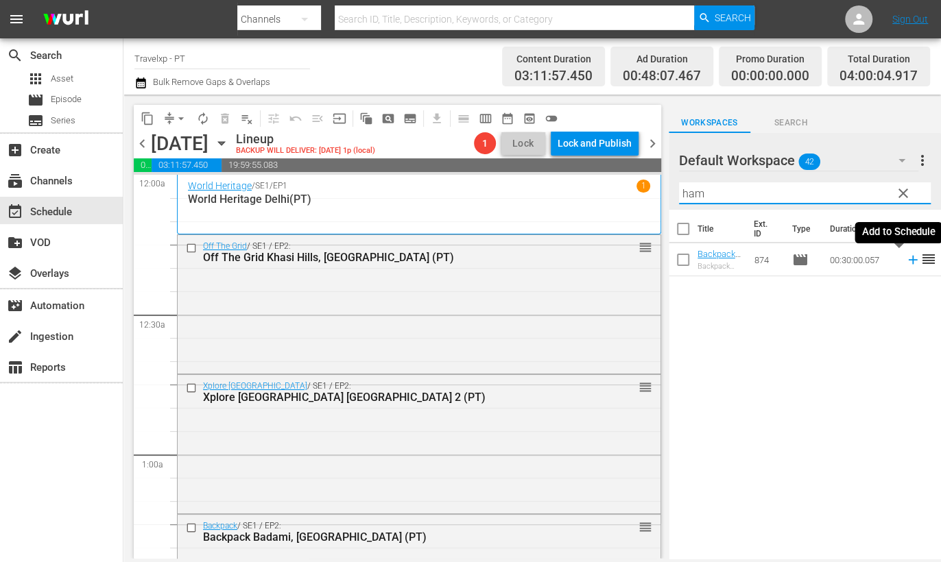
click at [905, 262] on icon at bounding box center [912, 259] width 15 height 15
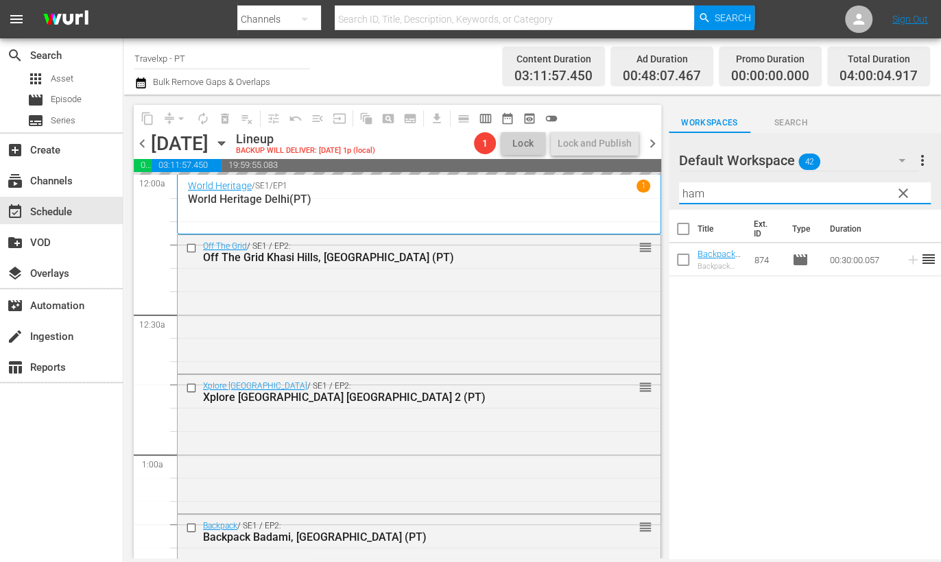
click at [699, 192] on input "ham" at bounding box center [805, 193] width 252 height 22
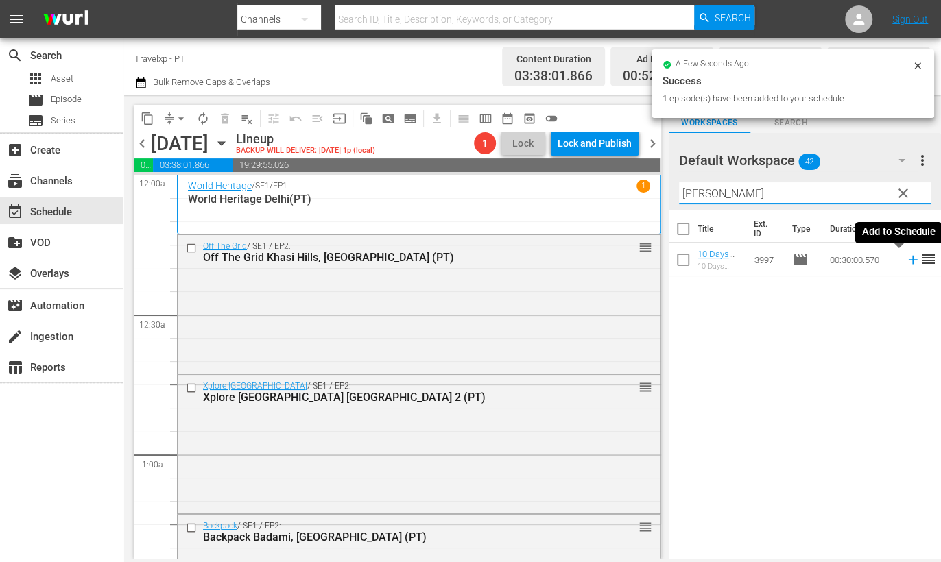
click at [908, 262] on icon at bounding box center [912, 260] width 9 height 9
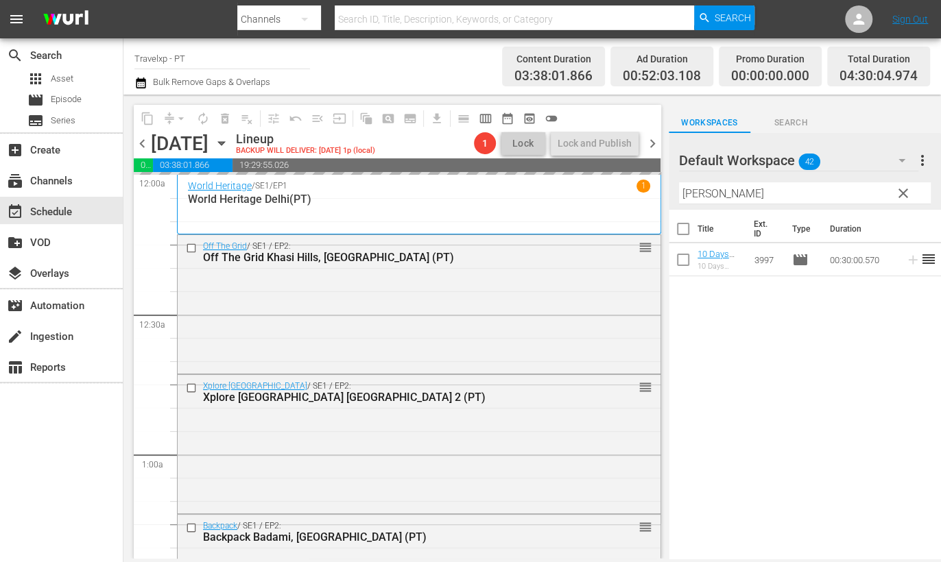
click at [686, 190] on input "[PERSON_NAME]" at bounding box center [805, 193] width 252 height 22
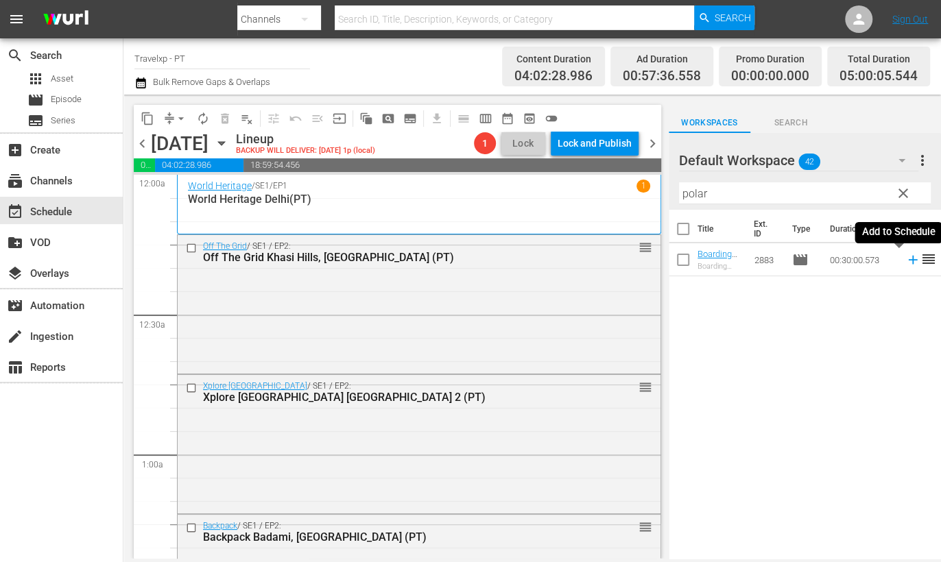
click at [905, 256] on icon at bounding box center [912, 259] width 15 height 15
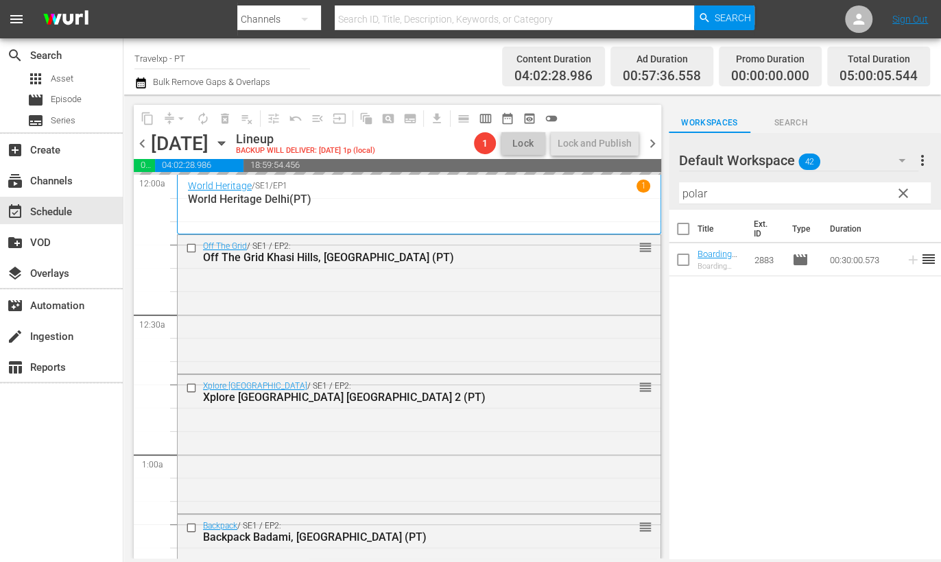
click at [697, 197] on input "polar" at bounding box center [805, 193] width 252 height 22
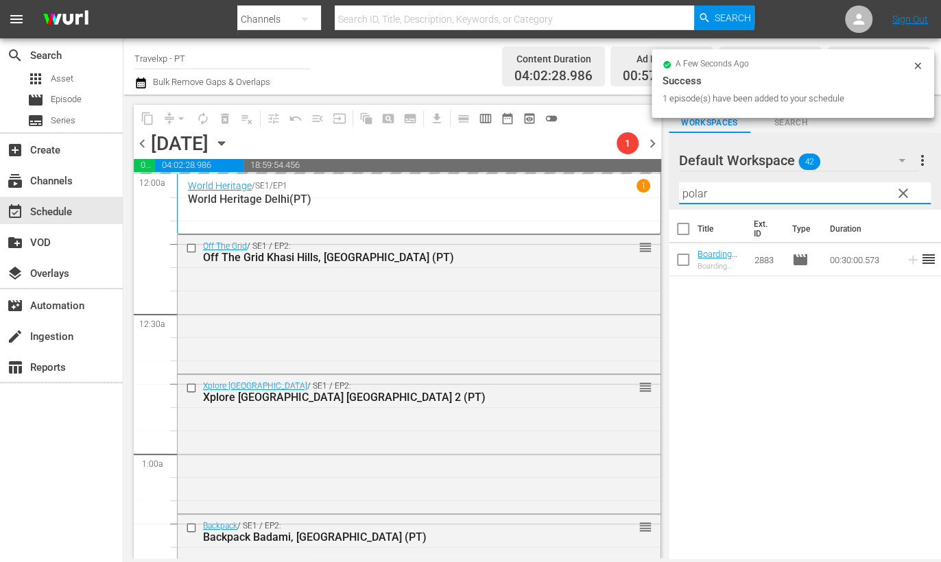
click at [697, 197] on input "polar" at bounding box center [805, 193] width 252 height 22
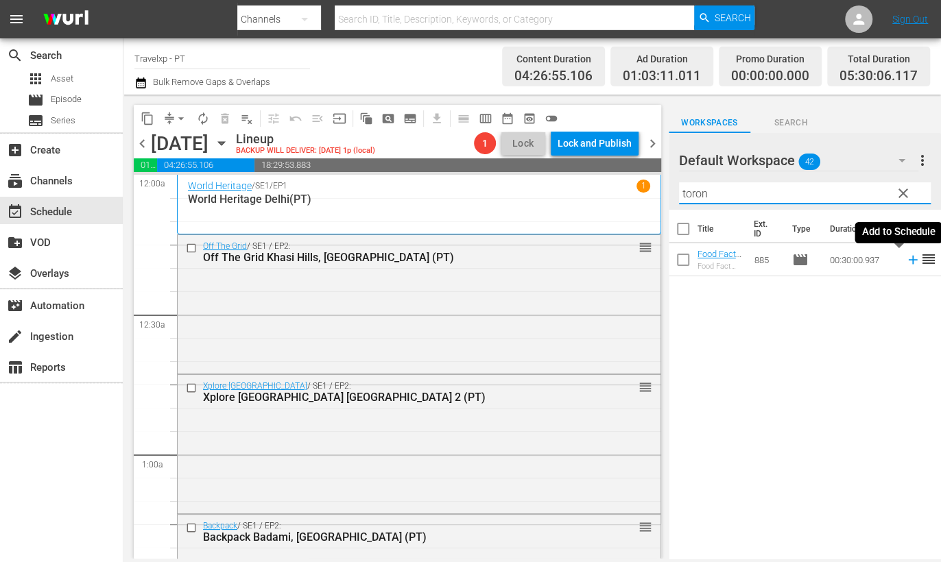
type input "toron"
click at [905, 259] on icon at bounding box center [912, 259] width 15 height 15
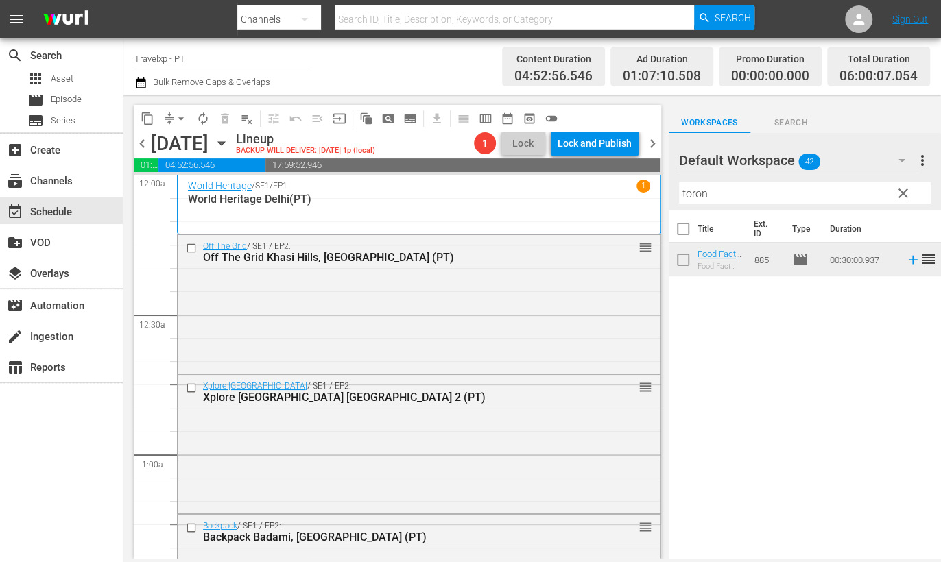
click at [696, 194] on input "toron" at bounding box center [805, 193] width 252 height 22
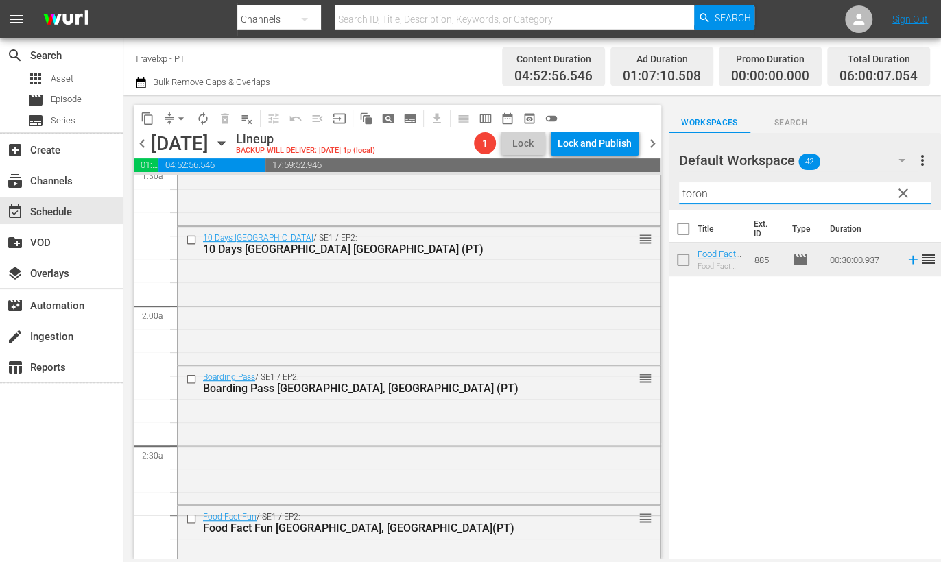
scroll to position [857, 0]
